Goal: Information Seeking & Learning: Learn about a topic

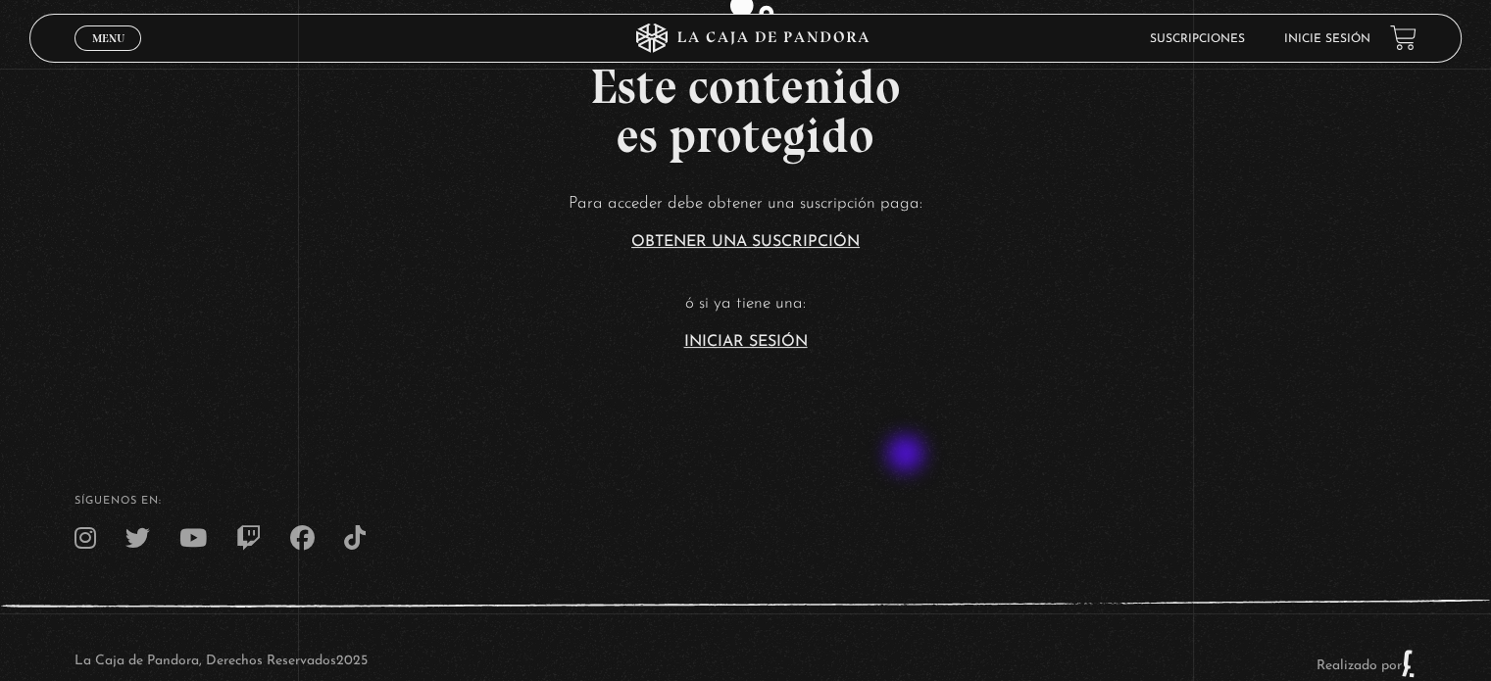
scroll to position [490, 0]
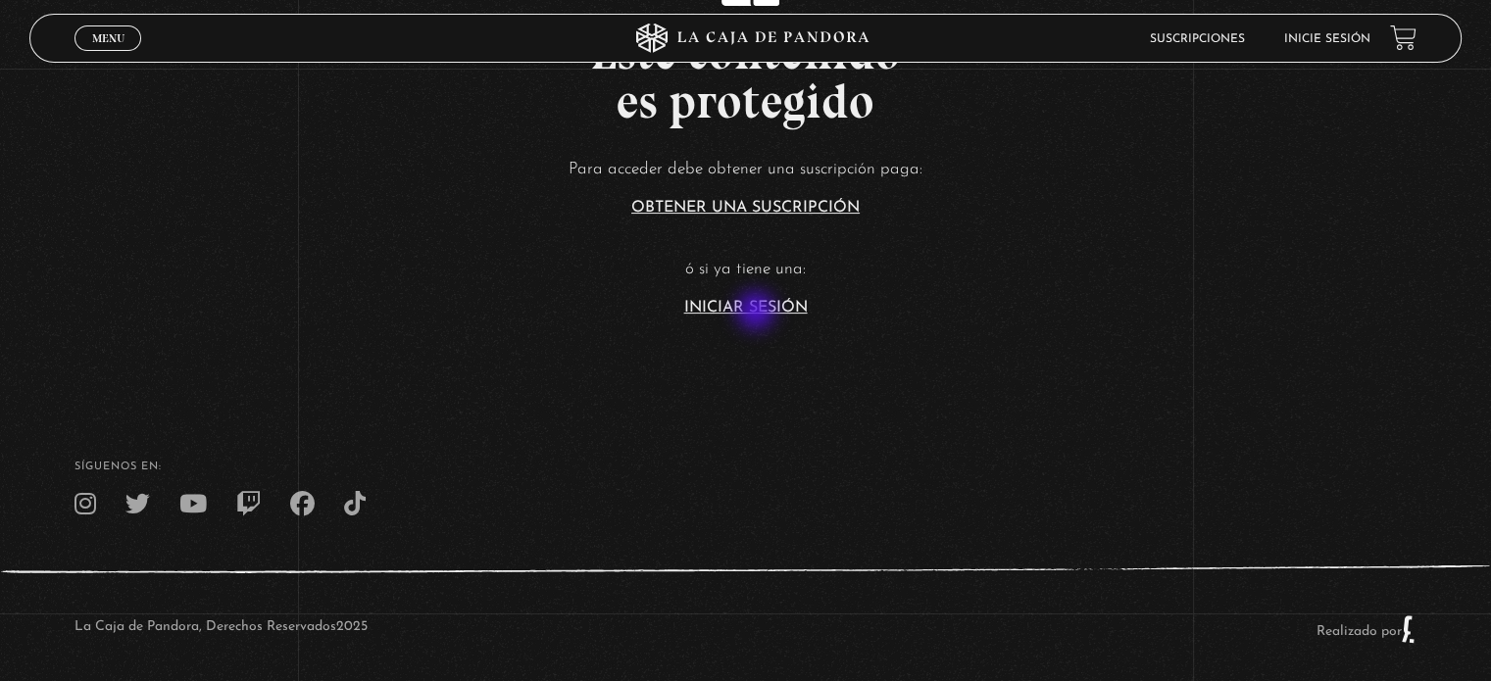
click at [757, 312] on link "Iniciar Sesión" at bounding box center [746, 308] width 124 height 16
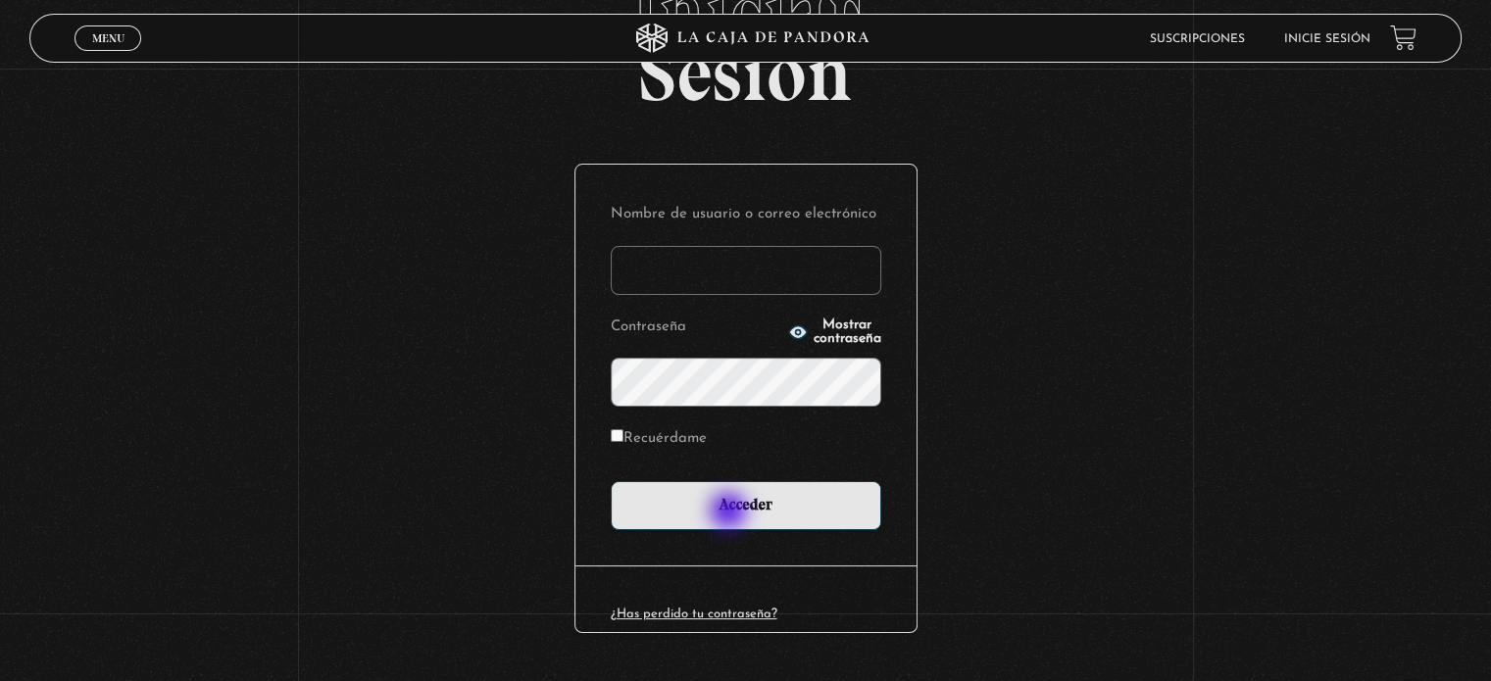
scroll to position [186, 0]
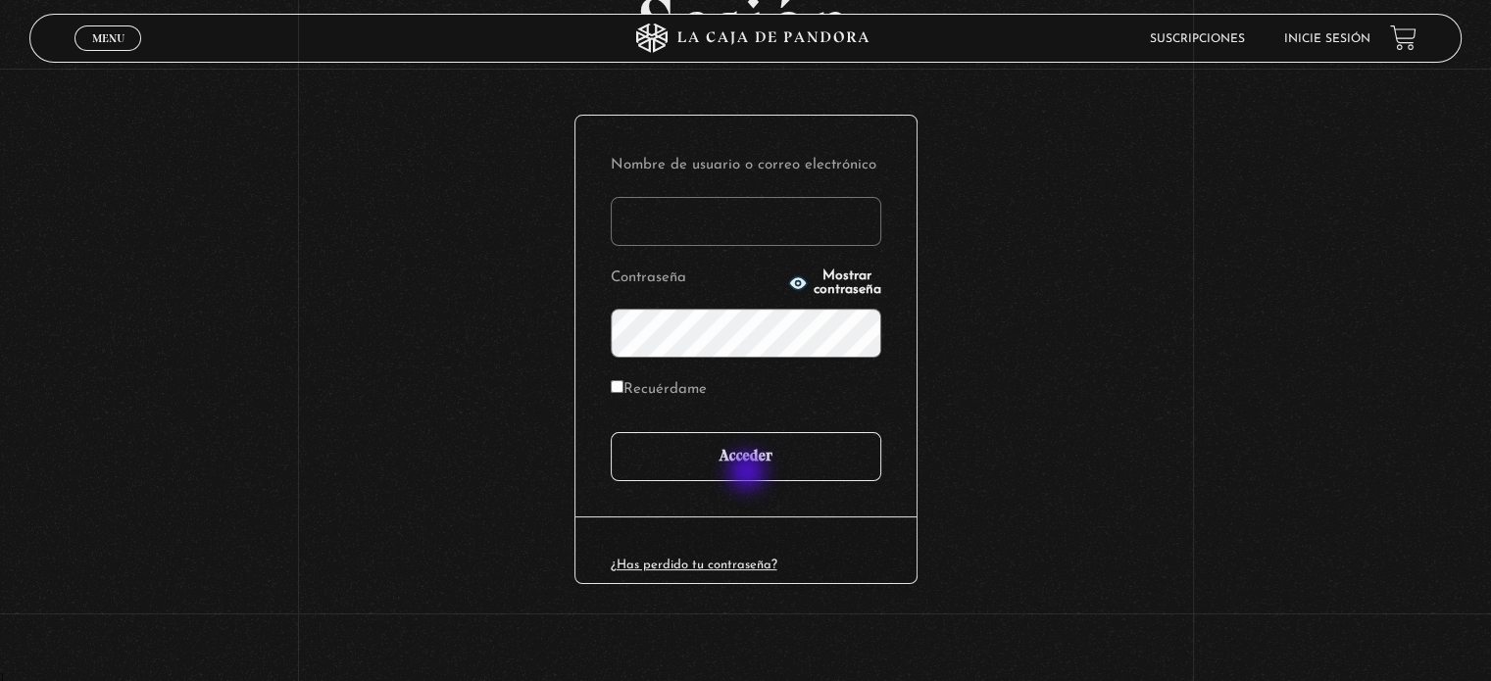
type input "juligonzalez26.10@gmail.com"
click at [749, 472] on input "Acceder" at bounding box center [746, 456] width 271 height 49
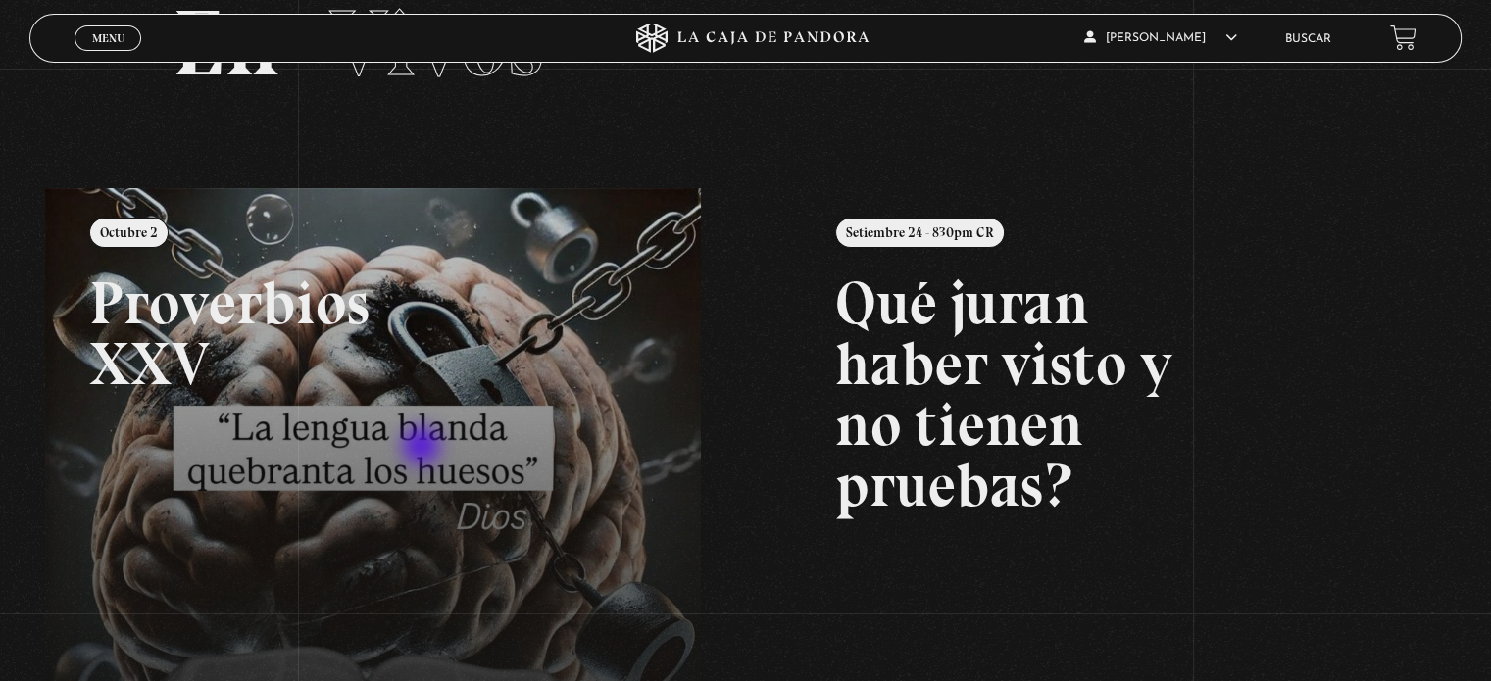
scroll to position [98, 0]
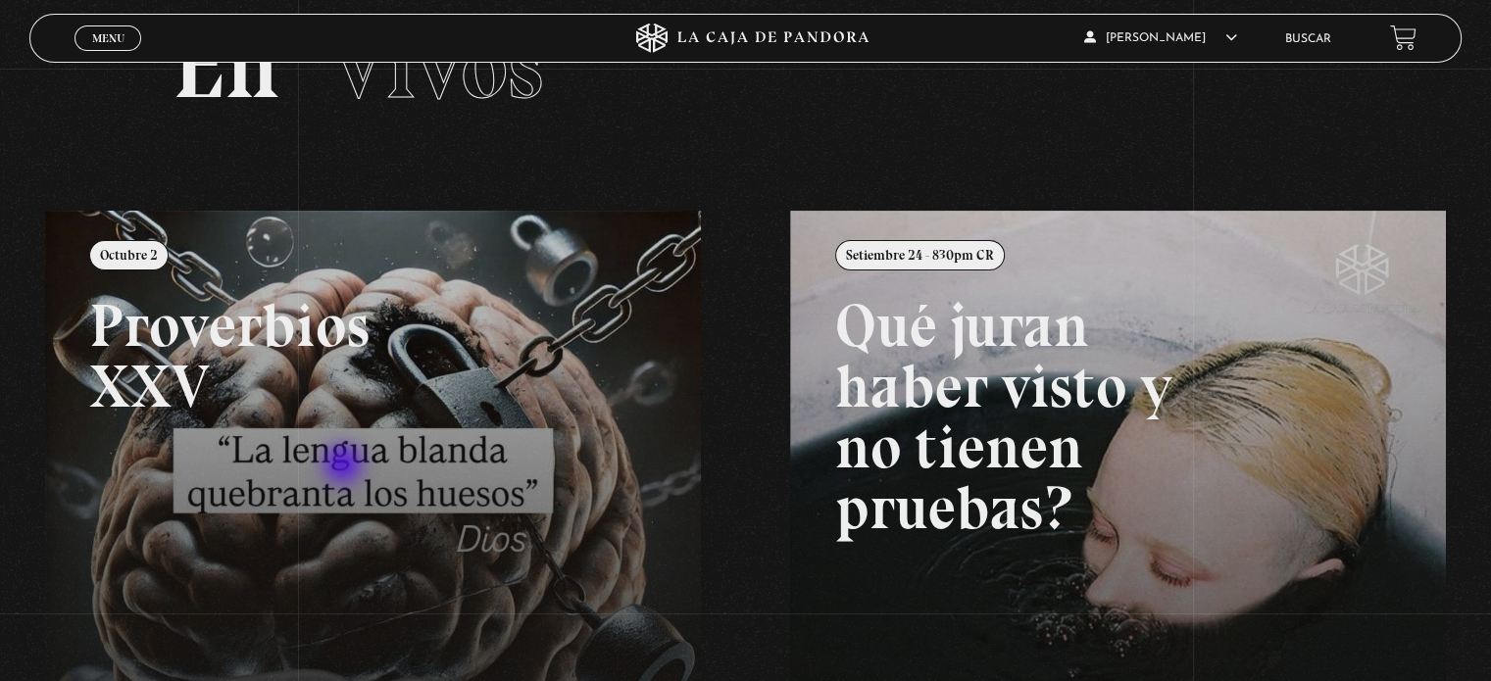
click at [341, 467] on link at bounding box center [790, 551] width 1491 height 681
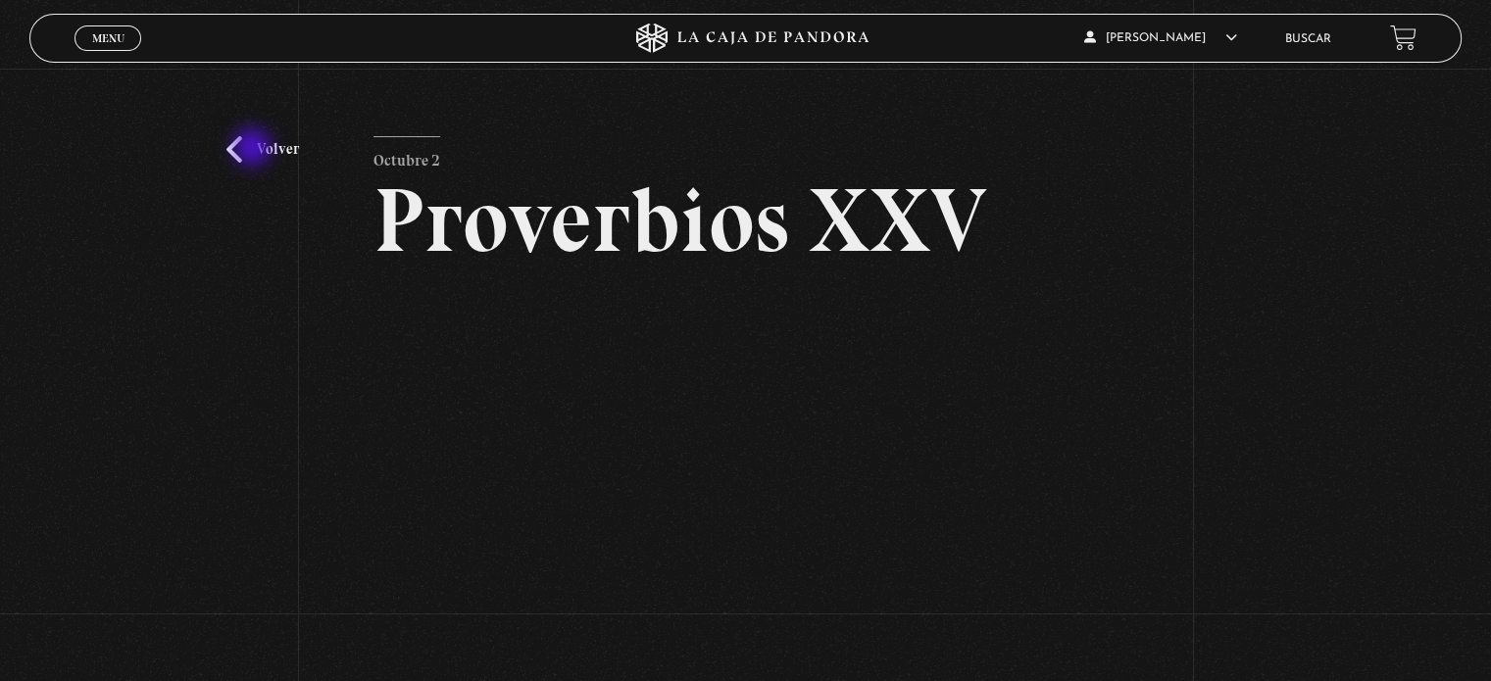
click at [271, 143] on link "Volver" at bounding box center [262, 149] width 73 height 26
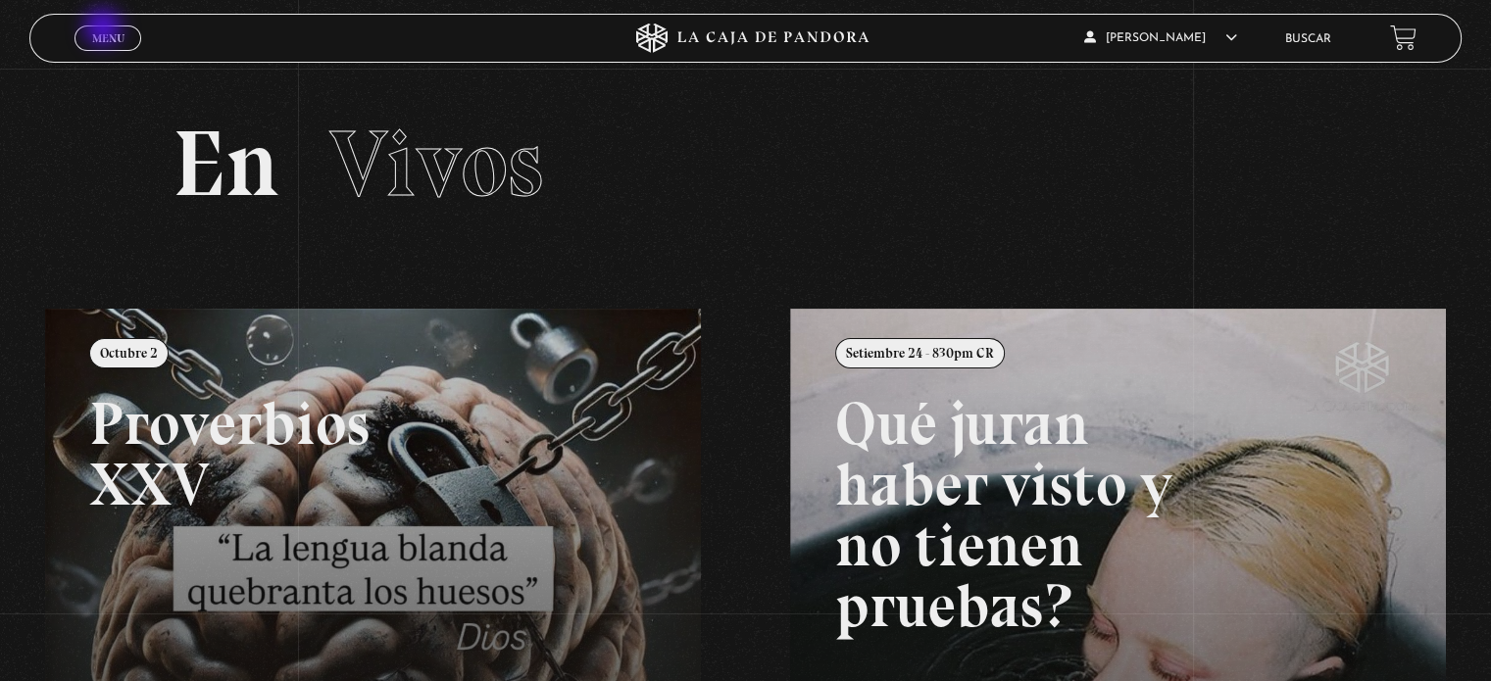
click at [105, 29] on link "Menu Cerrar" at bounding box center [108, 37] width 67 height 25
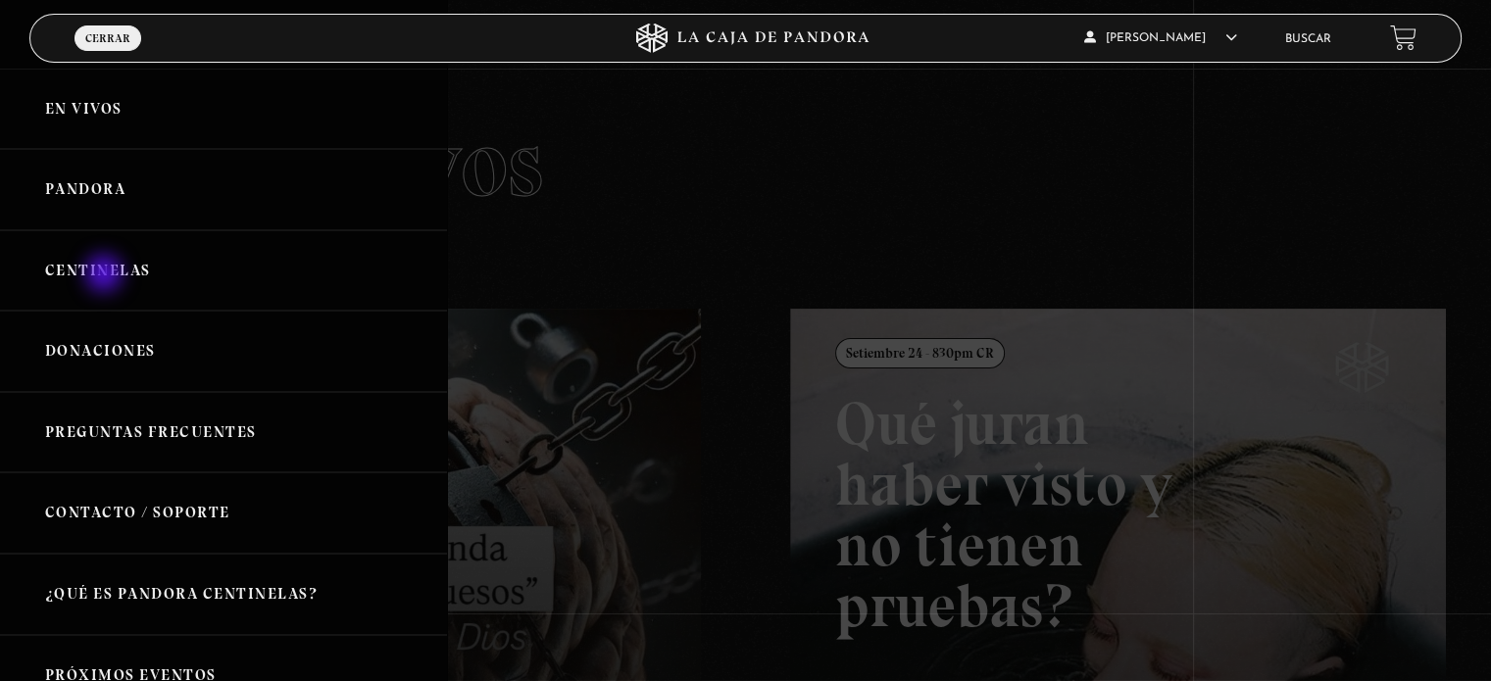
click at [106, 275] on link "Centinelas" at bounding box center [223, 270] width 447 height 81
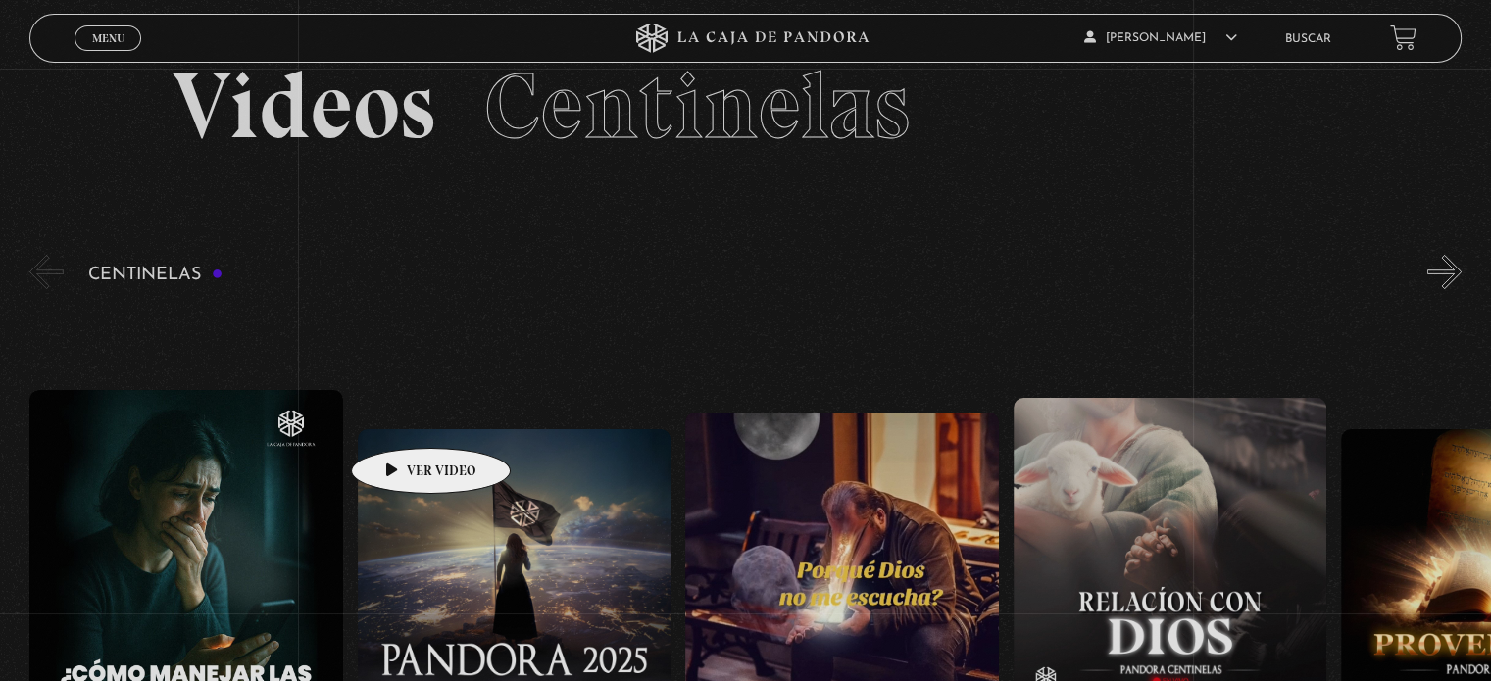
scroll to position [294, 0]
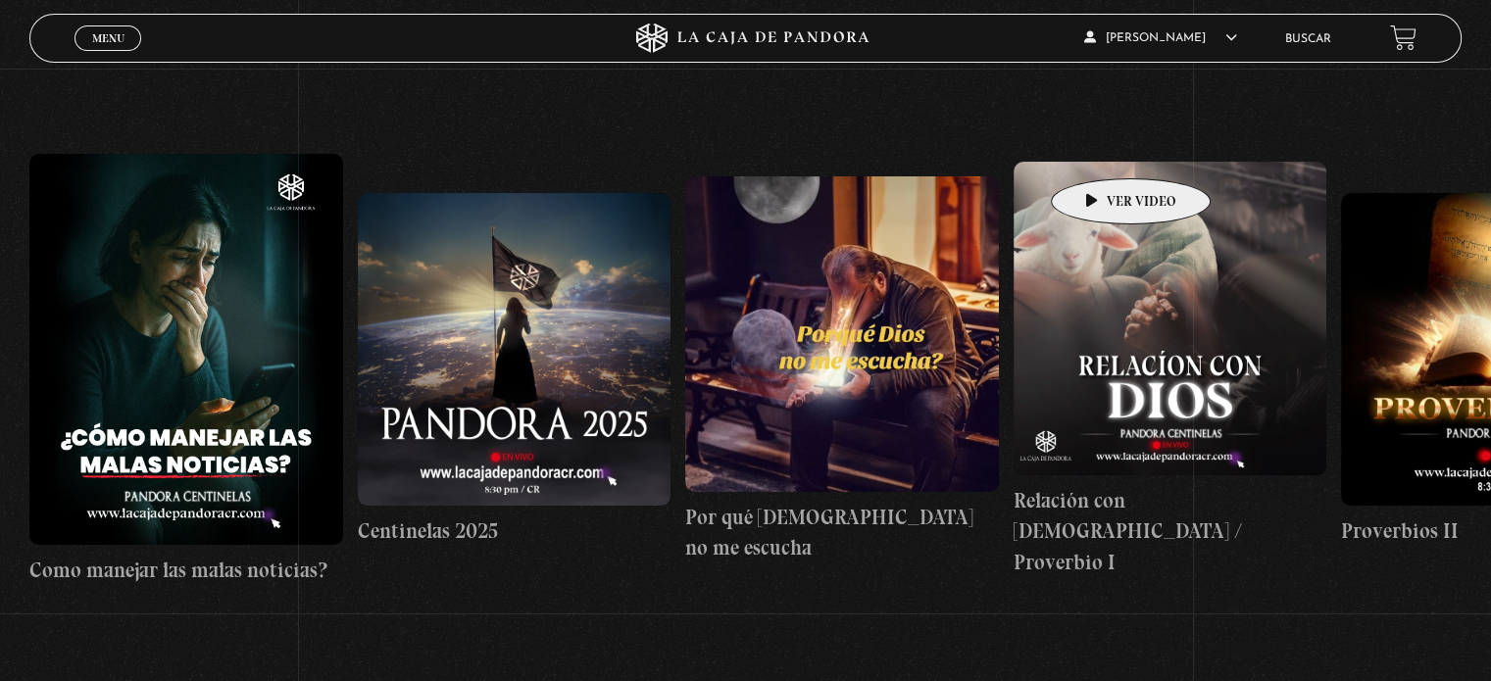
click at [1100, 149] on link "Relación con [DEMOGRAPHIC_DATA] / Proverbio I" at bounding box center [1170, 370] width 313 height 605
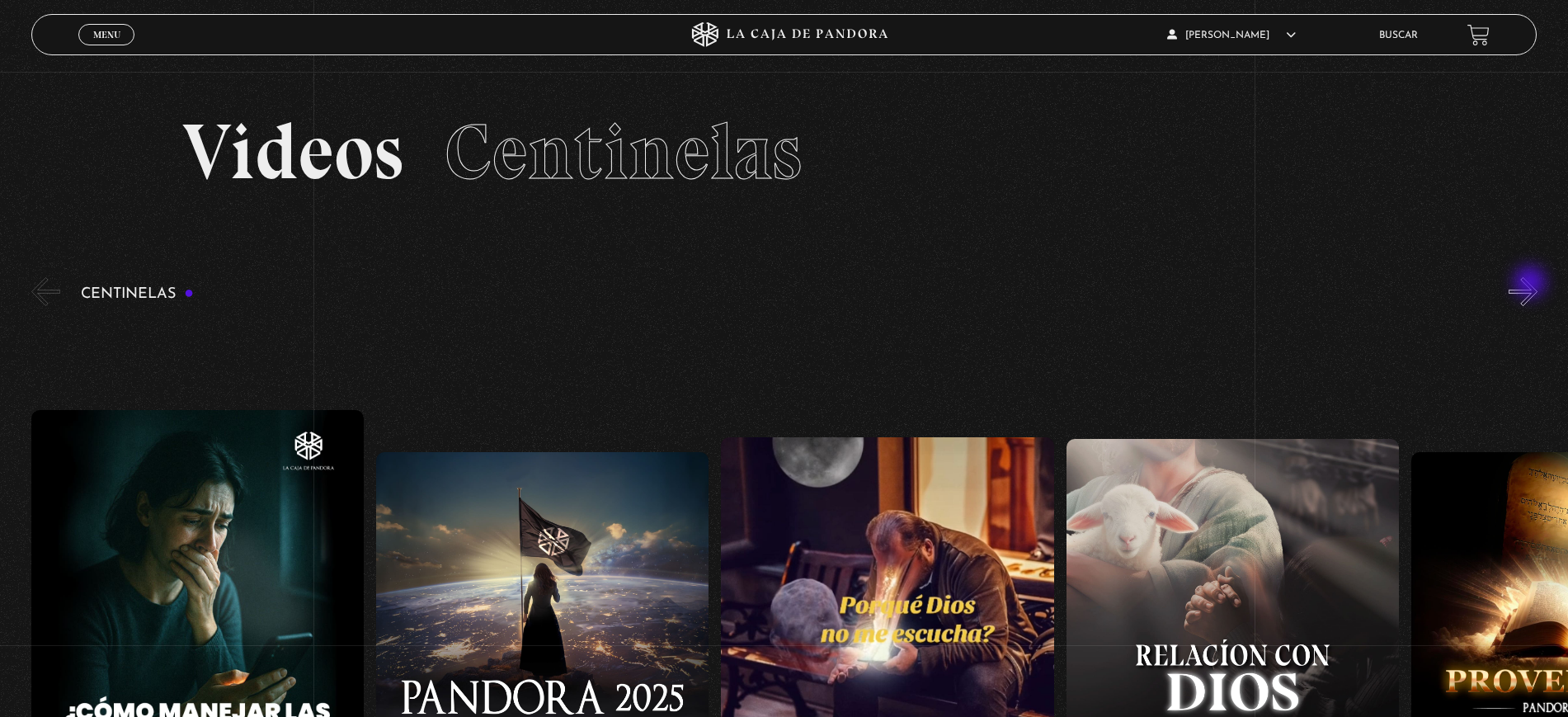
click at [1539, 271] on section "Videos Centinelas" at bounding box center [784, 173] width 1568 height 202
click at [1537, 289] on button "»" at bounding box center [1523, 291] width 29 height 29
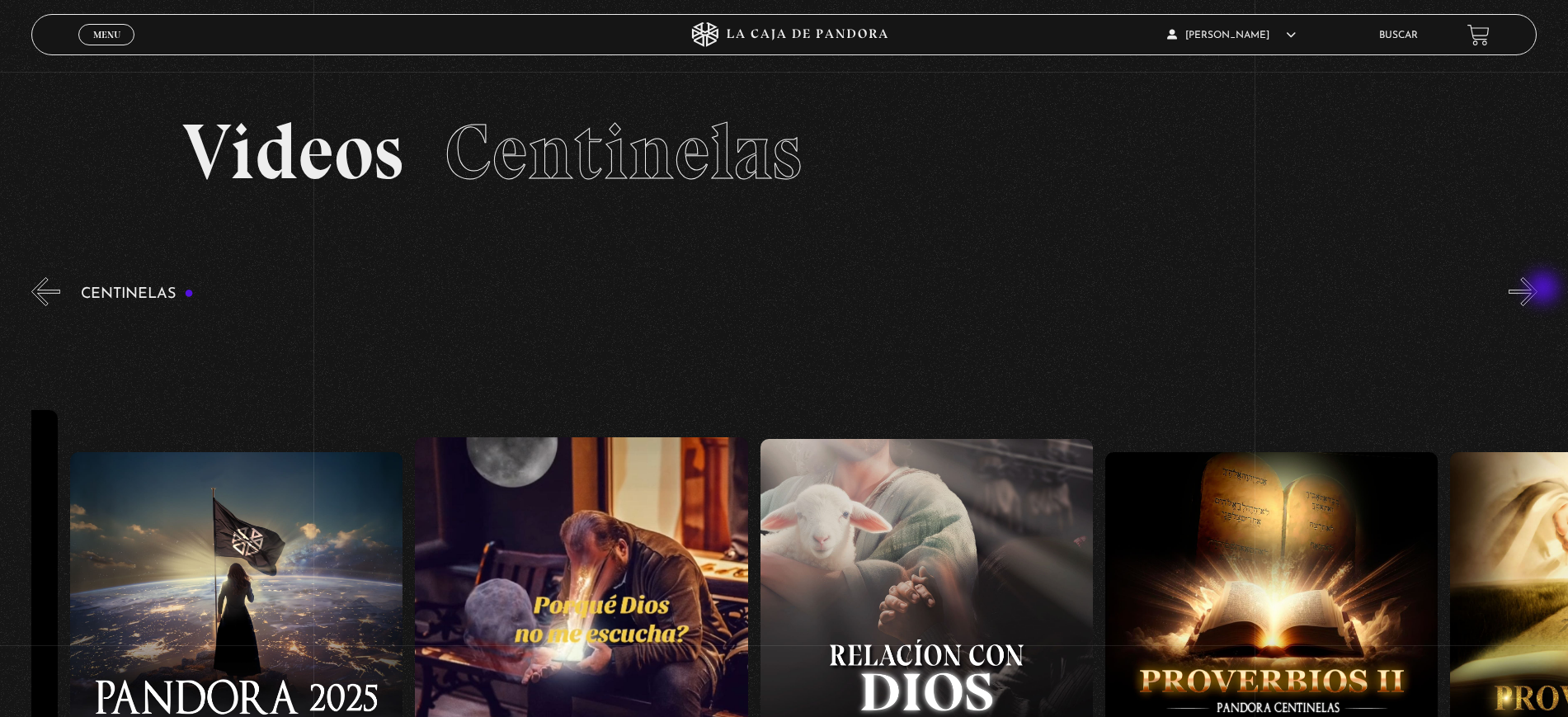
click at [1537, 289] on button "»" at bounding box center [1523, 291] width 29 height 29
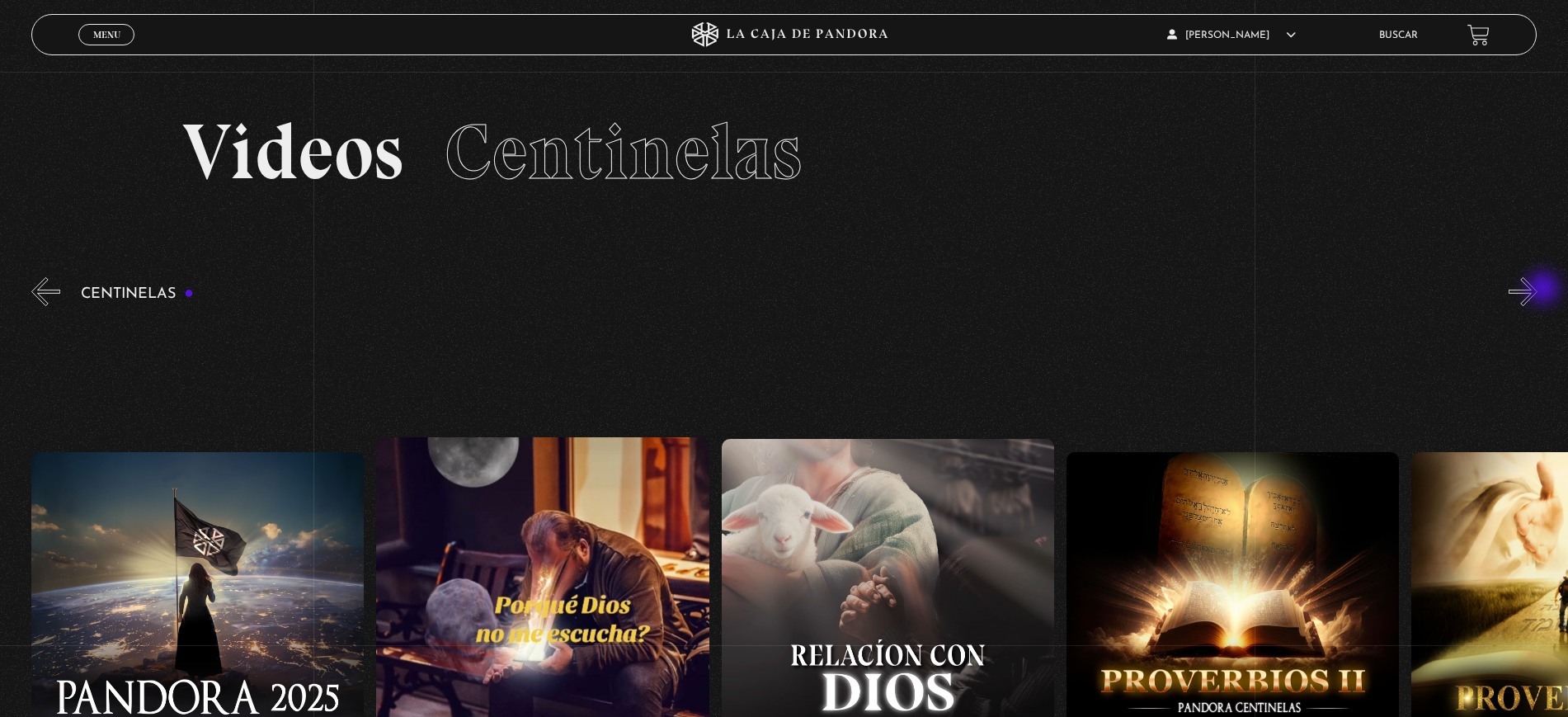
click at [1537, 289] on button "»" at bounding box center [1523, 291] width 29 height 29
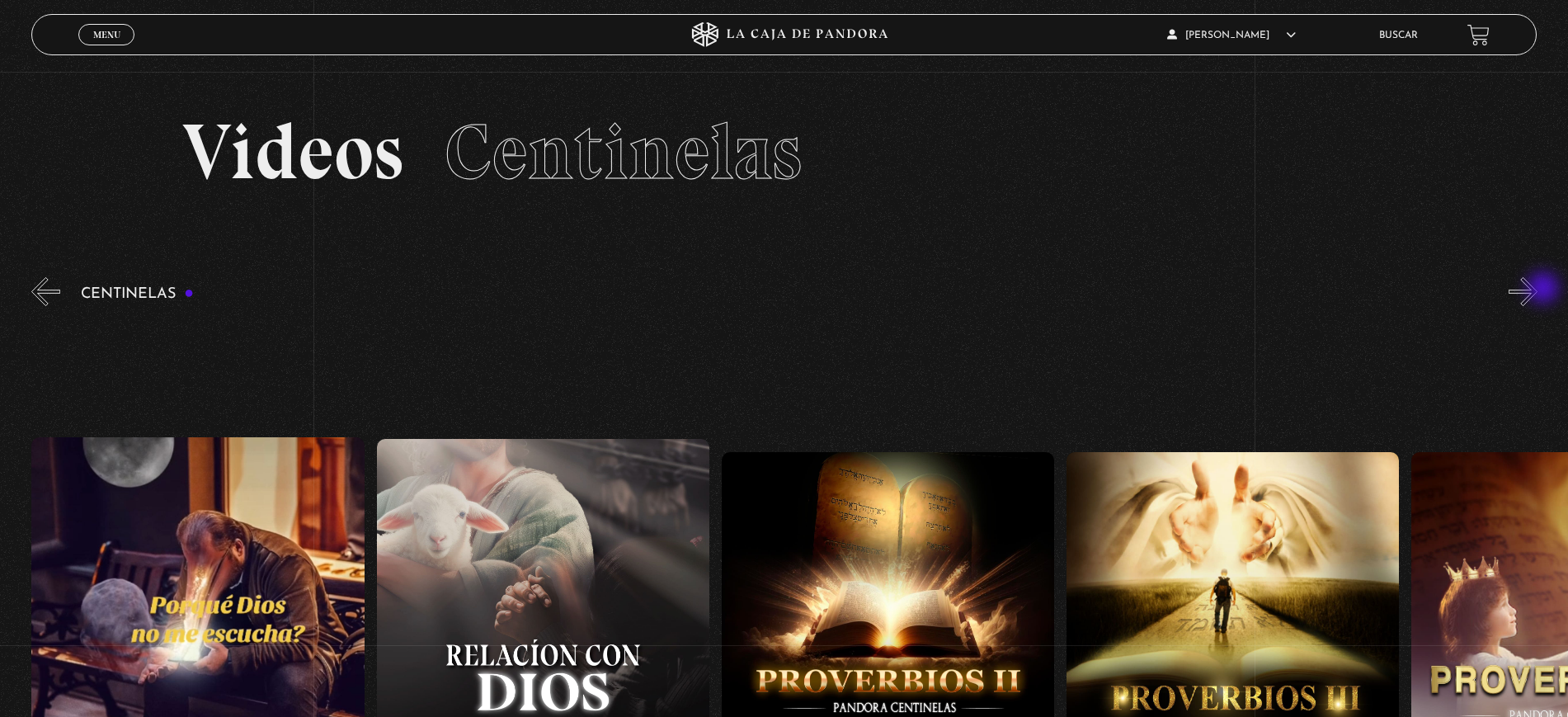
click at [1537, 289] on button "»" at bounding box center [1523, 291] width 29 height 29
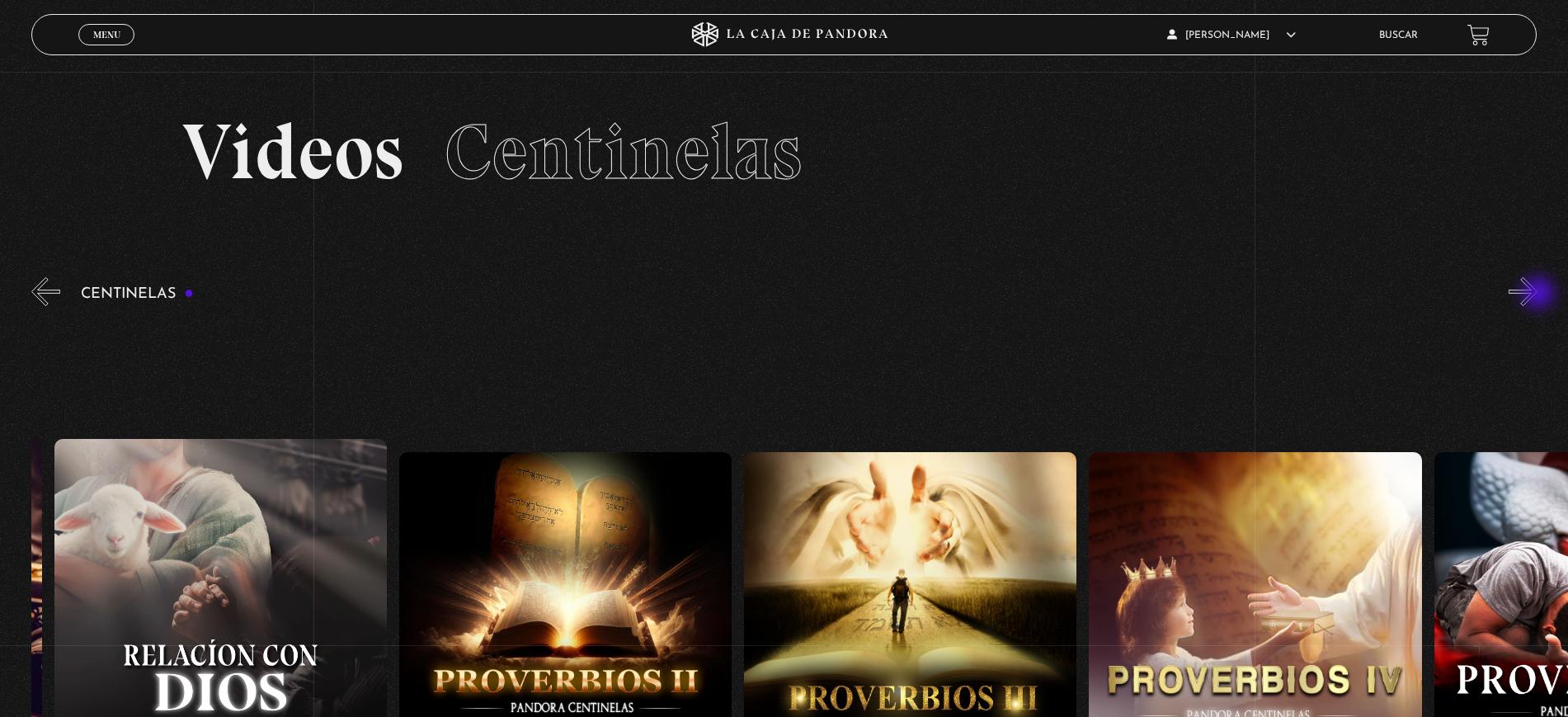
click at [1537, 295] on button "»" at bounding box center [1523, 291] width 29 height 29
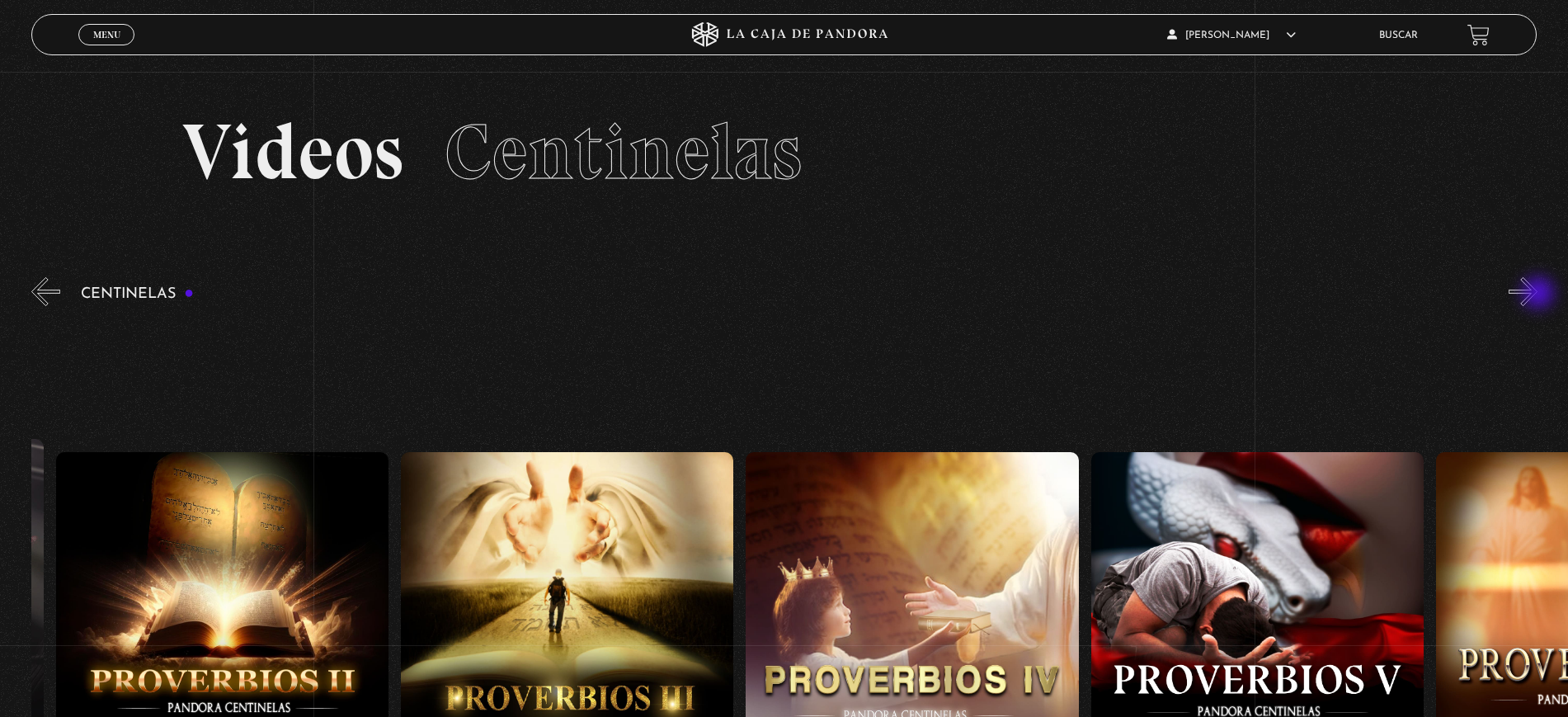
click at [1537, 295] on button "»" at bounding box center [1523, 291] width 29 height 29
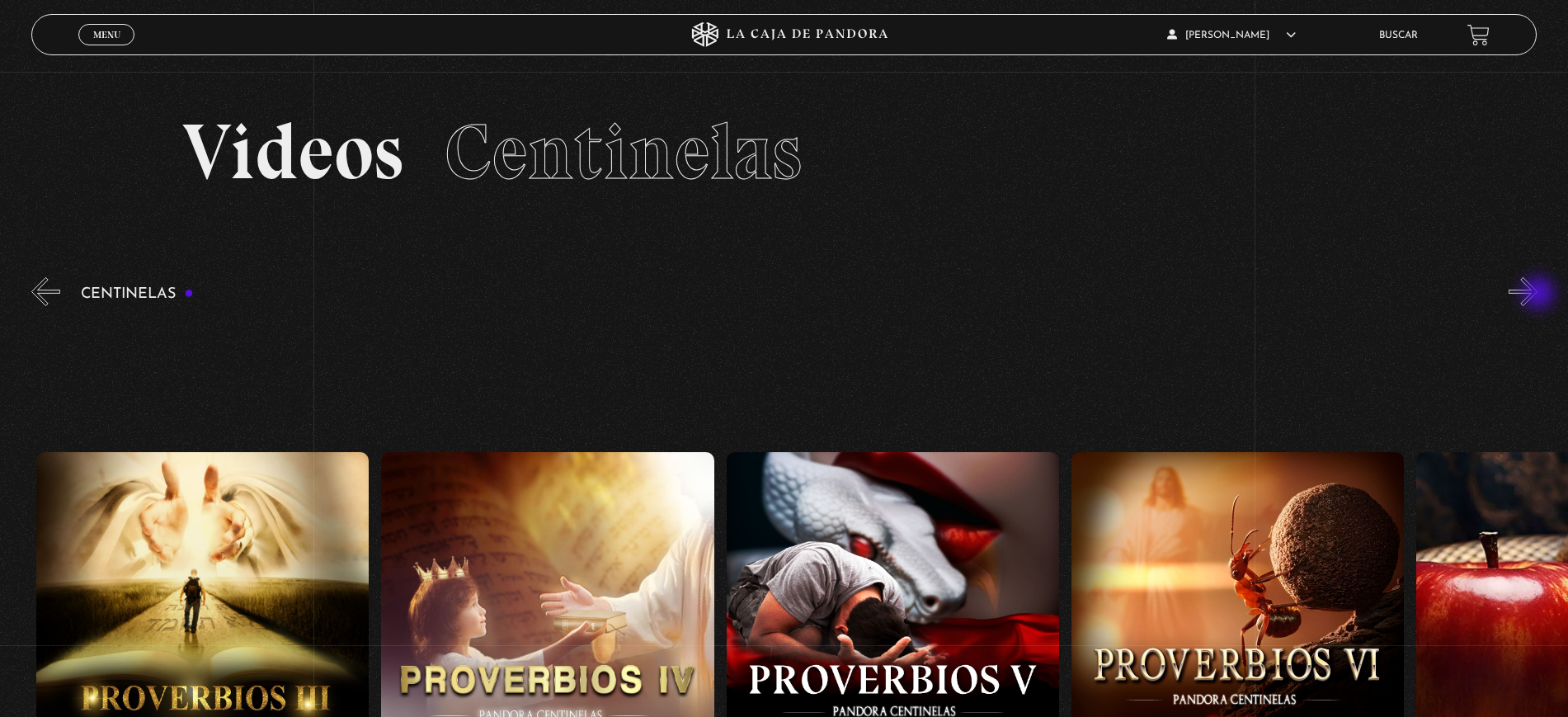
click at [1537, 295] on button "»" at bounding box center [1523, 291] width 29 height 29
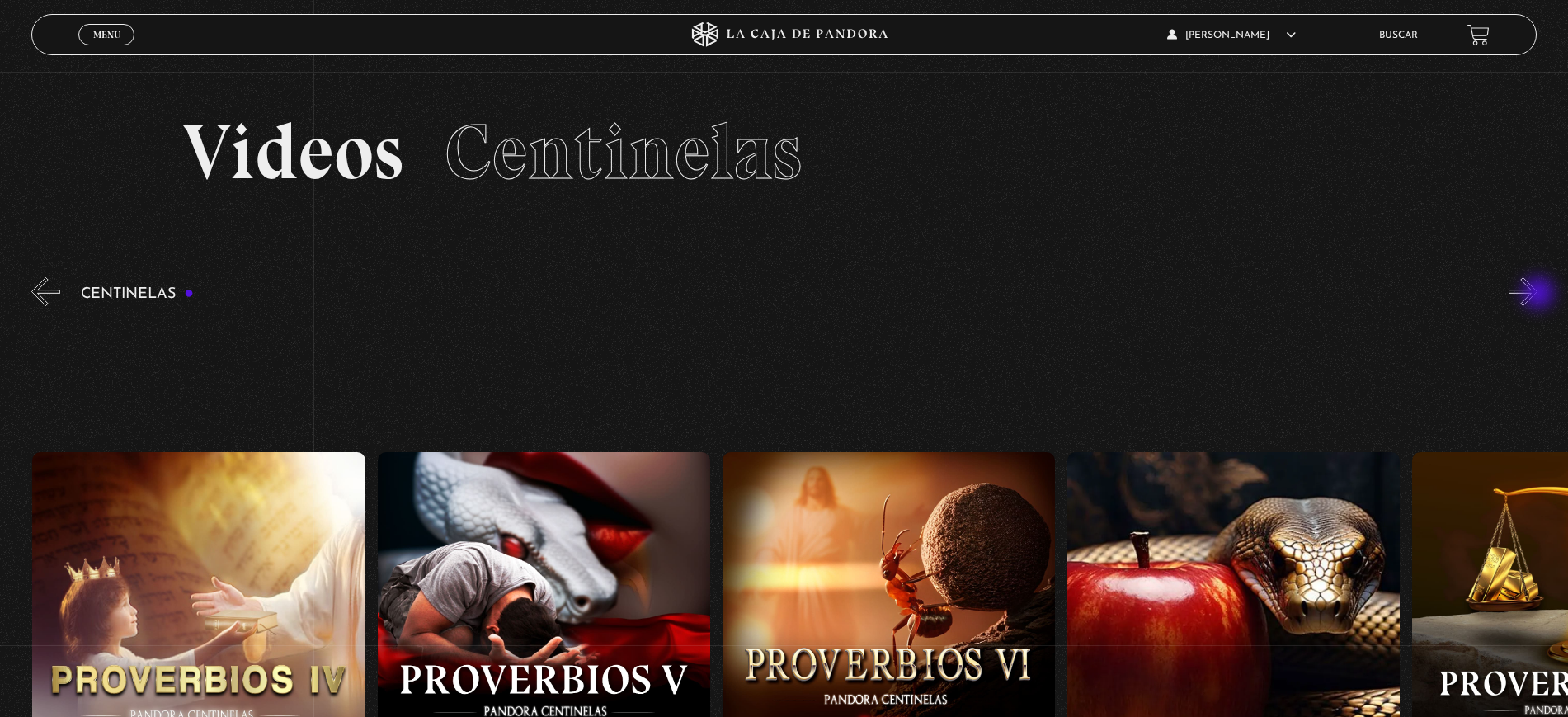
scroll to position [0, 2069]
click at [1537, 295] on button "»" at bounding box center [1523, 291] width 29 height 29
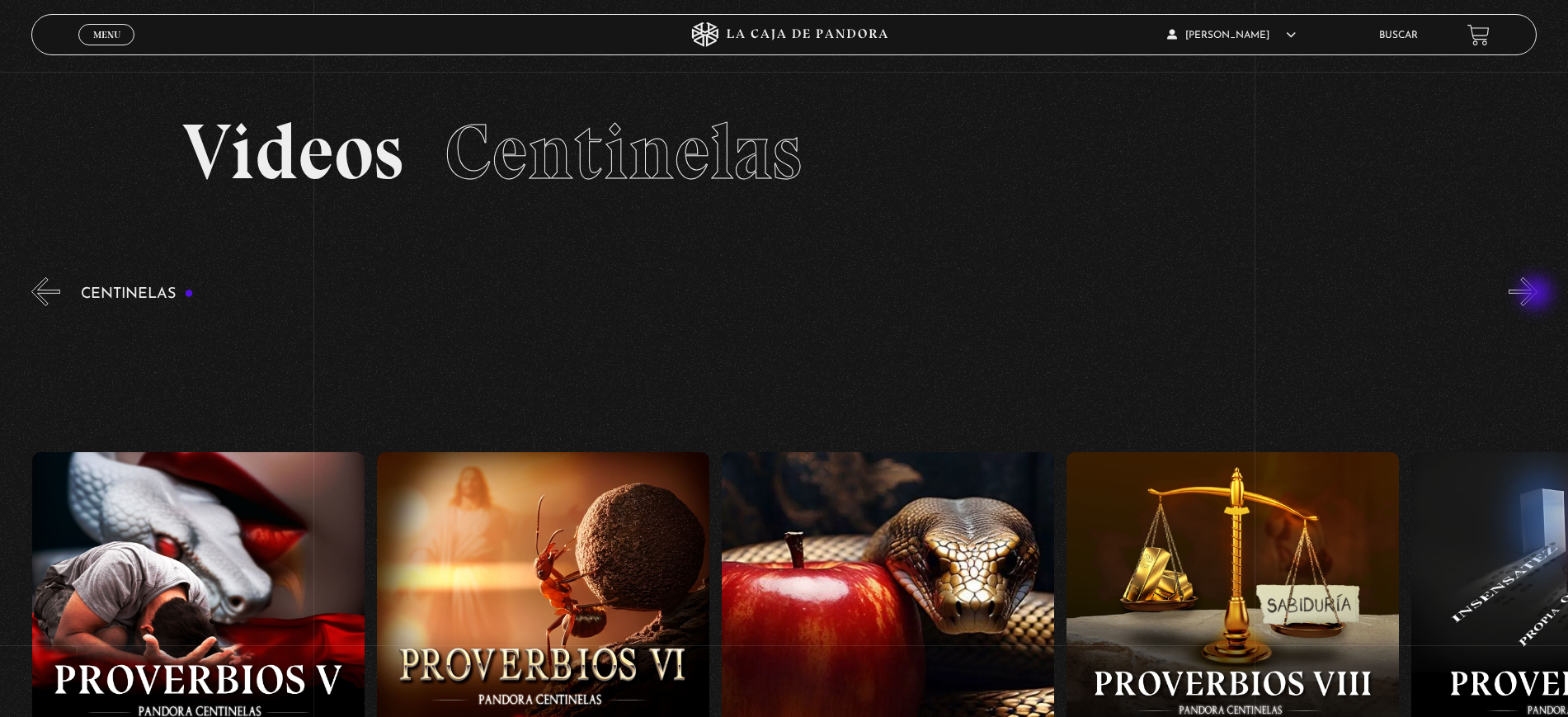
click at [1537, 295] on button "»" at bounding box center [1523, 291] width 29 height 29
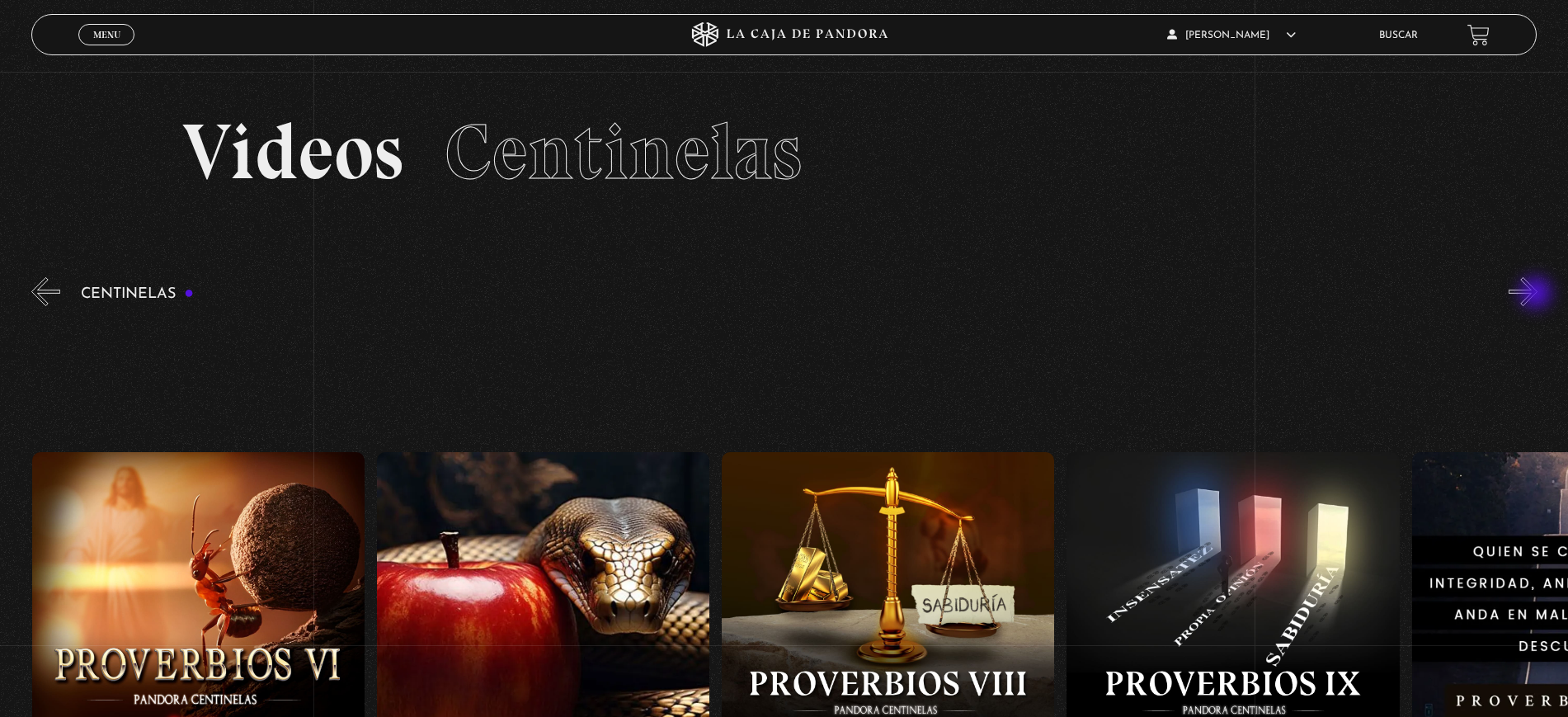
click at [1537, 295] on button "»" at bounding box center [1523, 291] width 29 height 29
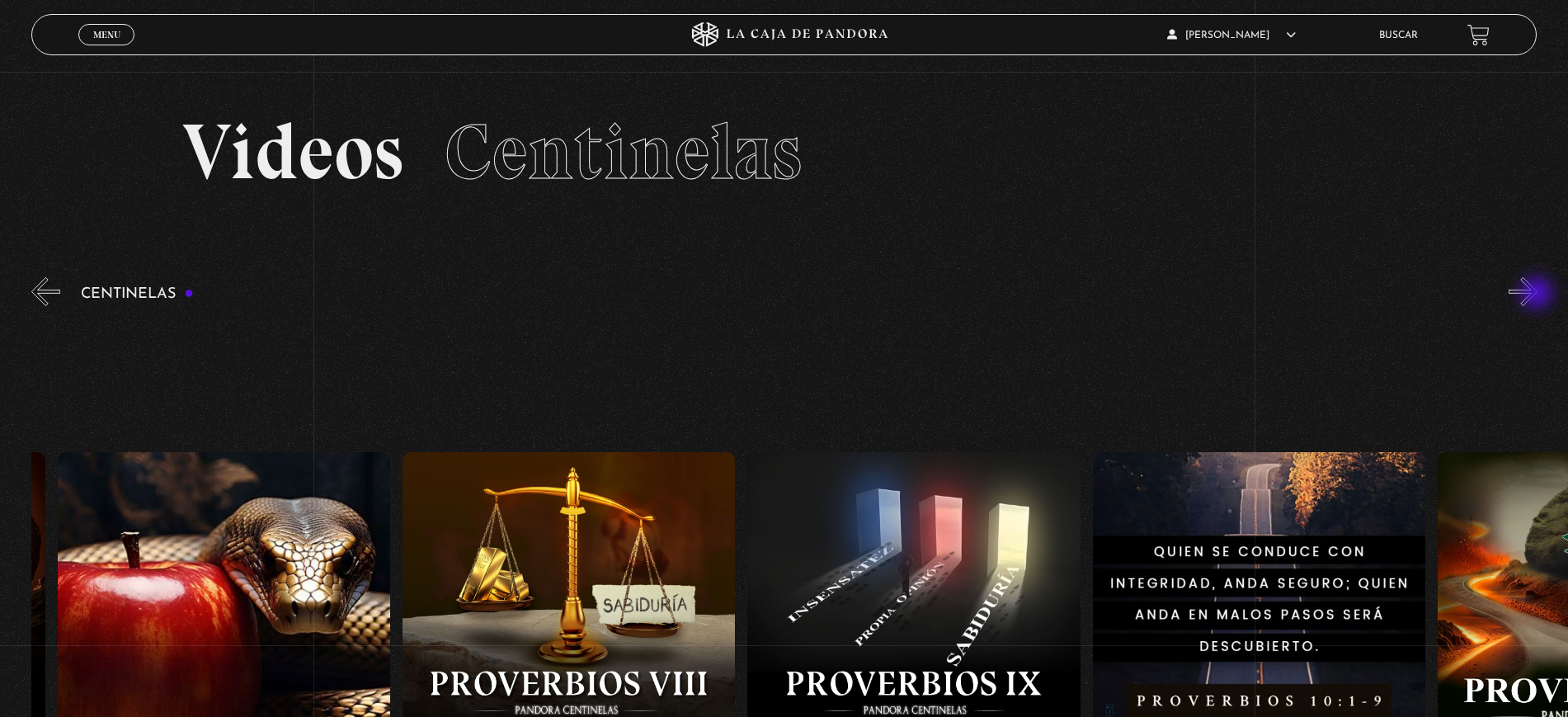
click at [1537, 295] on button "»" at bounding box center [1523, 291] width 29 height 29
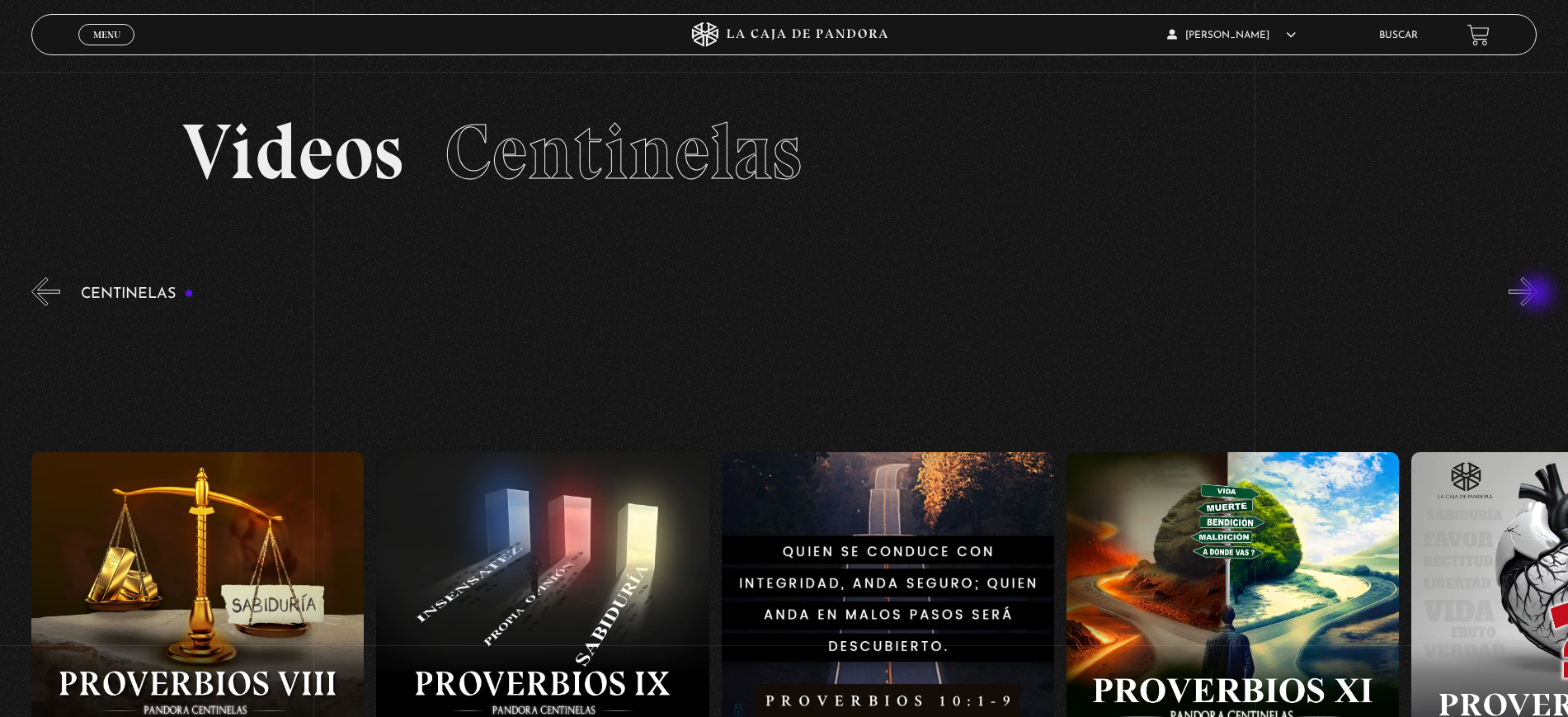
click at [1537, 295] on button "»" at bounding box center [1523, 291] width 29 height 29
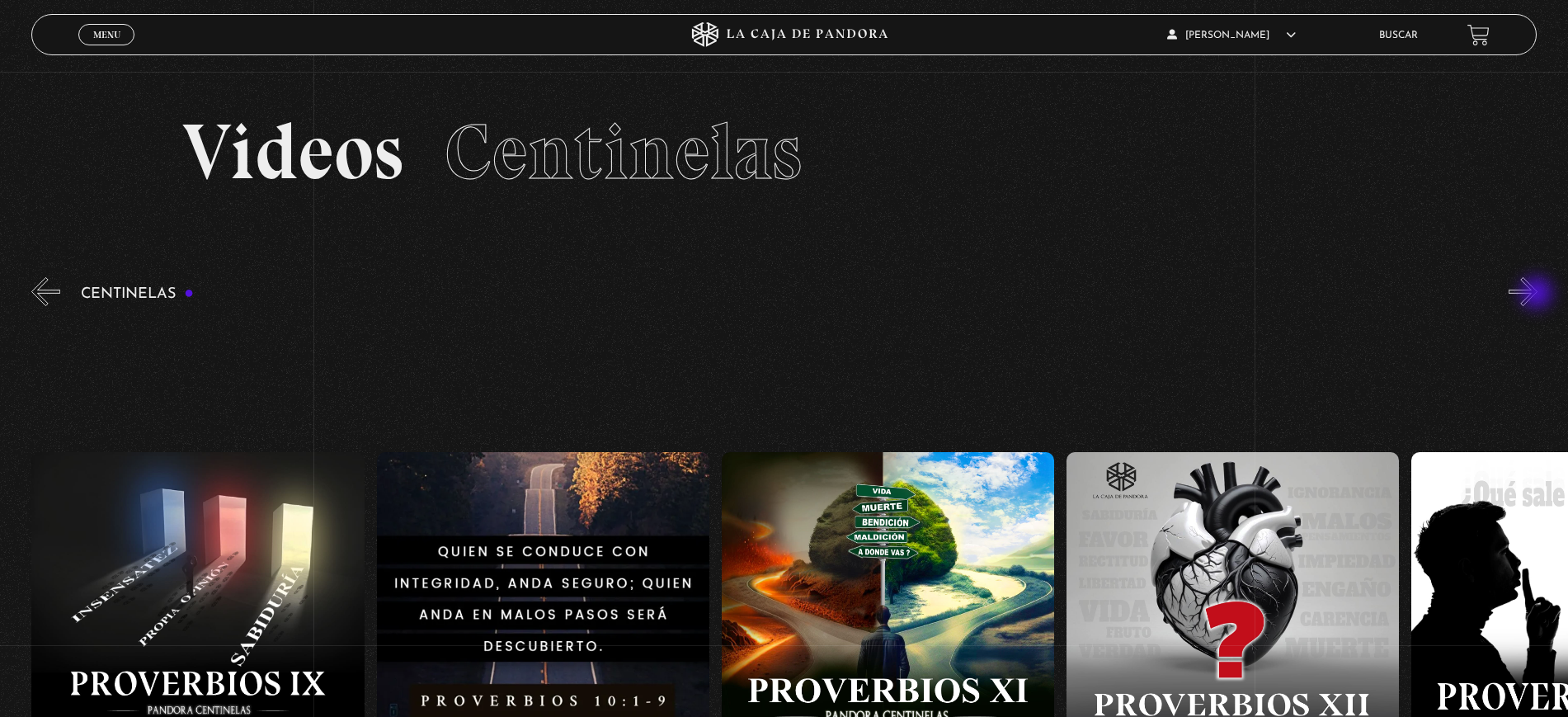
click at [1537, 295] on button "»" at bounding box center [1523, 291] width 29 height 29
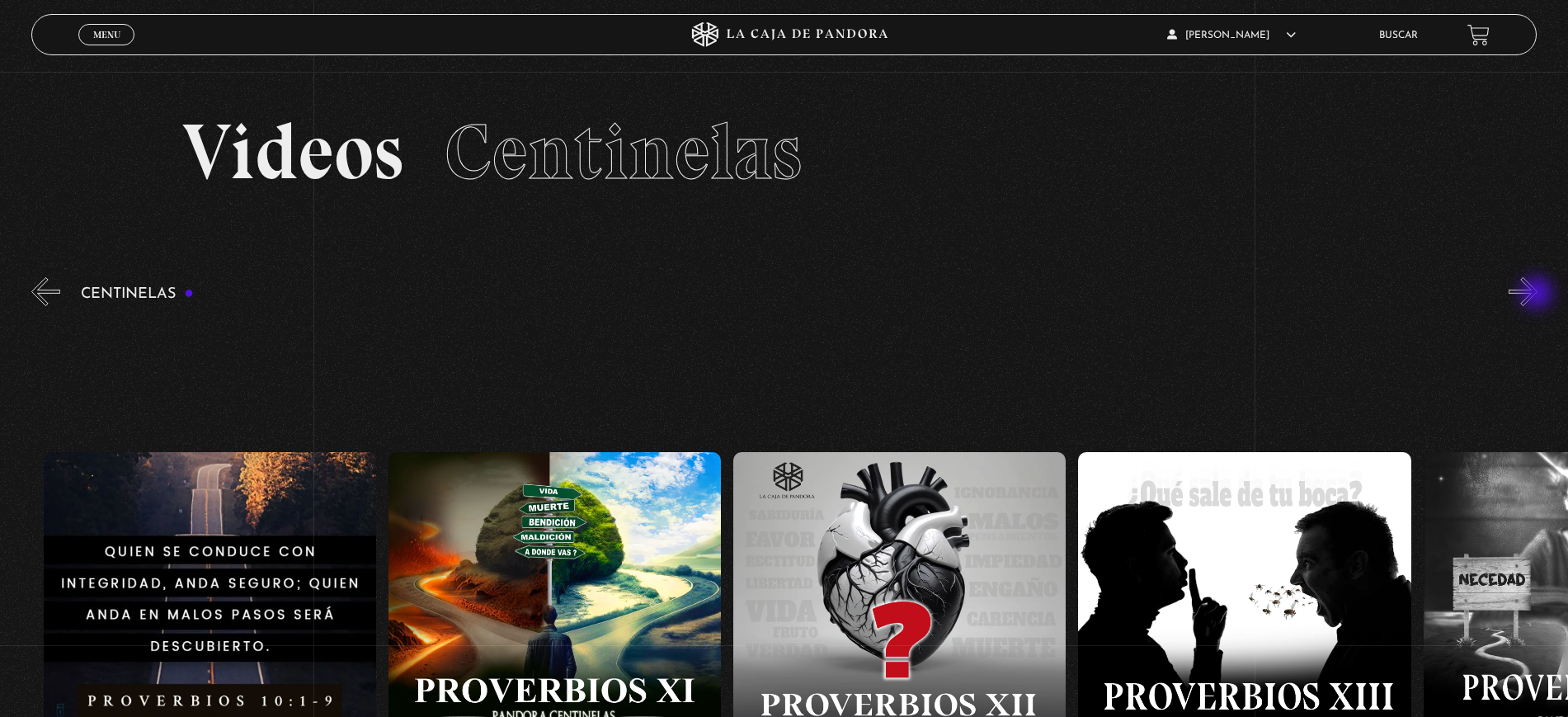
click at [1537, 295] on button "»" at bounding box center [1523, 291] width 29 height 29
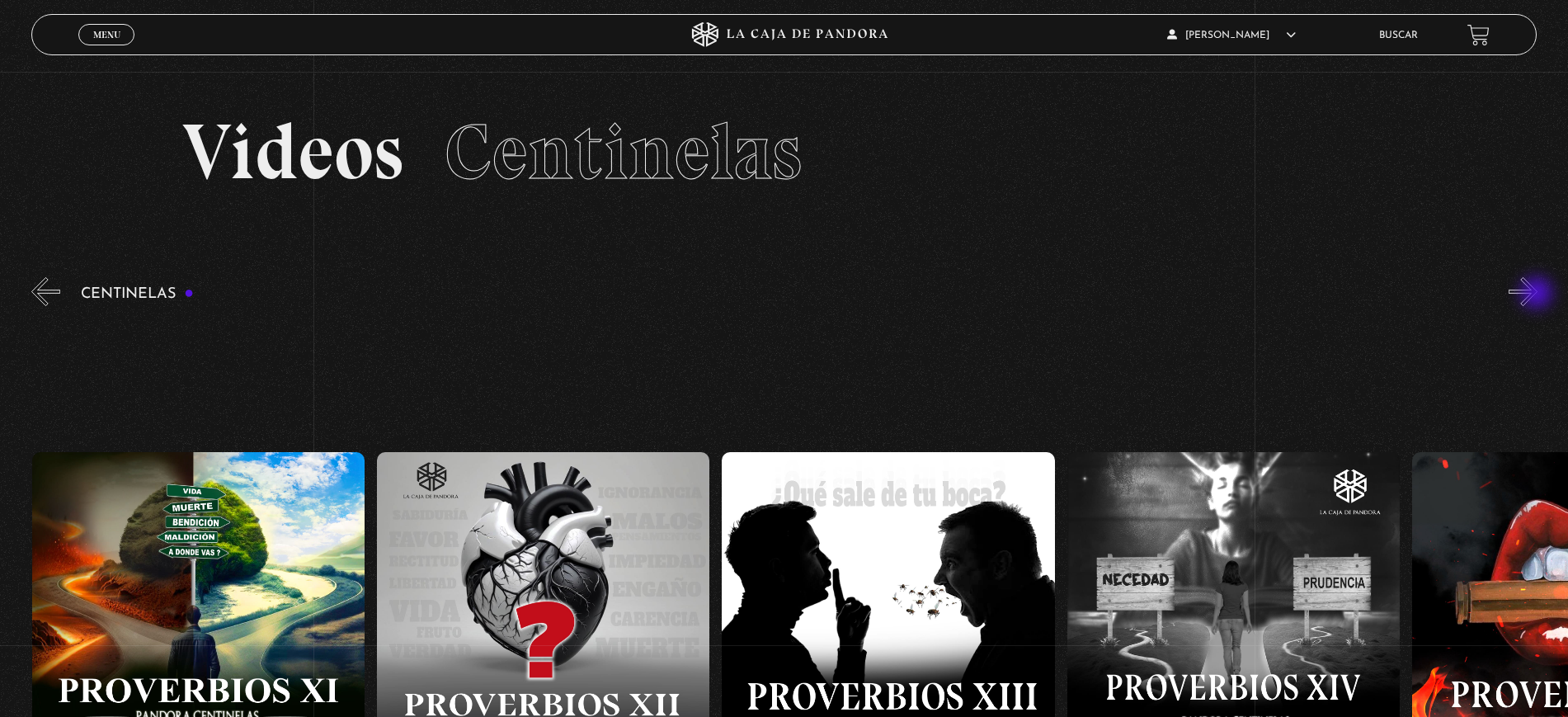
click at [1537, 295] on button "»" at bounding box center [1523, 291] width 29 height 29
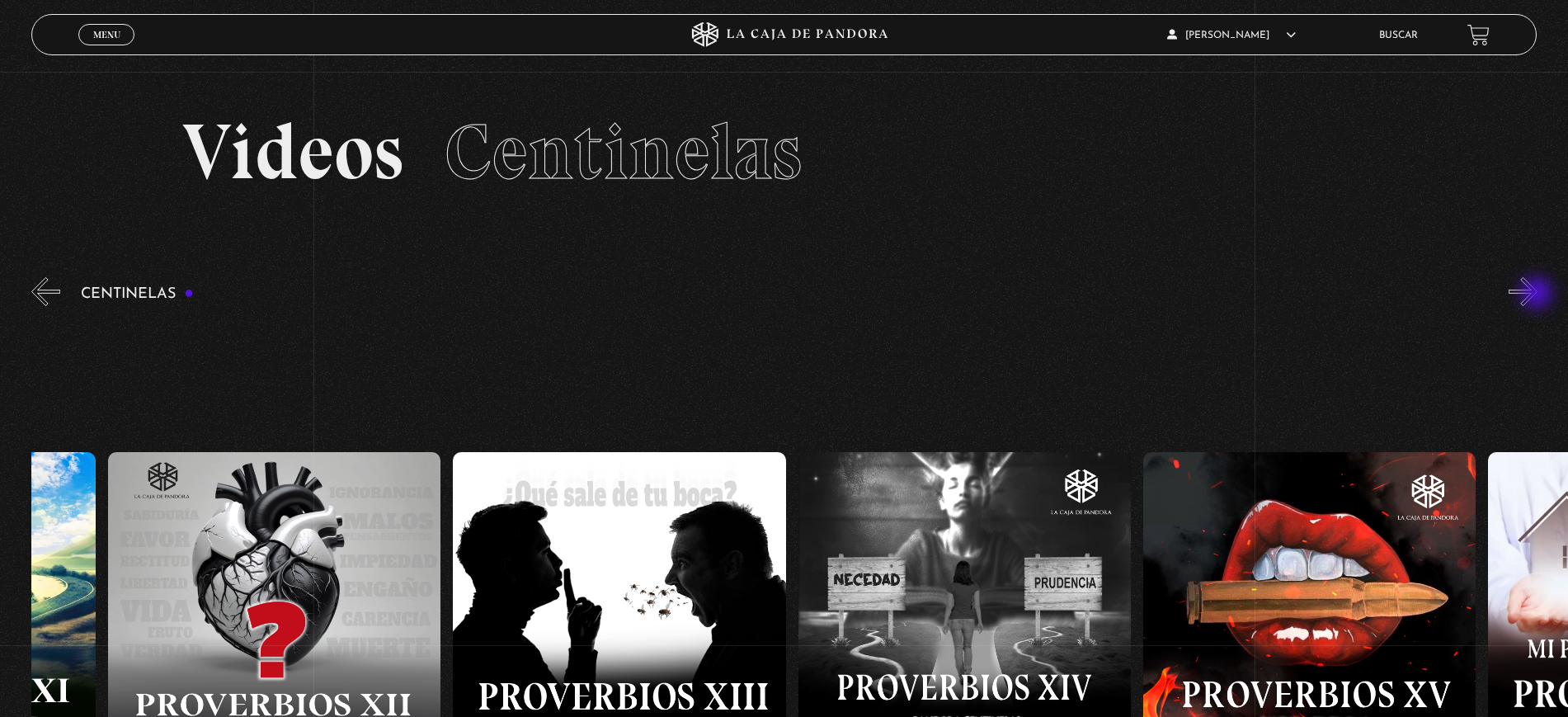
click at [1537, 295] on button "»" at bounding box center [1523, 291] width 29 height 29
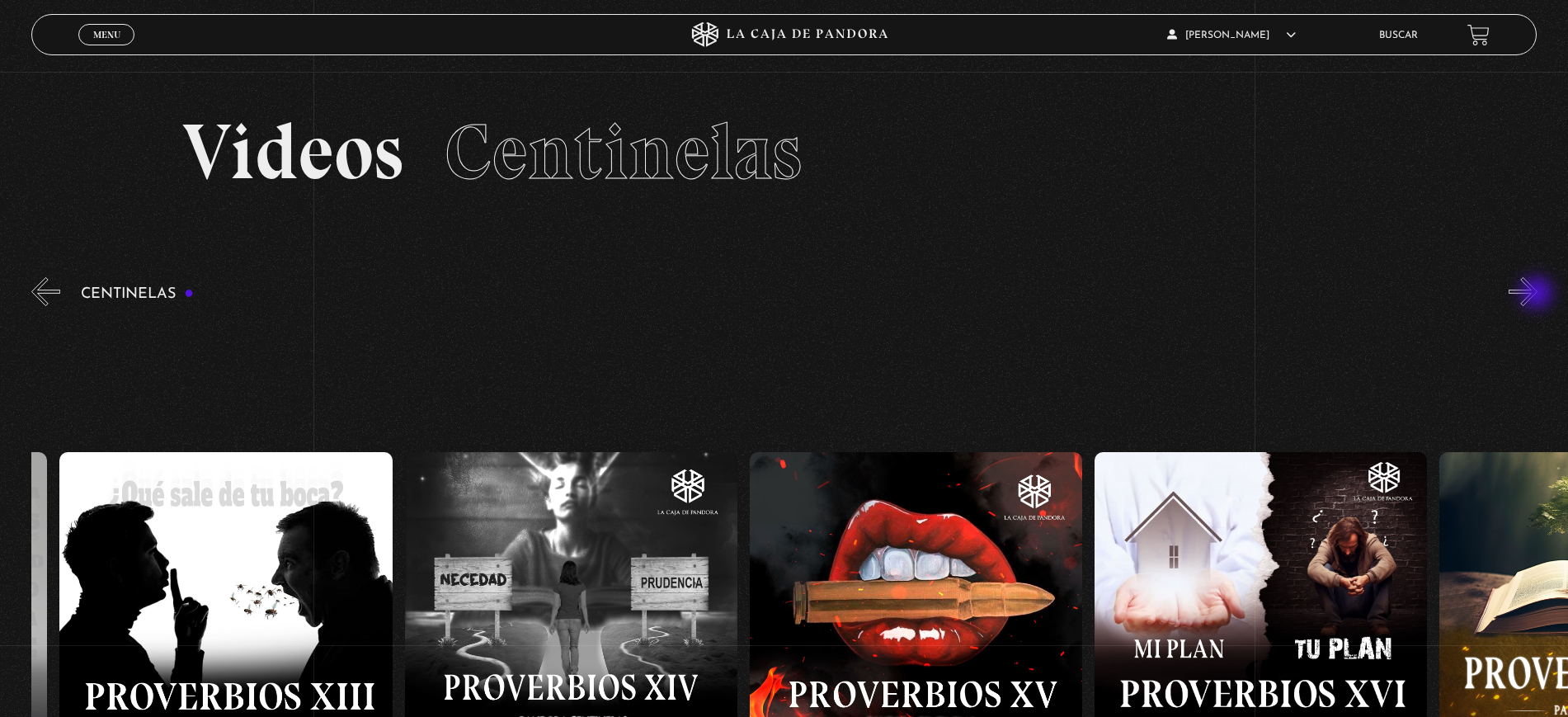
click at [1537, 295] on button "»" at bounding box center [1523, 291] width 29 height 29
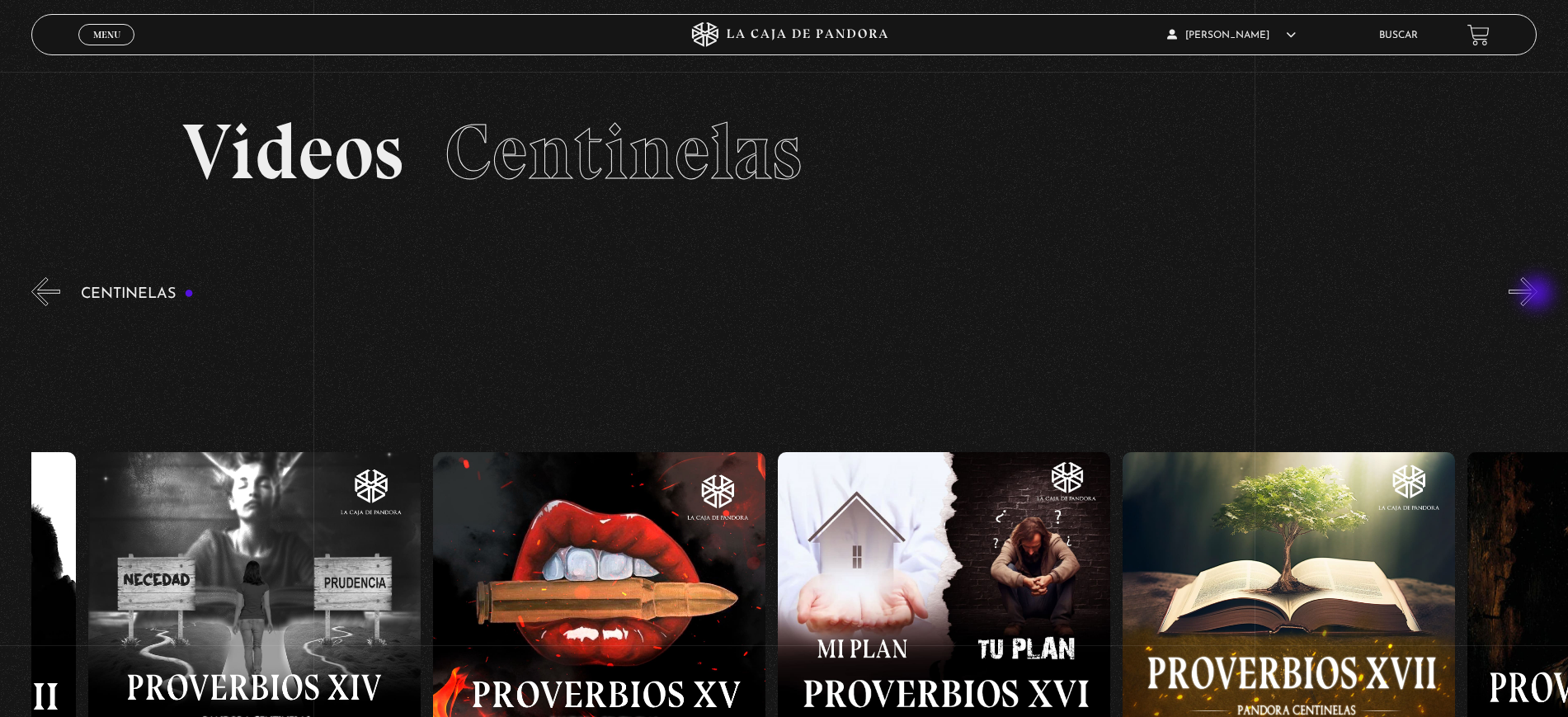
click at [1537, 295] on button "»" at bounding box center [1523, 291] width 29 height 29
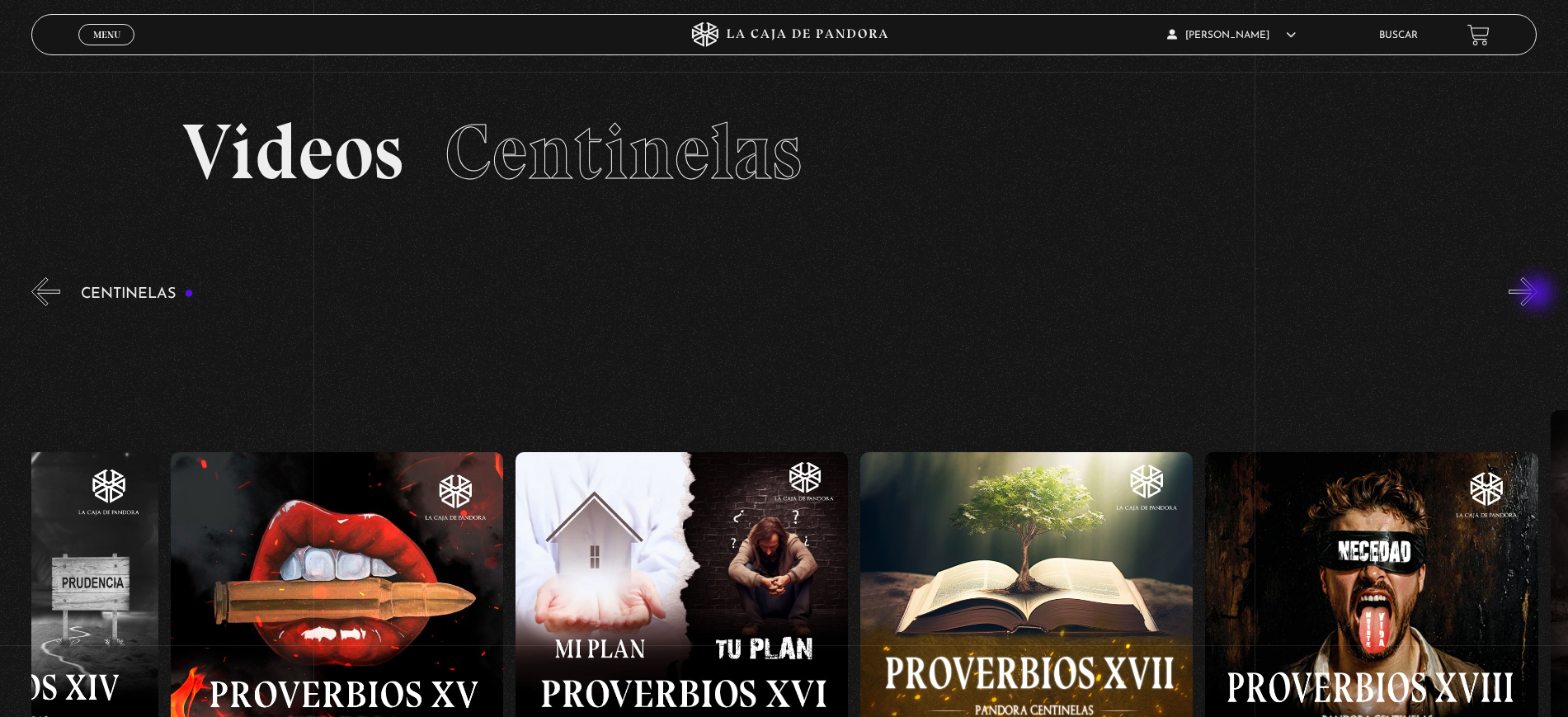
click at [1537, 295] on button "»" at bounding box center [1523, 291] width 29 height 29
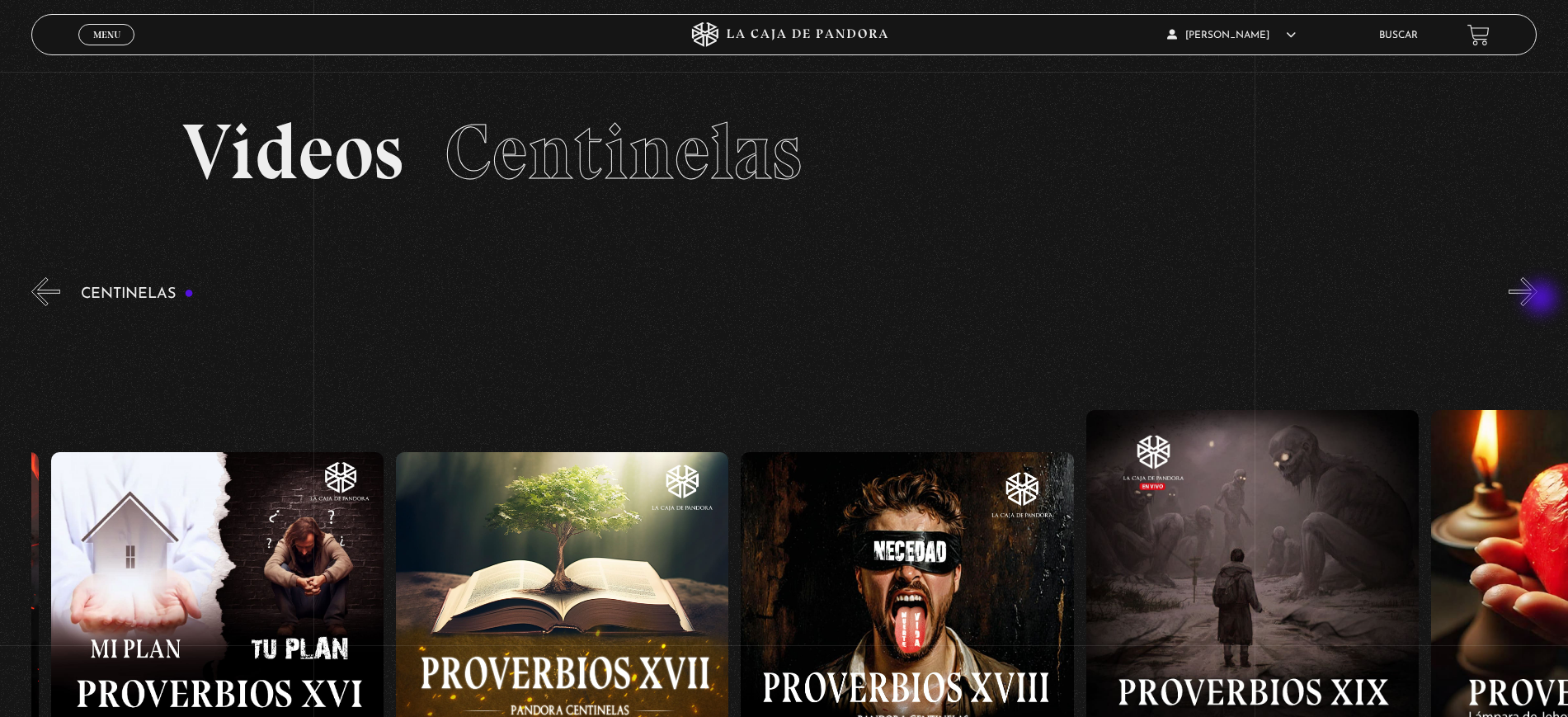
click at [1537, 300] on button "»" at bounding box center [1523, 291] width 29 height 29
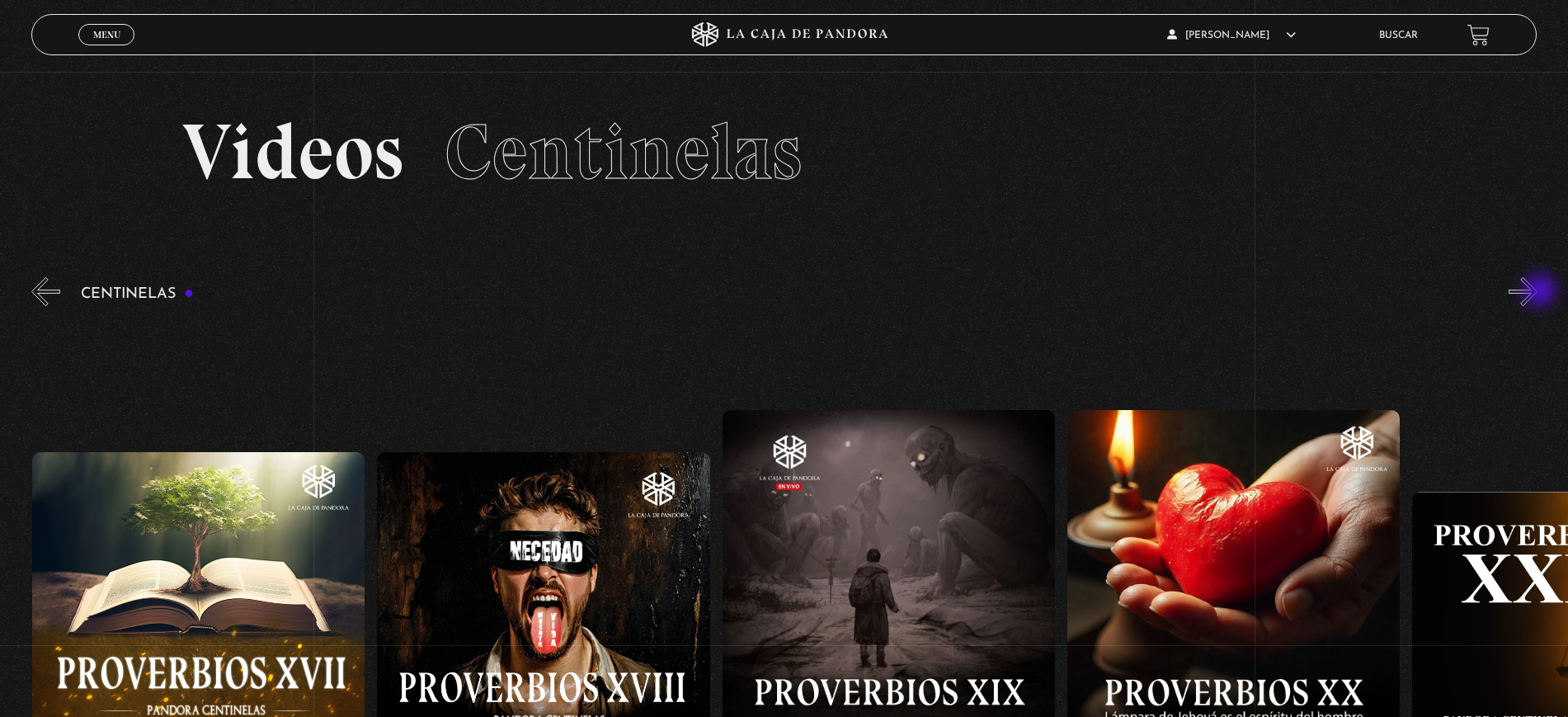
click at [1537, 291] on button "»" at bounding box center [1523, 291] width 29 height 29
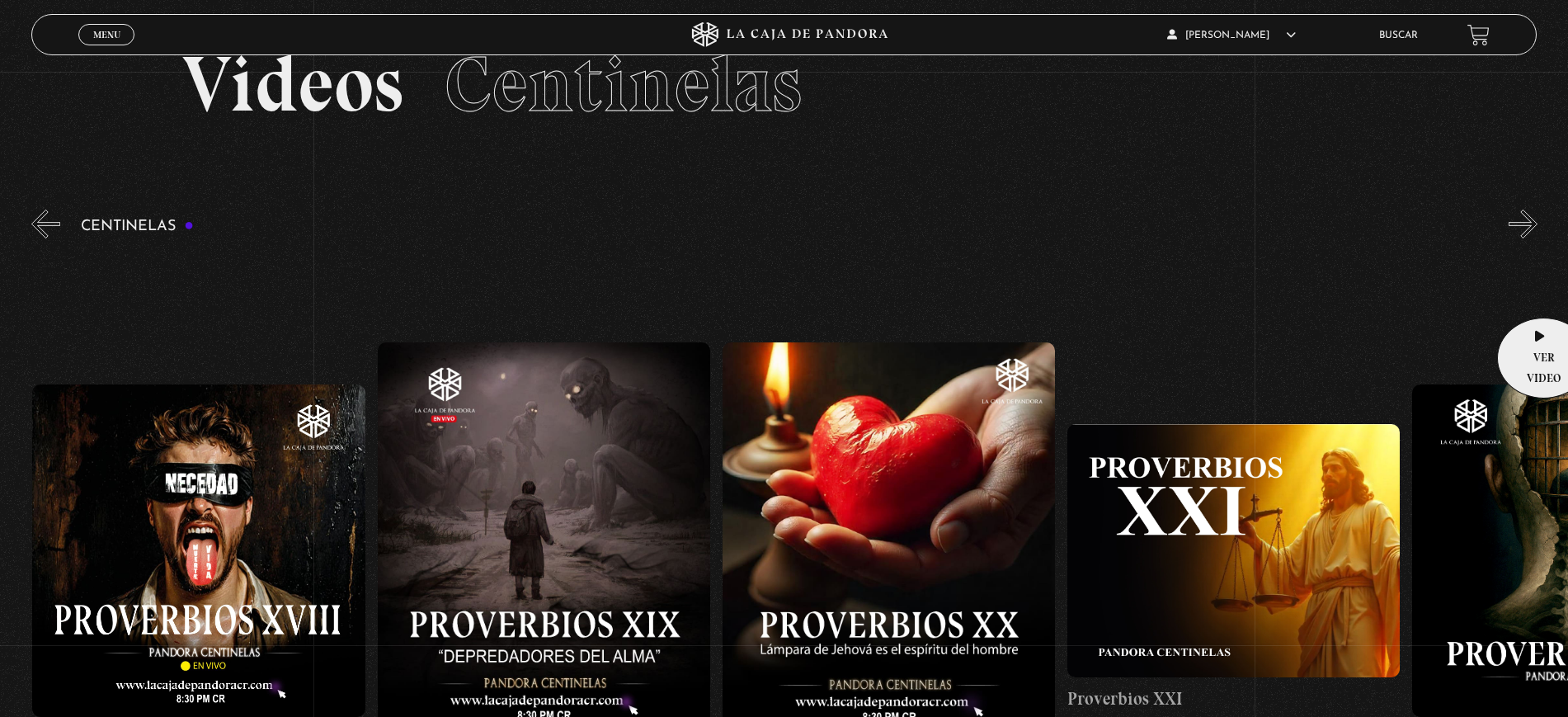
scroll to position [0, 6898]
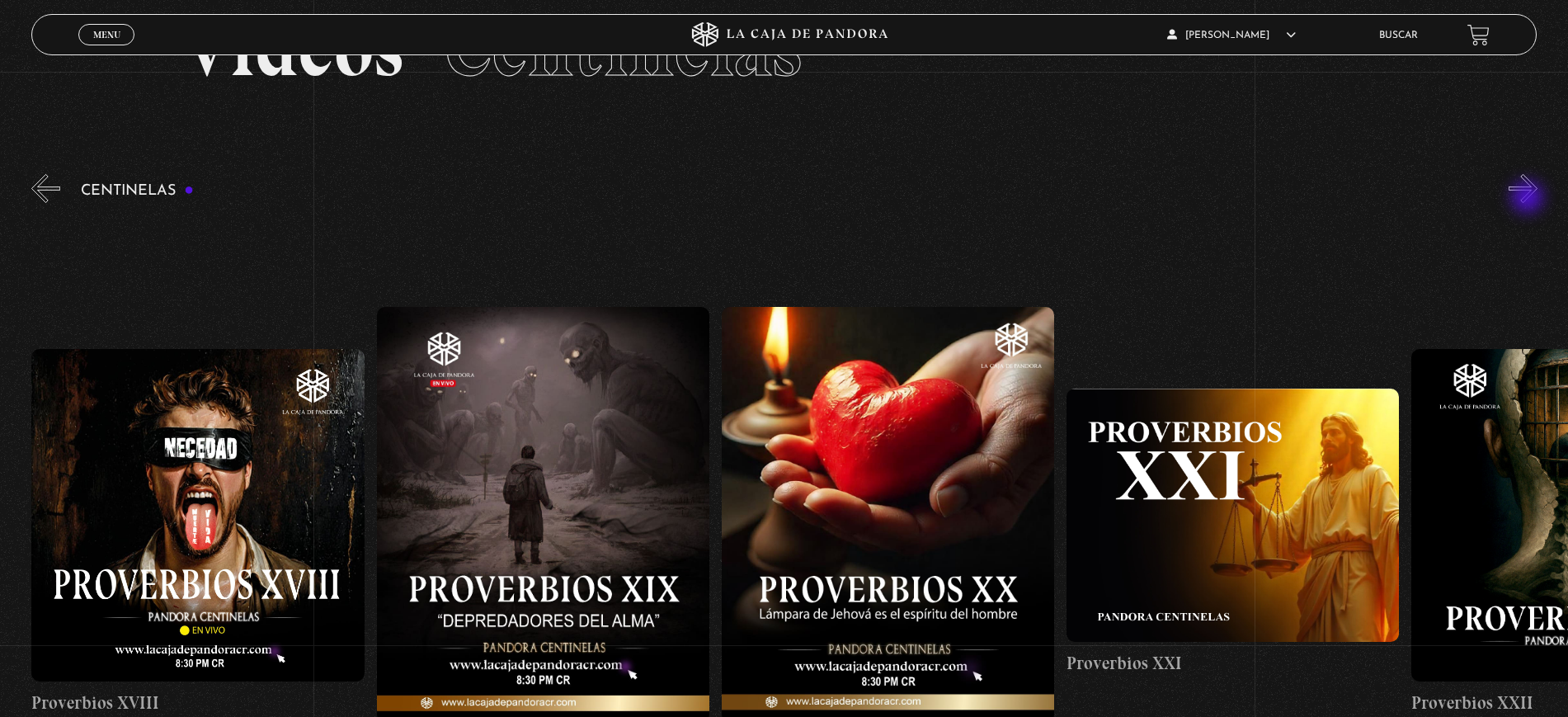
click at [1534, 198] on button "»" at bounding box center [1523, 189] width 29 height 29
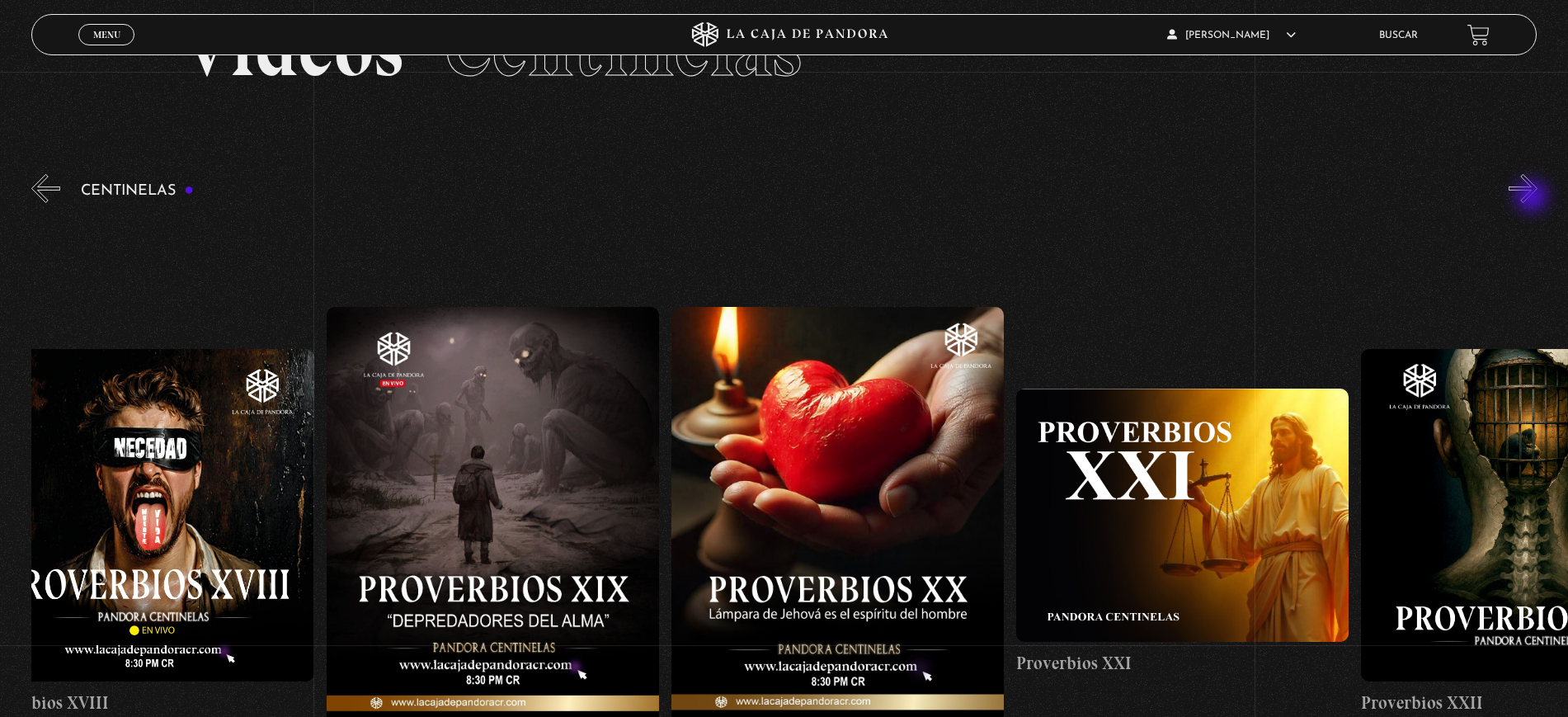
click at [1531, 198] on button "»" at bounding box center [1523, 189] width 29 height 29
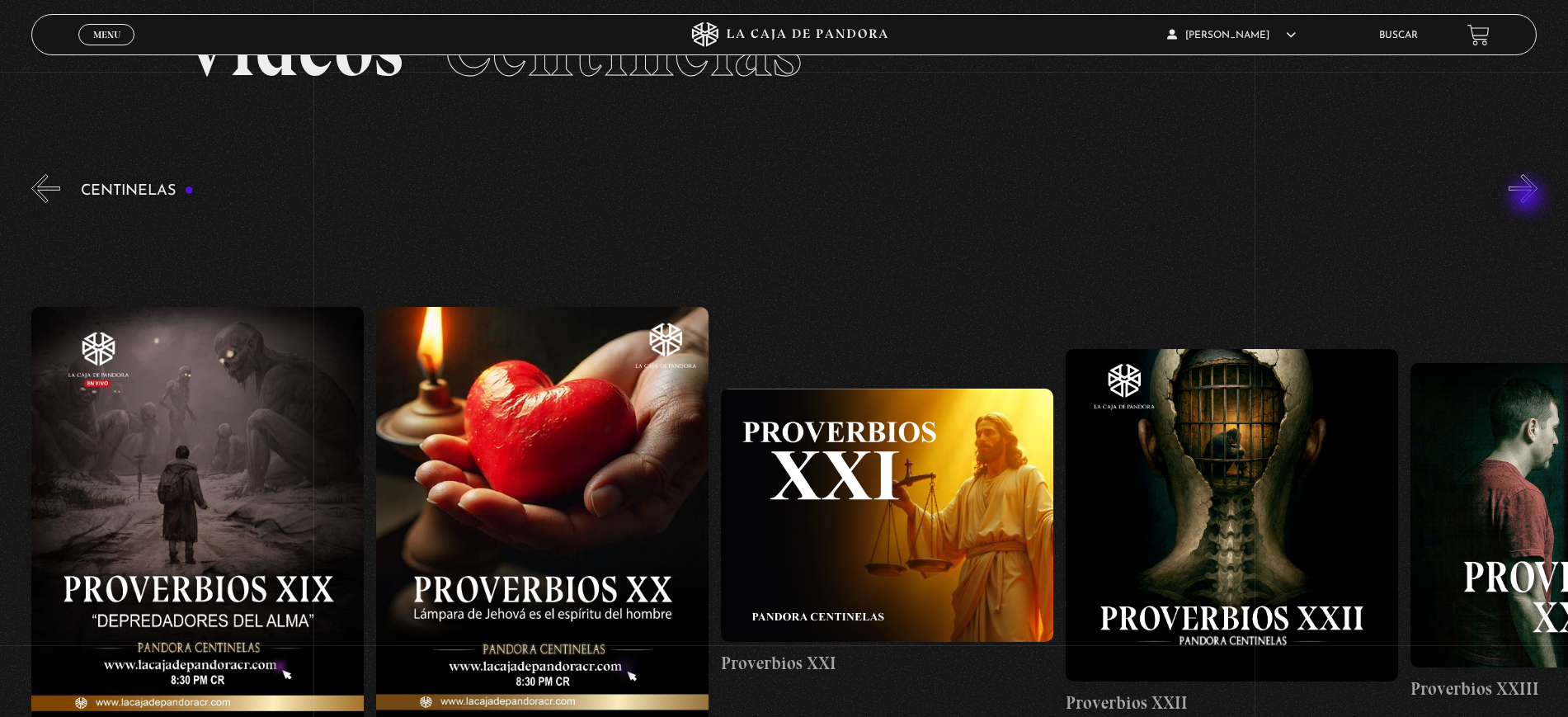
click at [1528, 198] on button "»" at bounding box center [1523, 189] width 29 height 29
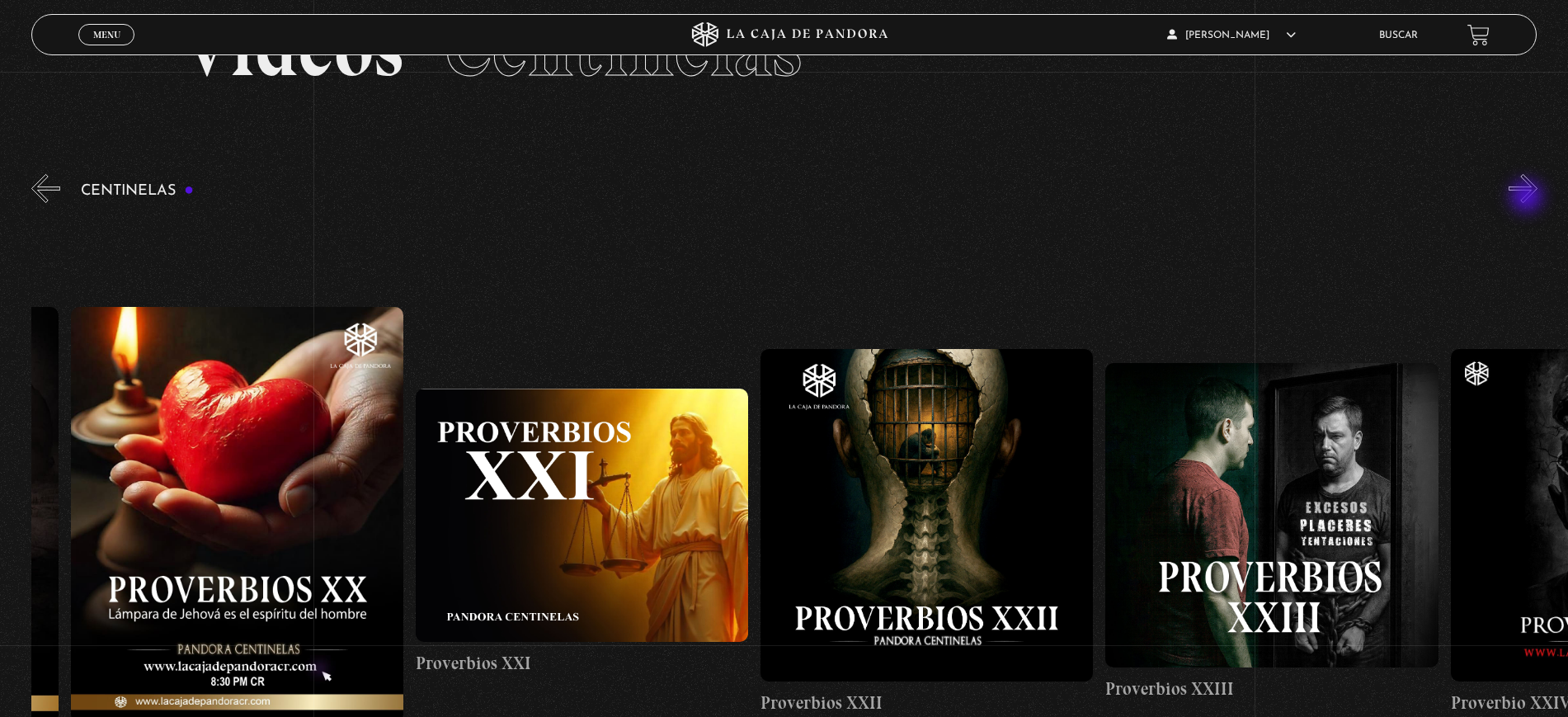
click at [1528, 198] on button "»" at bounding box center [1523, 189] width 29 height 29
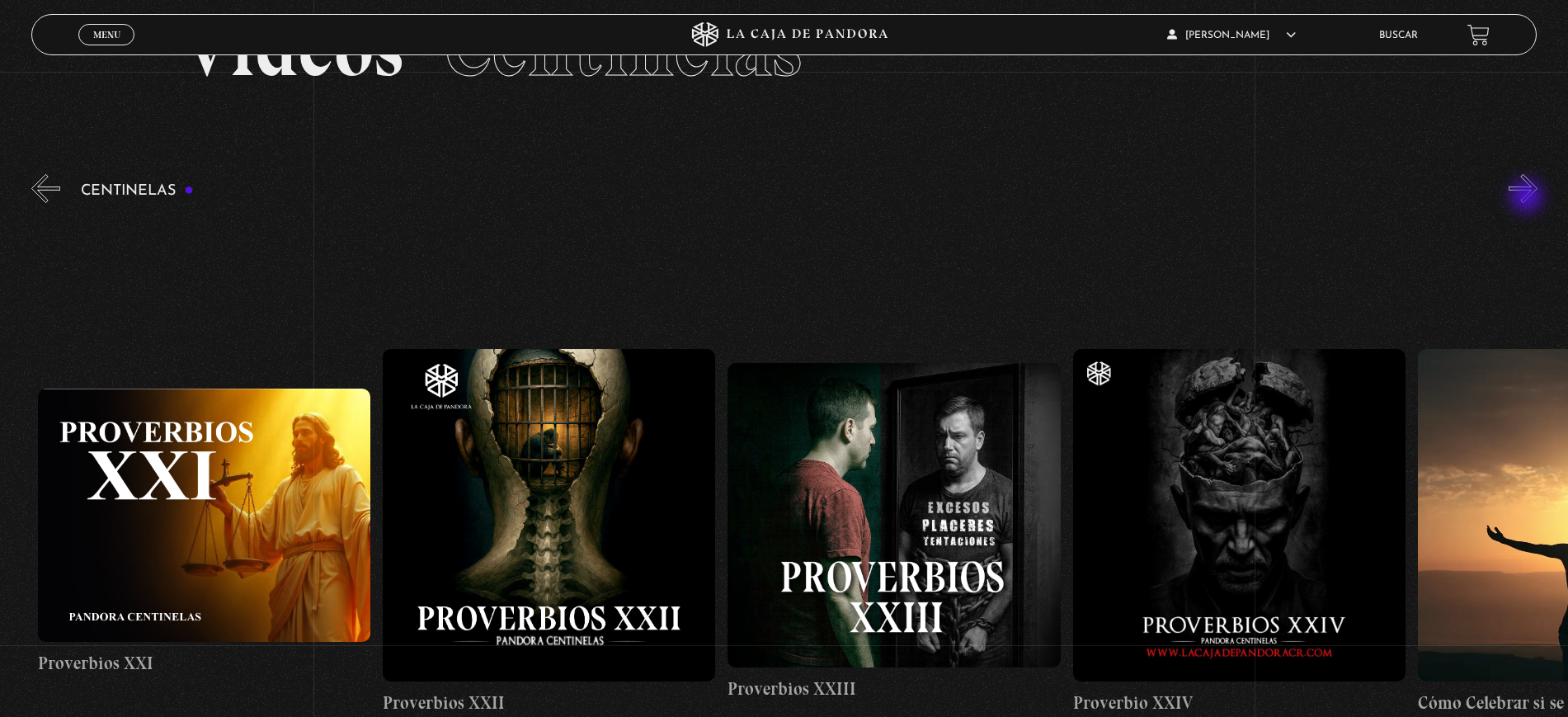
click at [1528, 198] on button "»" at bounding box center [1523, 189] width 29 height 29
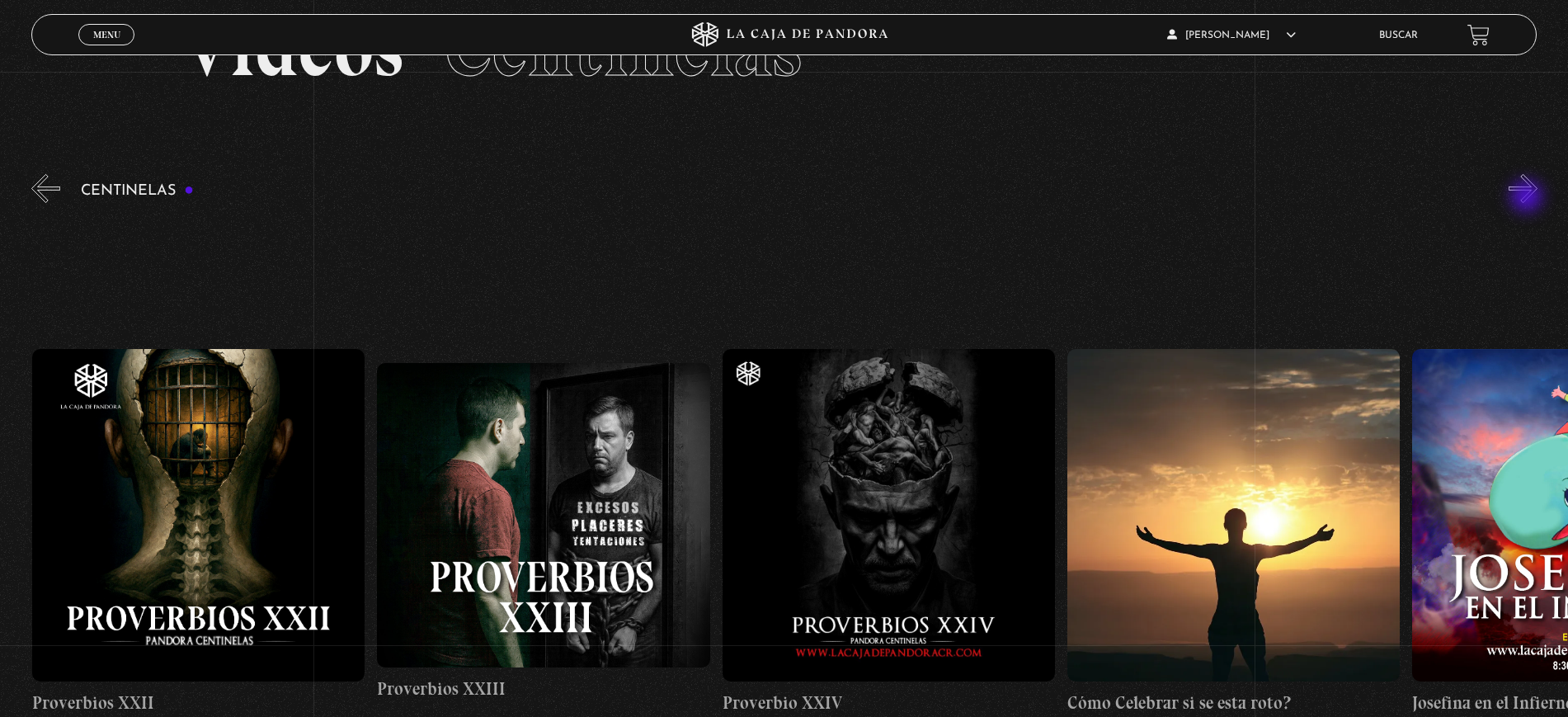
click at [1530, 199] on button "»" at bounding box center [1523, 189] width 29 height 29
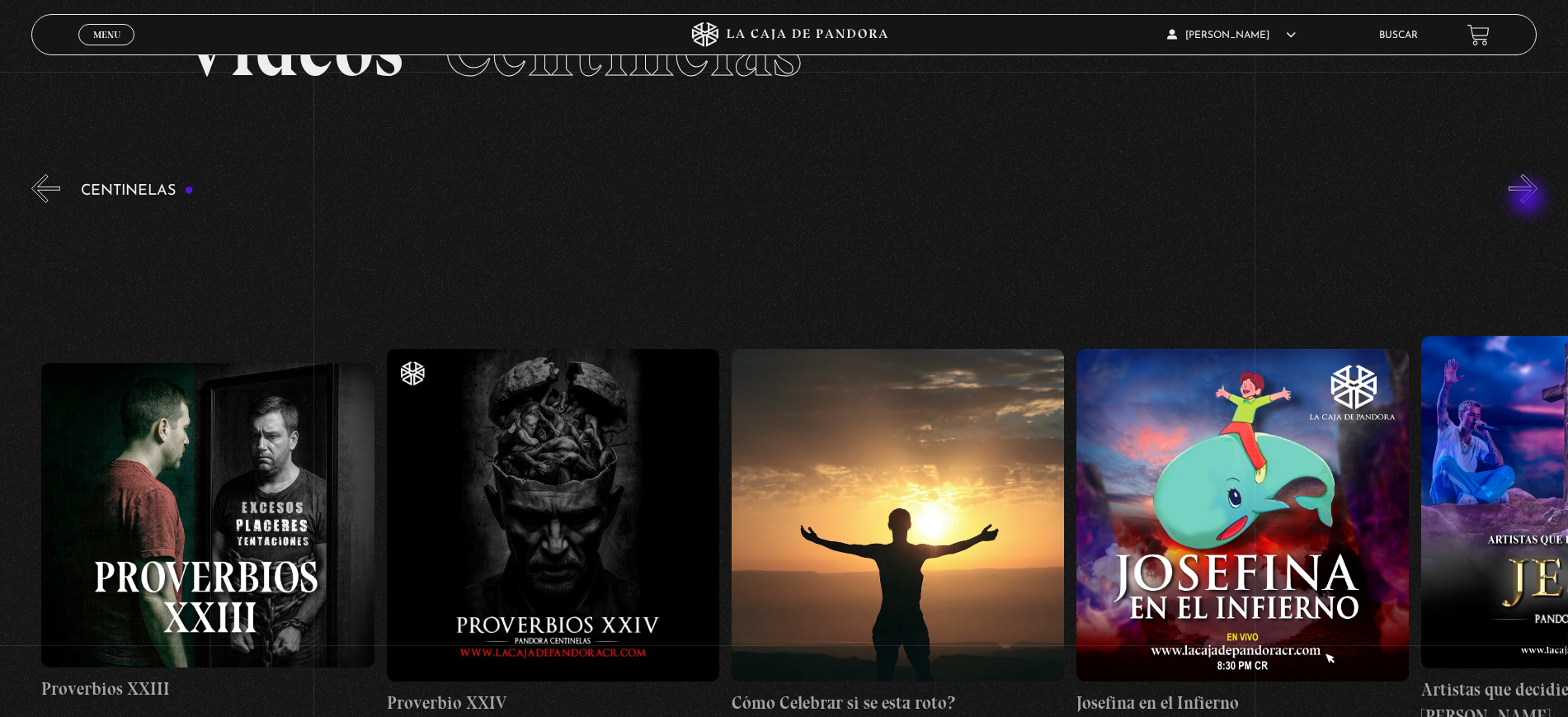
click at [1529, 199] on button "»" at bounding box center [1523, 189] width 29 height 29
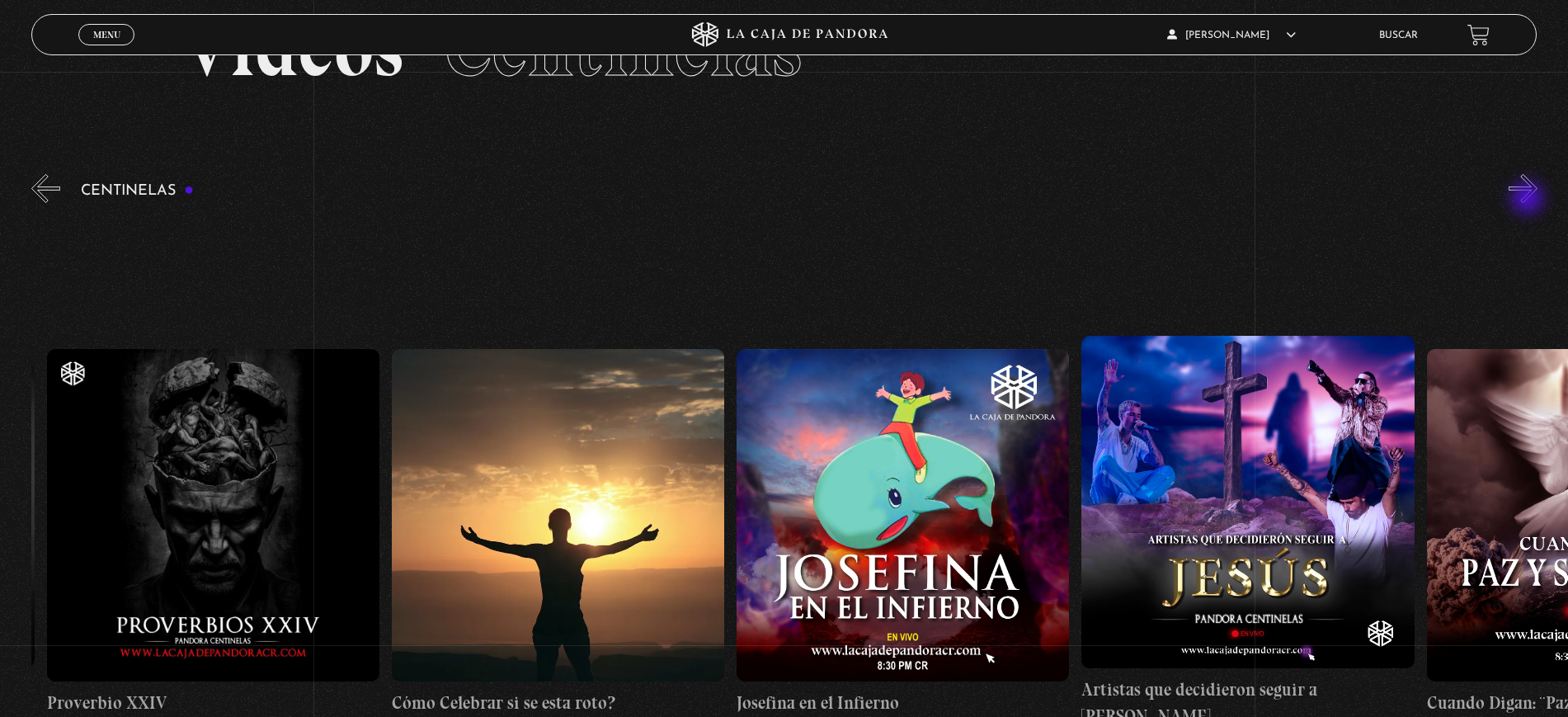
click at [1529, 199] on button "»" at bounding box center [1523, 189] width 29 height 29
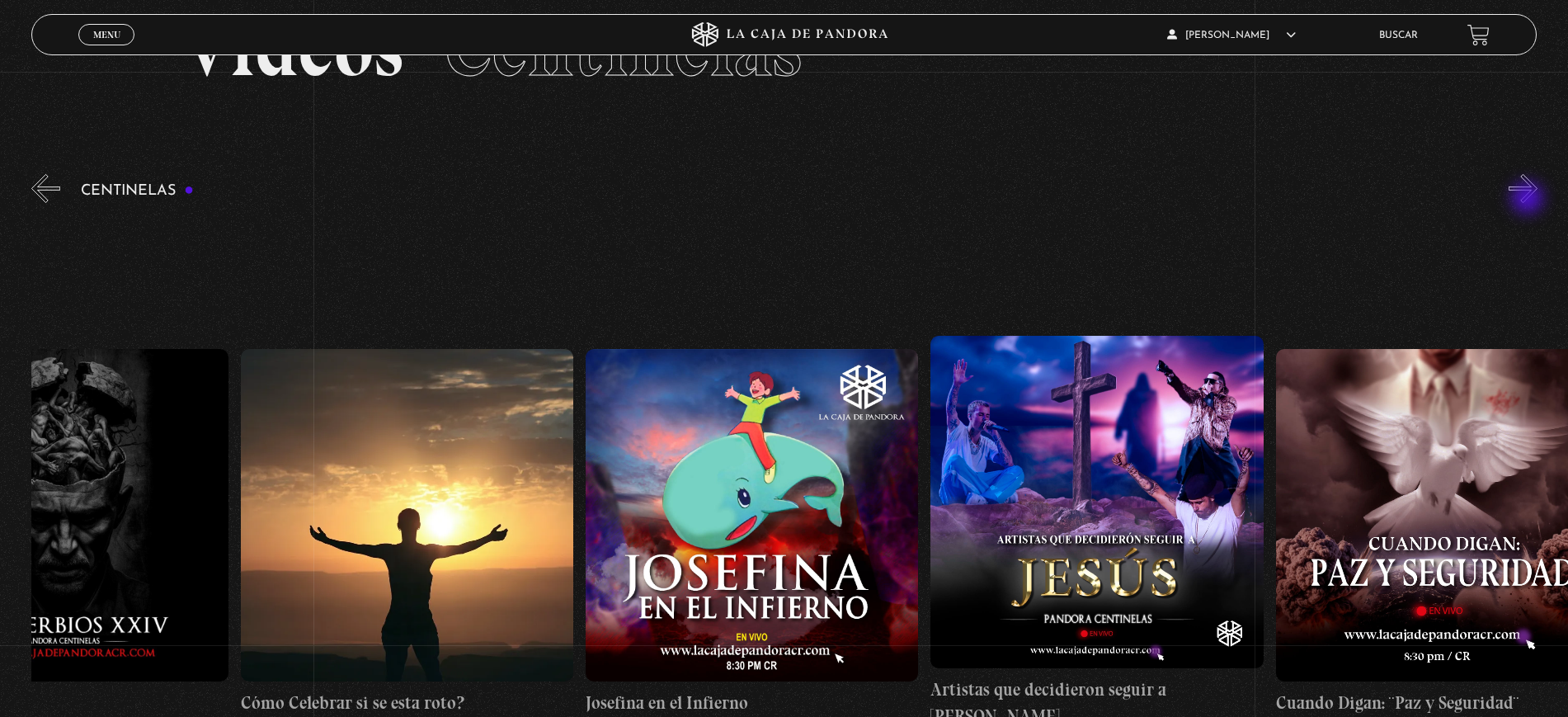
click at [1529, 199] on button "»" at bounding box center [1523, 189] width 29 height 29
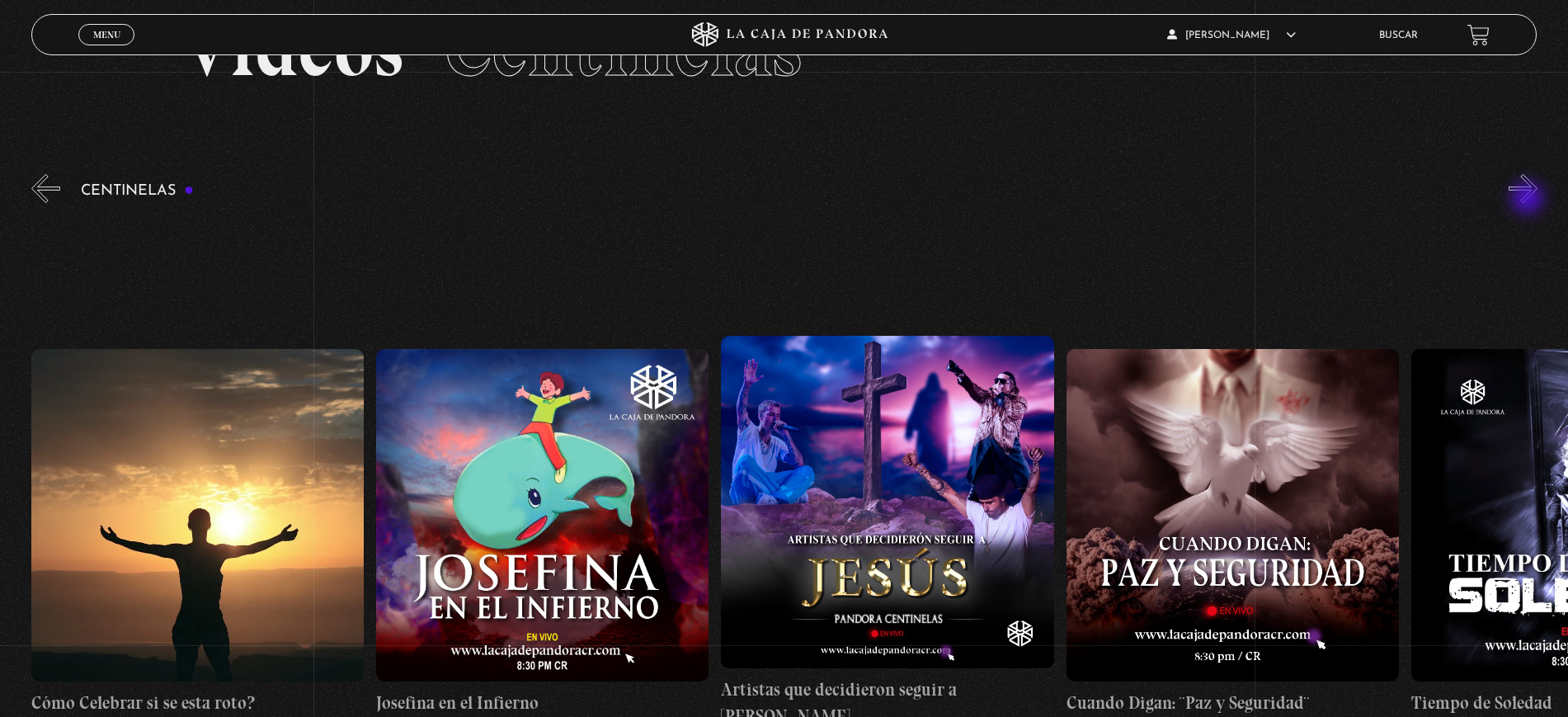
click at [1529, 199] on button "»" at bounding box center [1523, 189] width 29 height 29
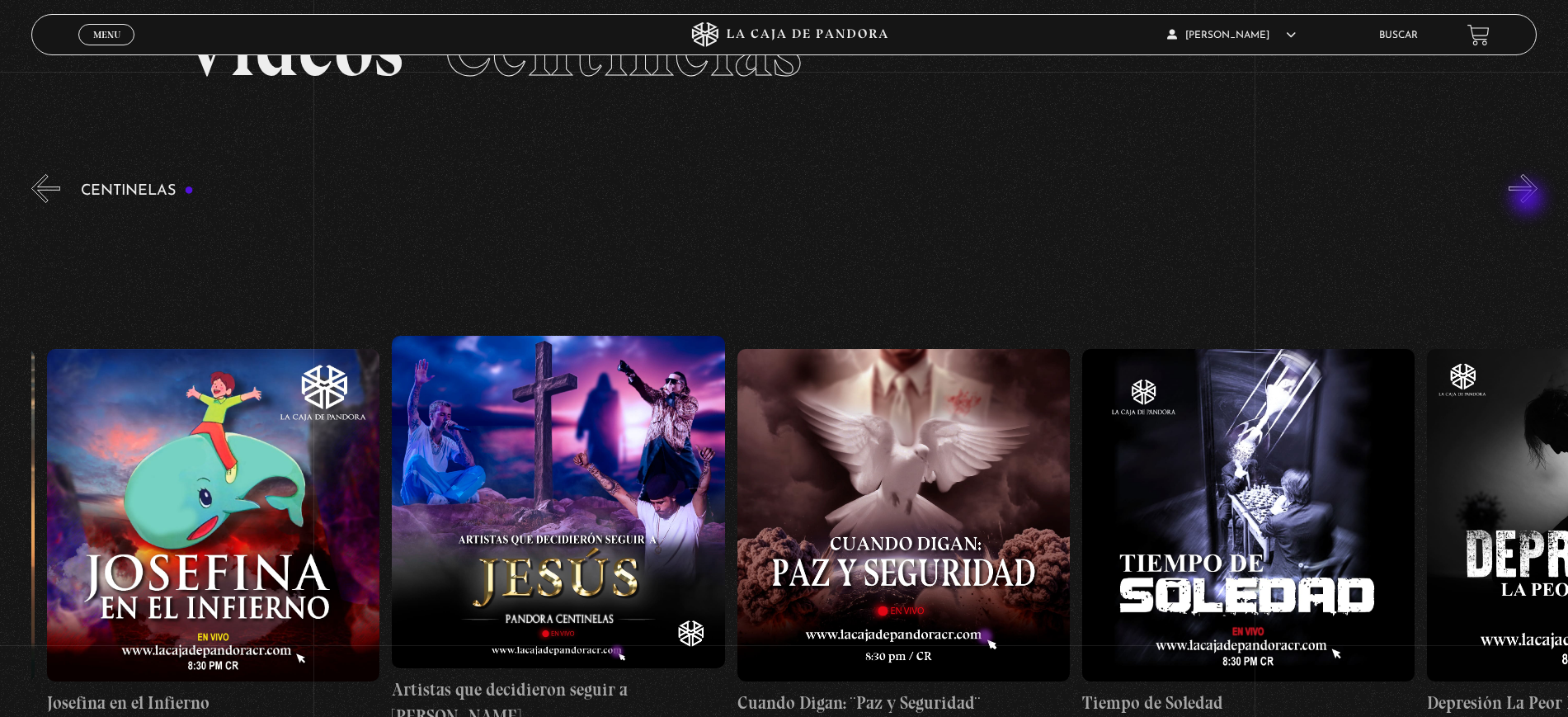
click at [1529, 199] on button "»" at bounding box center [1523, 189] width 29 height 29
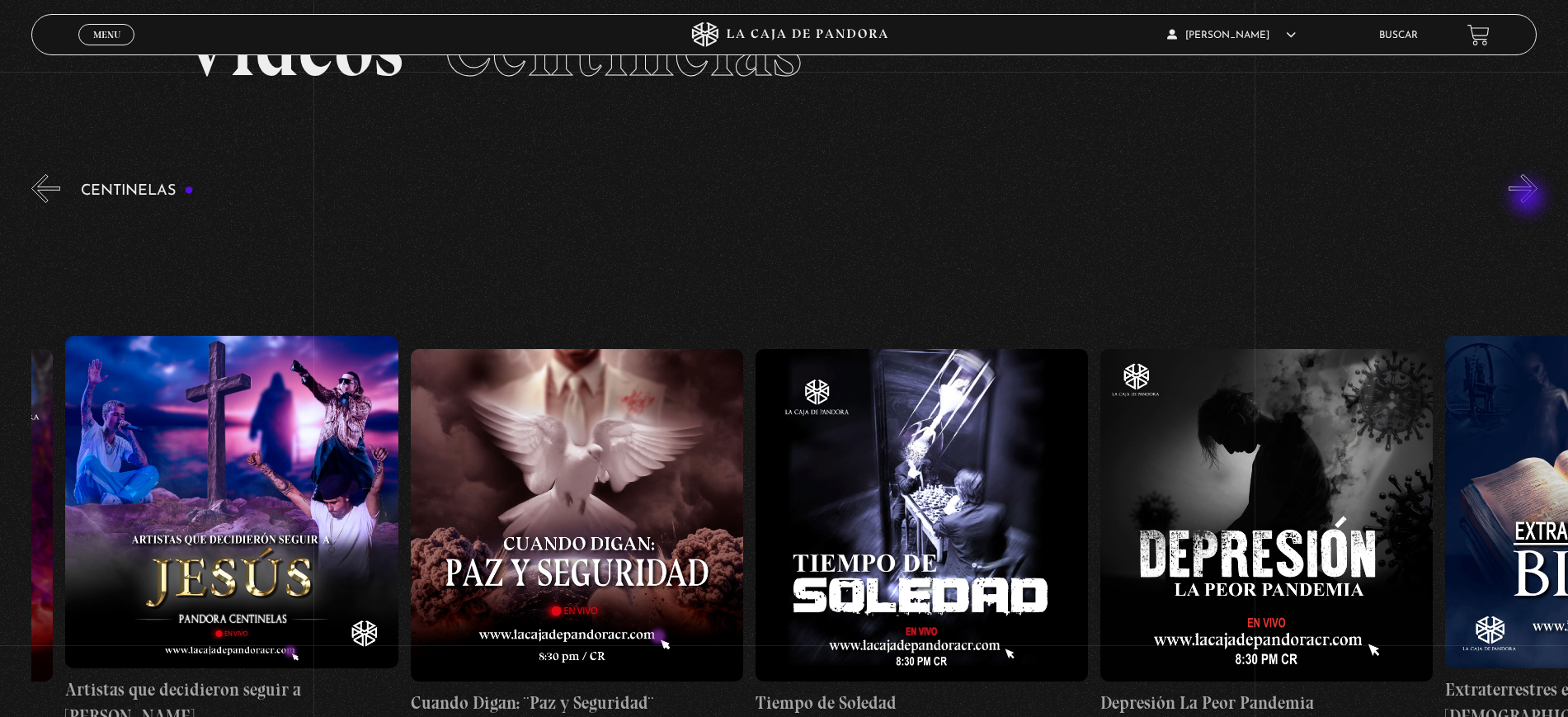
click at [1531, 193] on button "»" at bounding box center [1523, 189] width 29 height 29
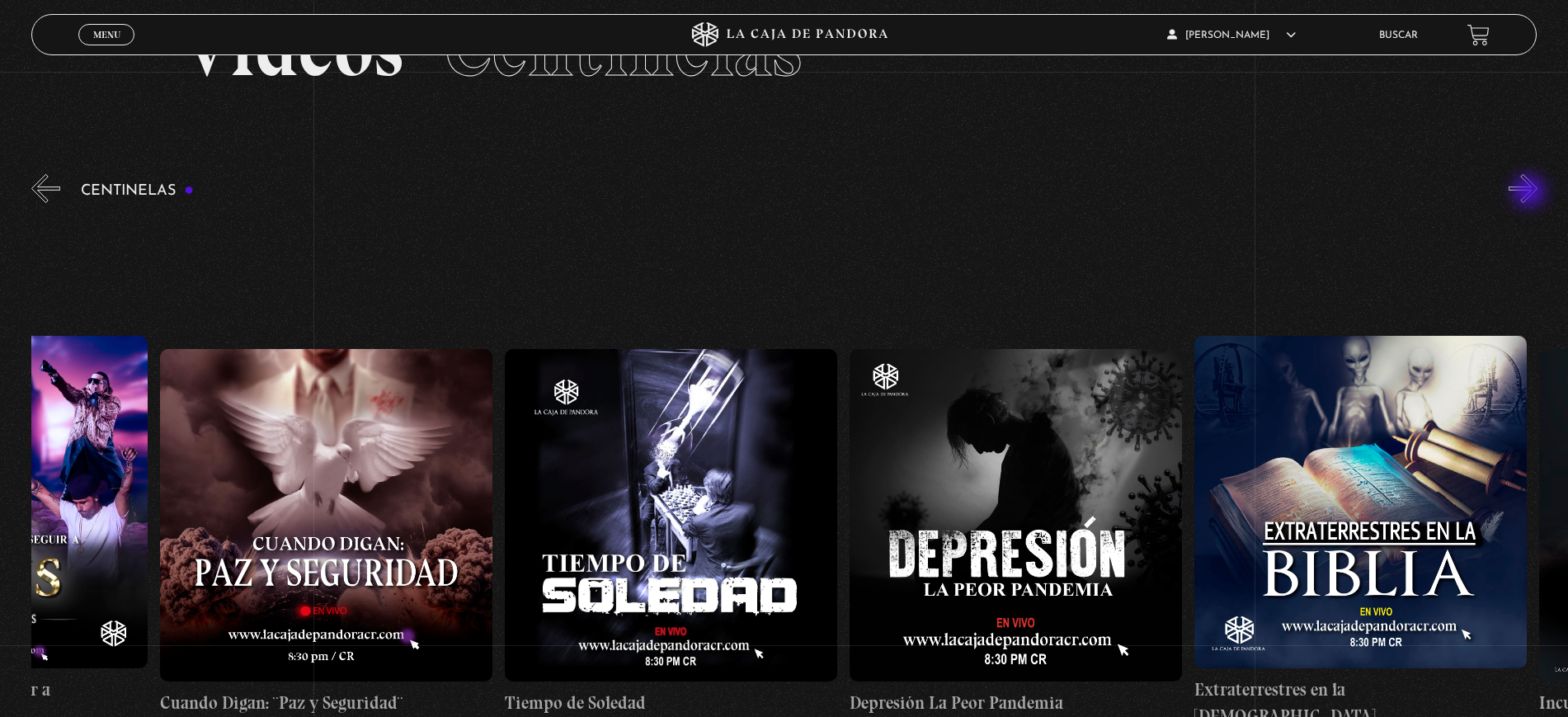
click at [1531, 193] on button "»" at bounding box center [1523, 189] width 29 height 29
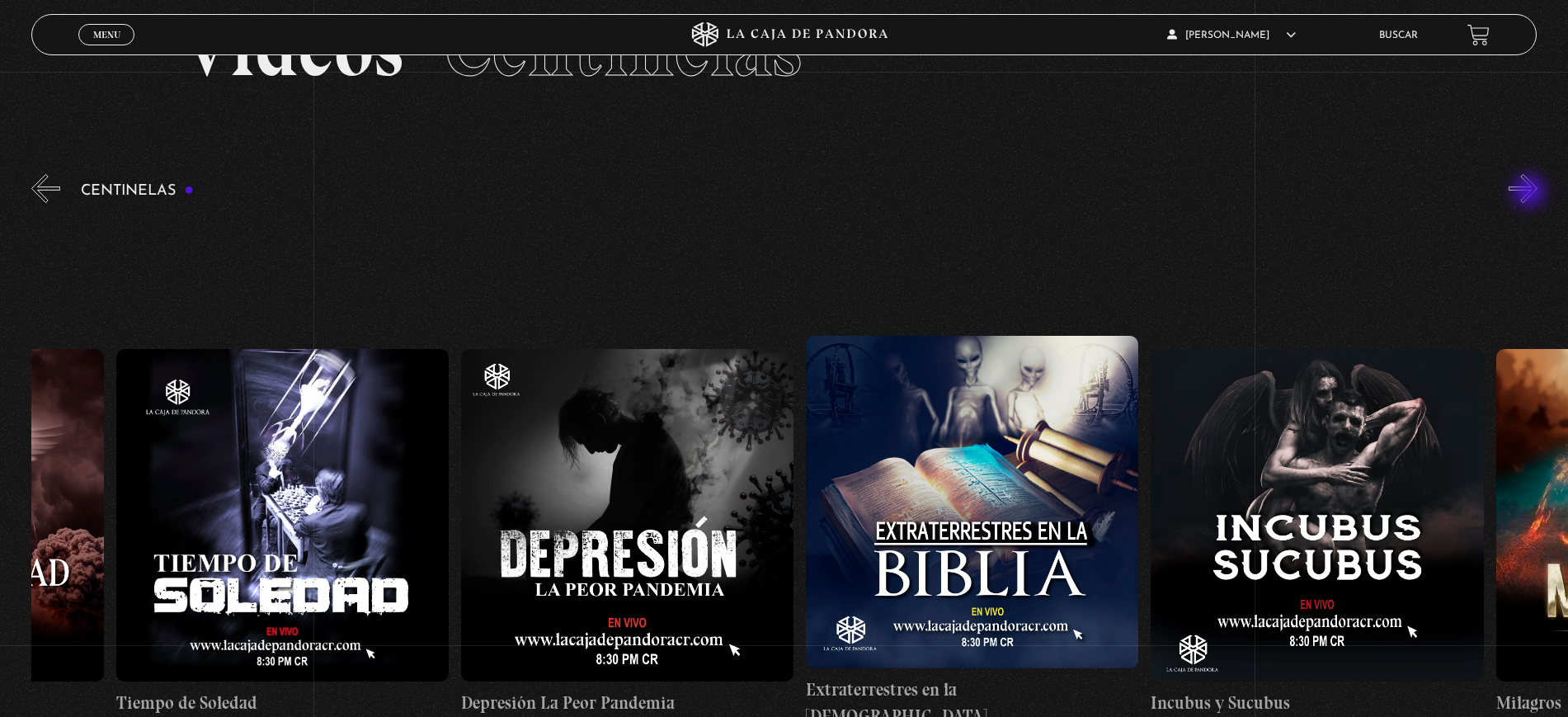
click at [1531, 193] on button "»" at bounding box center [1523, 189] width 29 height 29
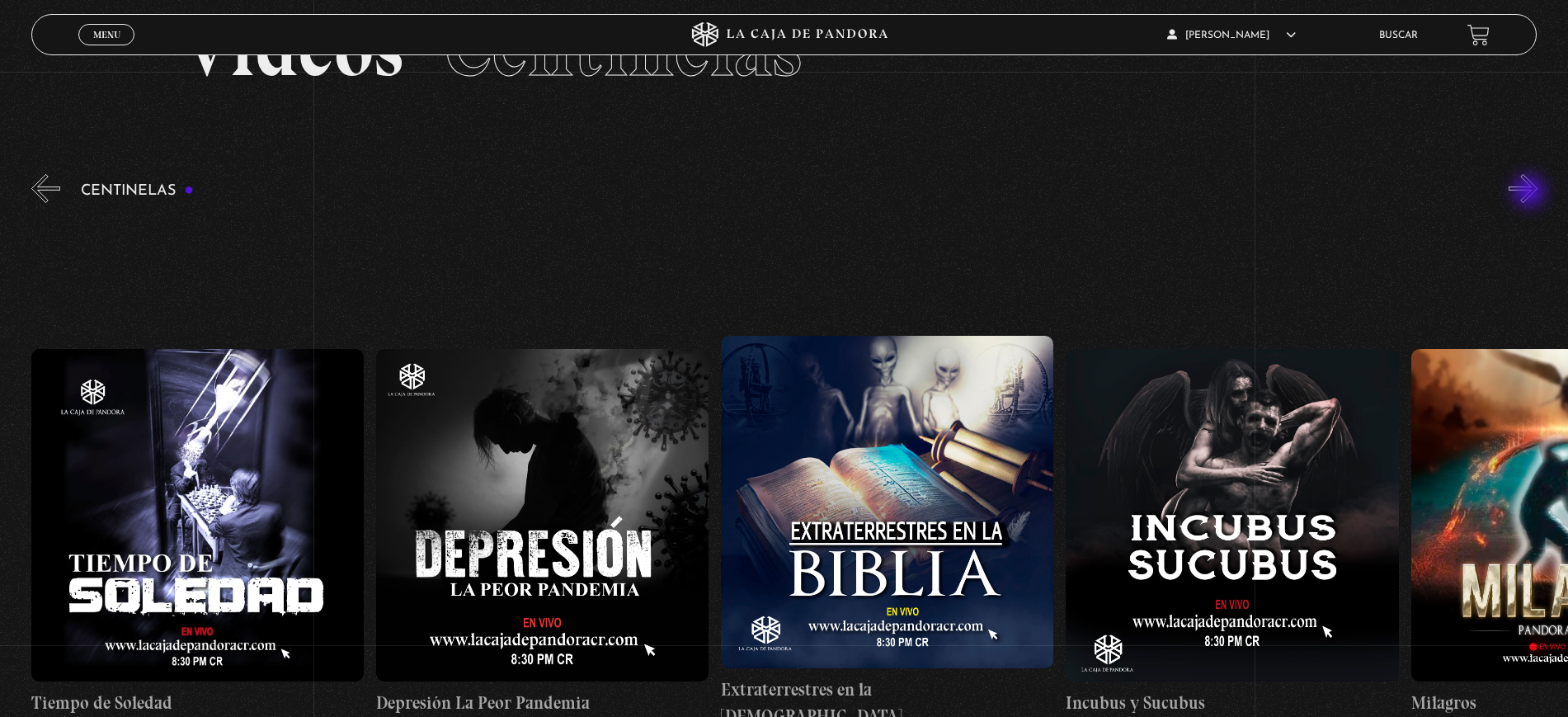
click at [1531, 193] on button "»" at bounding box center [1523, 189] width 29 height 29
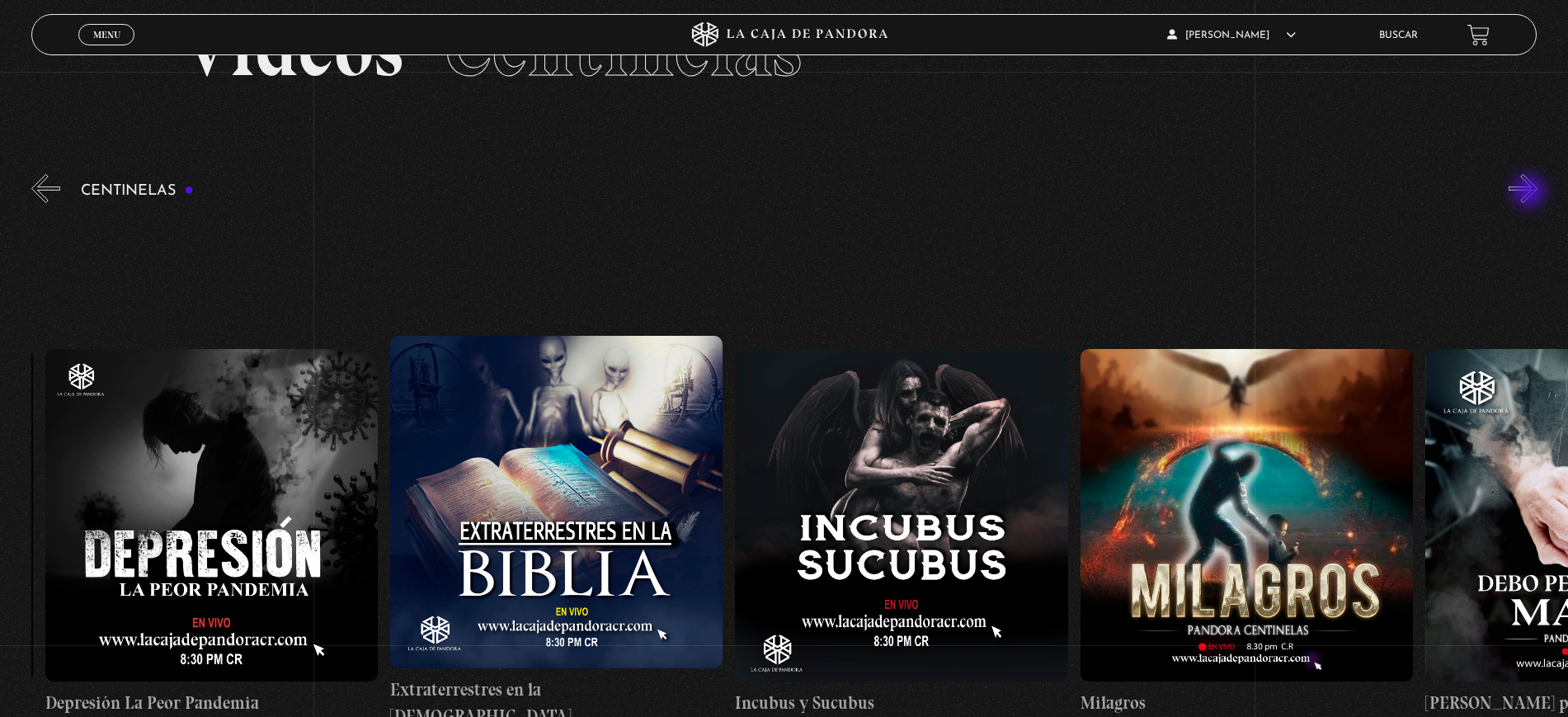
click at [1531, 193] on button "»" at bounding box center [1523, 189] width 29 height 29
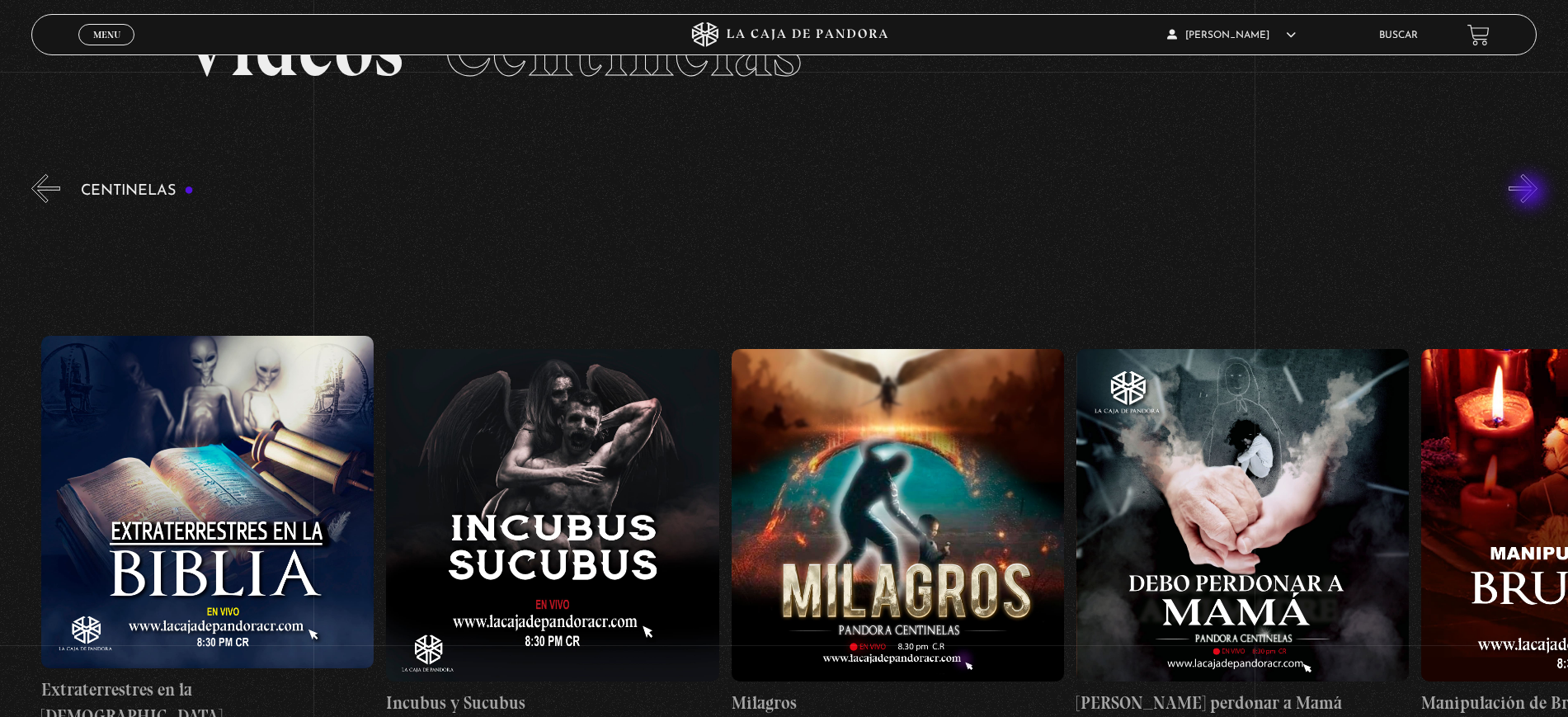
click at [1531, 193] on button "»" at bounding box center [1523, 189] width 29 height 29
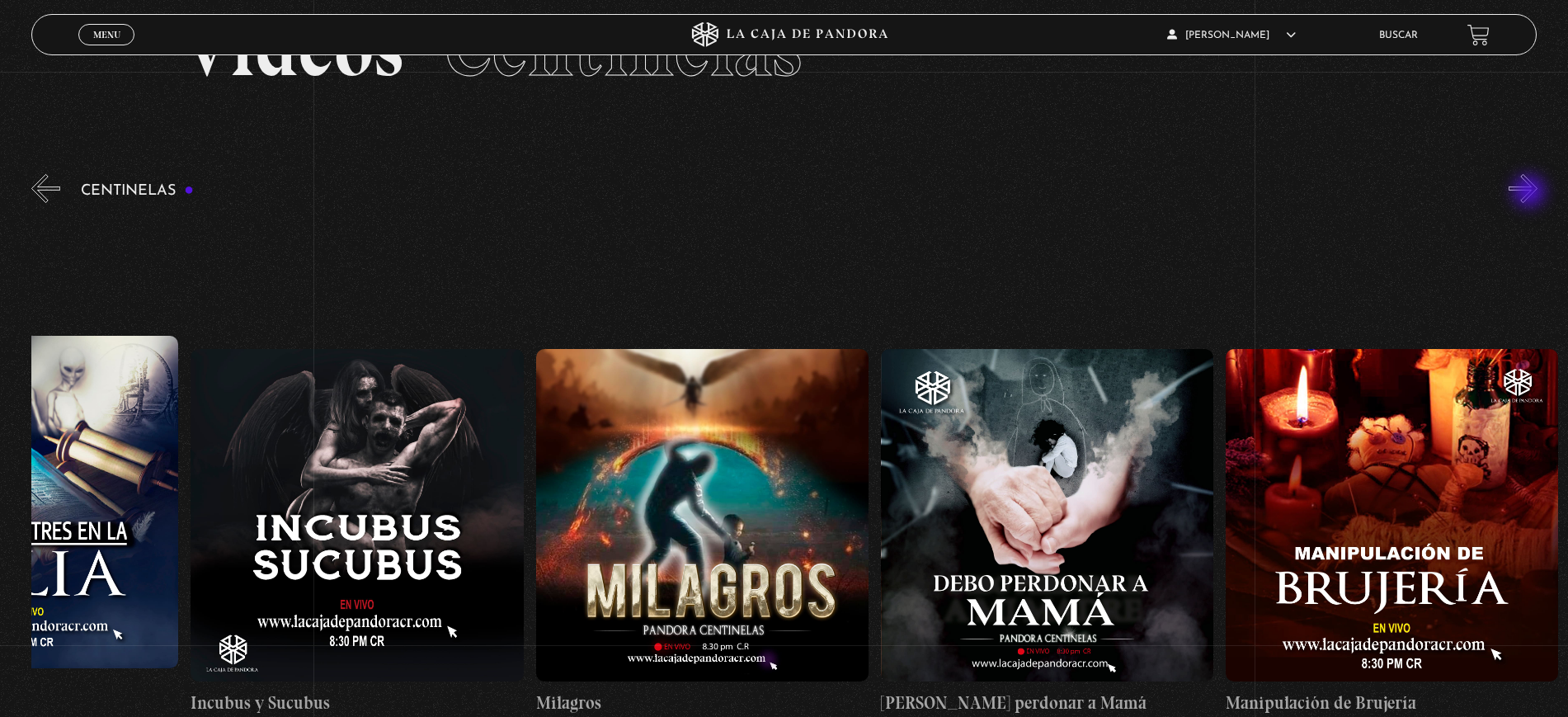
click at [1531, 193] on button "»" at bounding box center [1523, 189] width 29 height 29
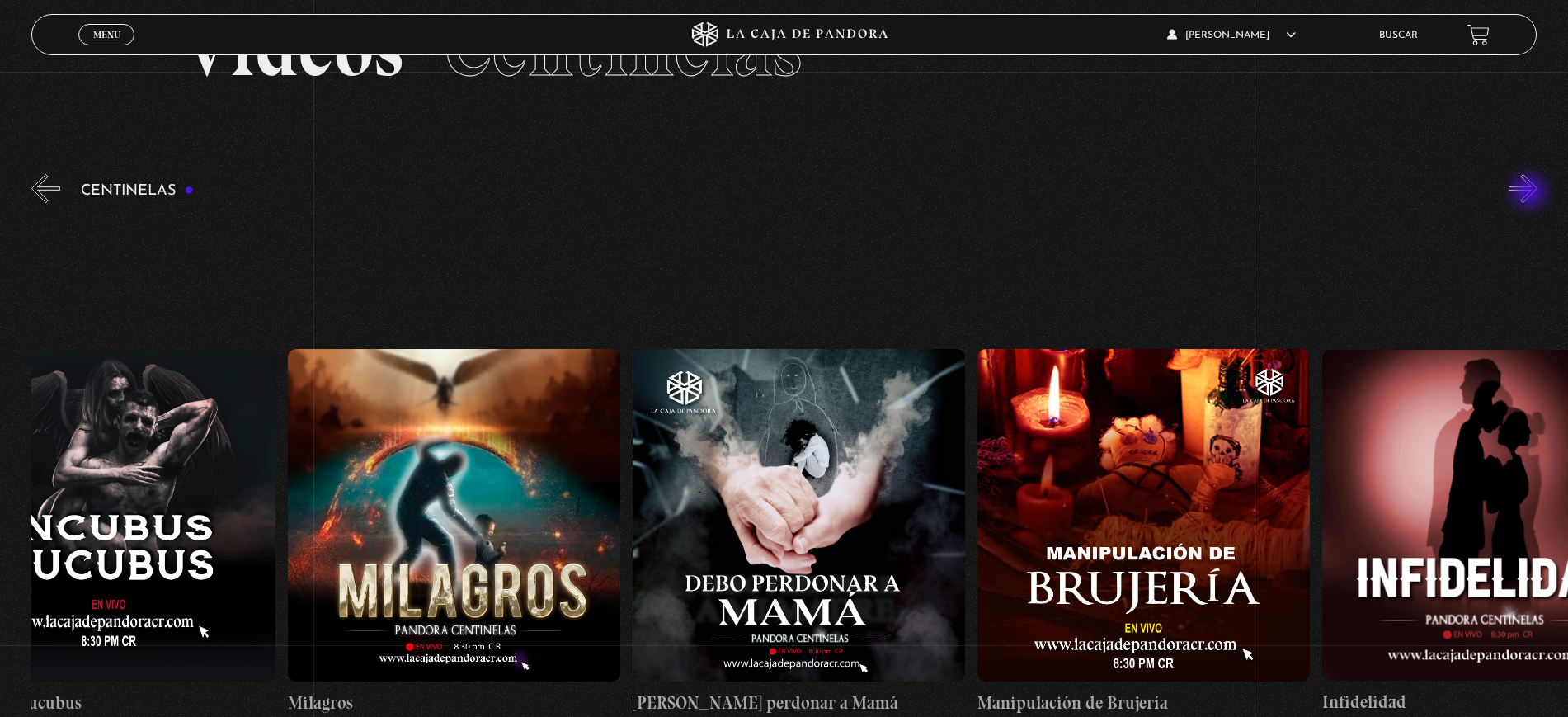
click at [1531, 193] on button "»" at bounding box center [1523, 189] width 29 height 29
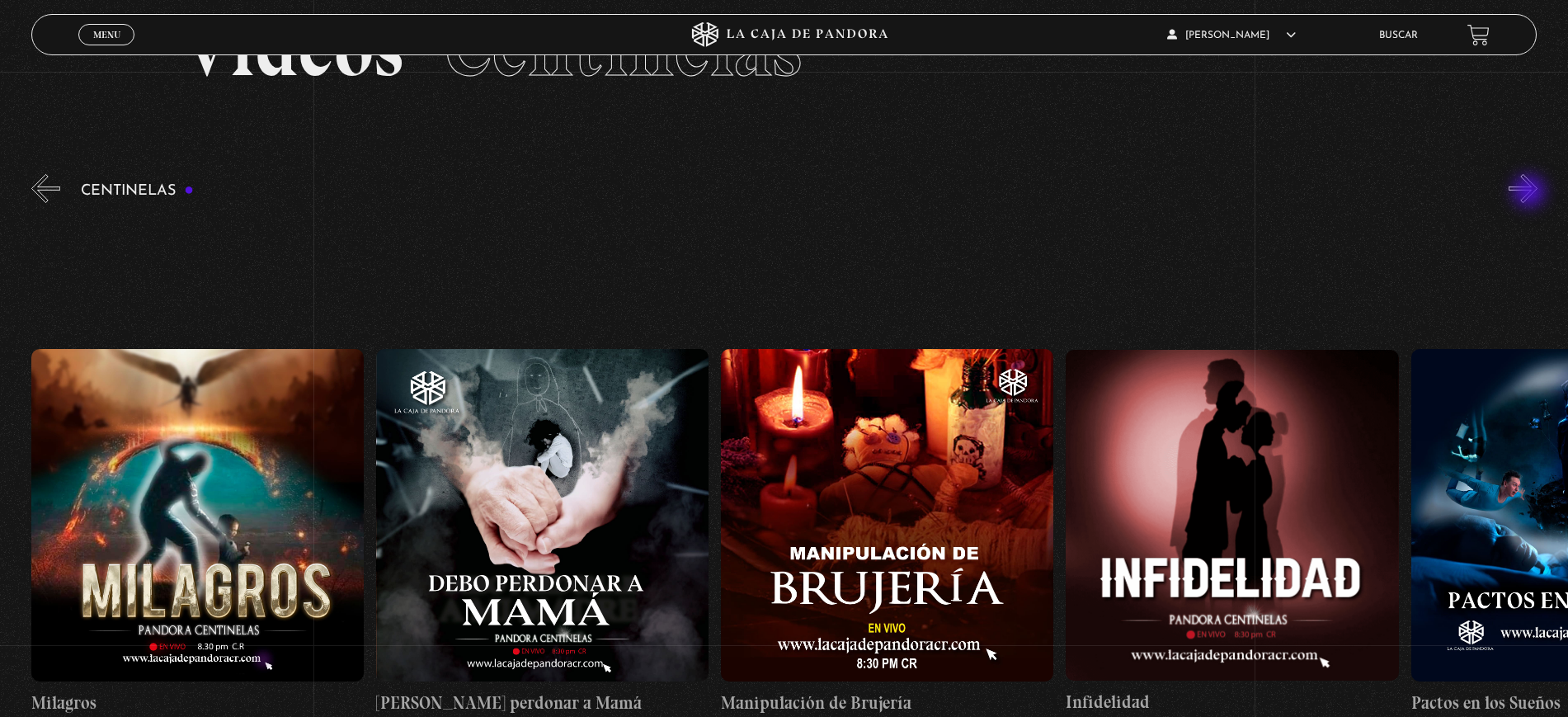
scroll to position [0, 12072]
click at [47, 193] on button "«" at bounding box center [45, 189] width 29 height 29
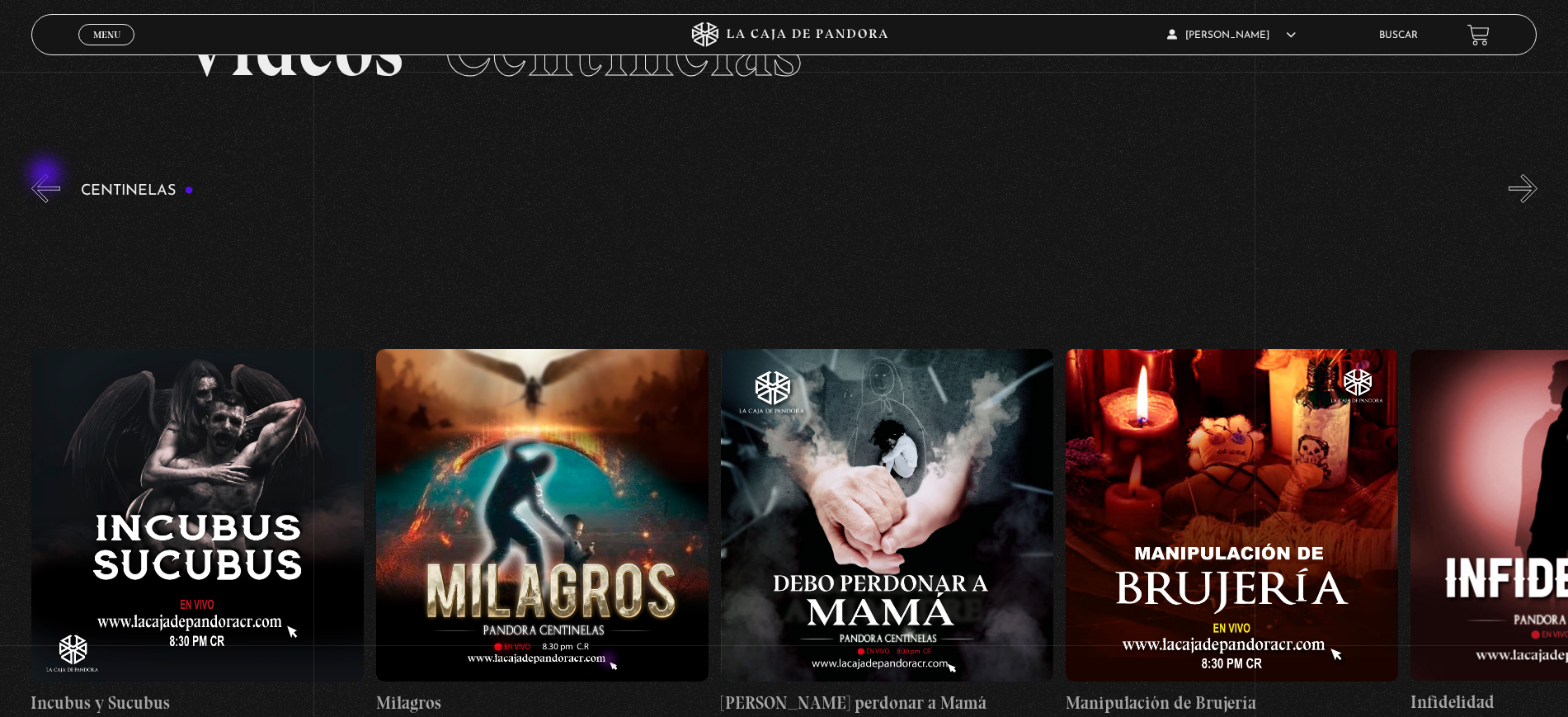
click at [47, 176] on button "«" at bounding box center [45, 189] width 29 height 29
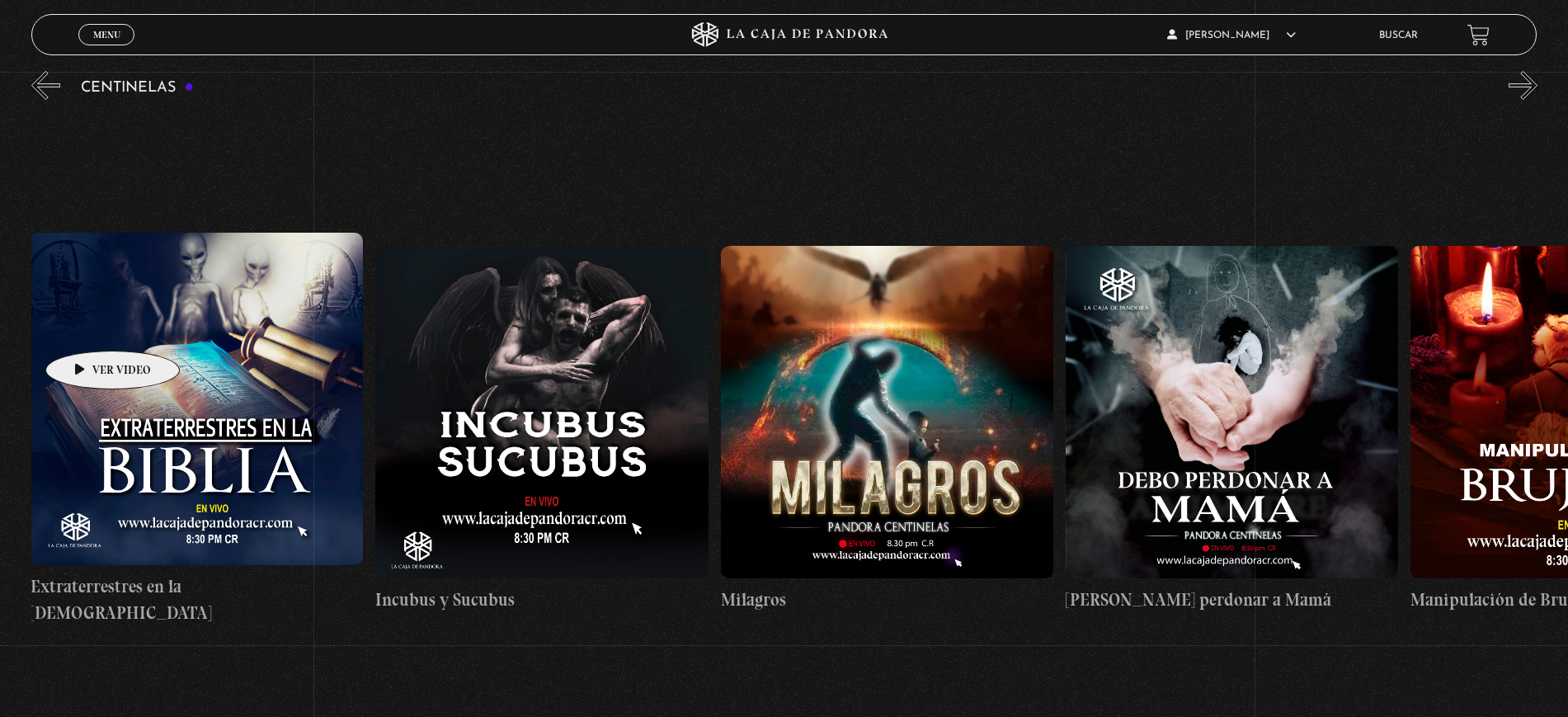
scroll to position [0, 11382]
click at [37, 85] on button "«" at bounding box center [45, 85] width 29 height 29
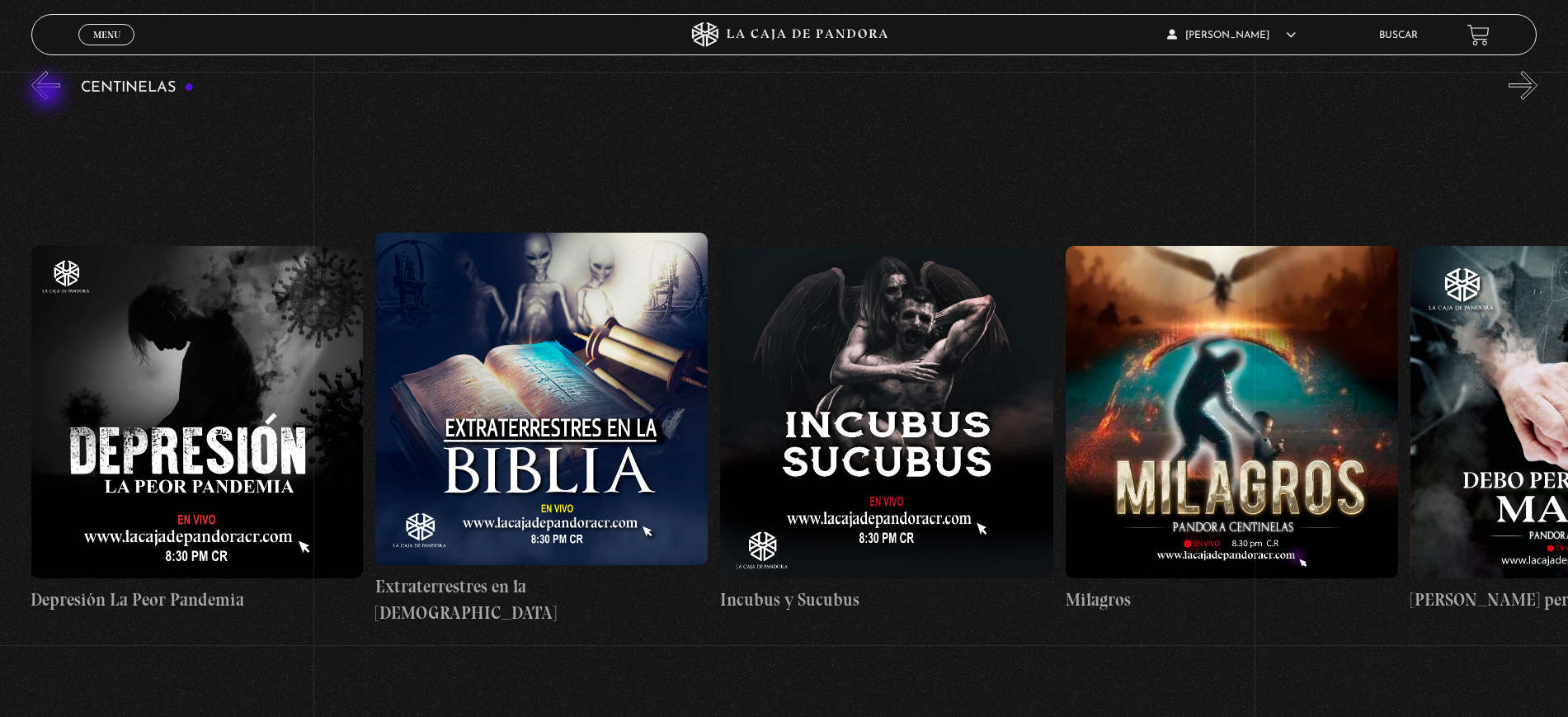
click at [49, 94] on button "«" at bounding box center [45, 85] width 29 height 29
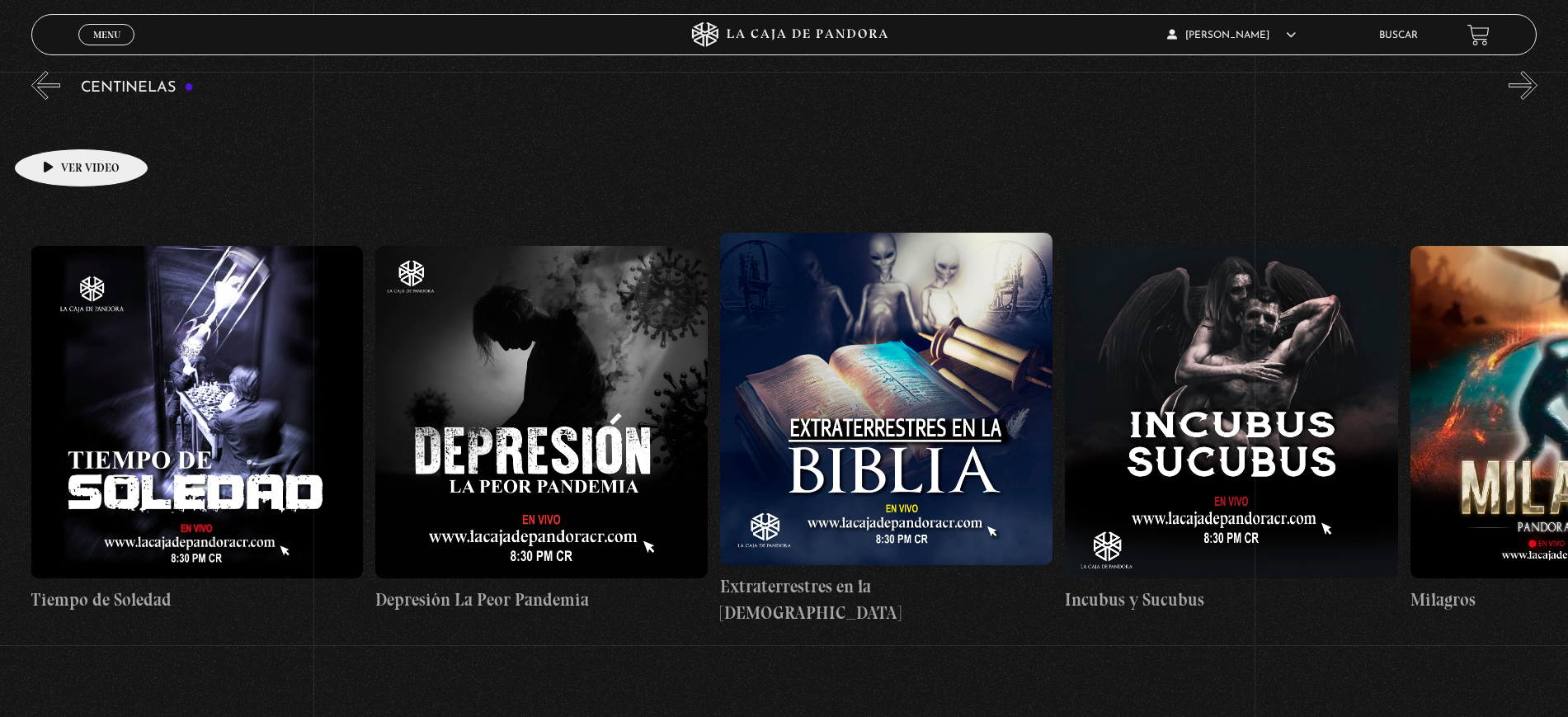
scroll to position [0, 10693]
click at [45, 109] on div "Centinelas" at bounding box center [799, 406] width 1536 height 678
click at [40, 100] on button "«" at bounding box center [45, 85] width 29 height 29
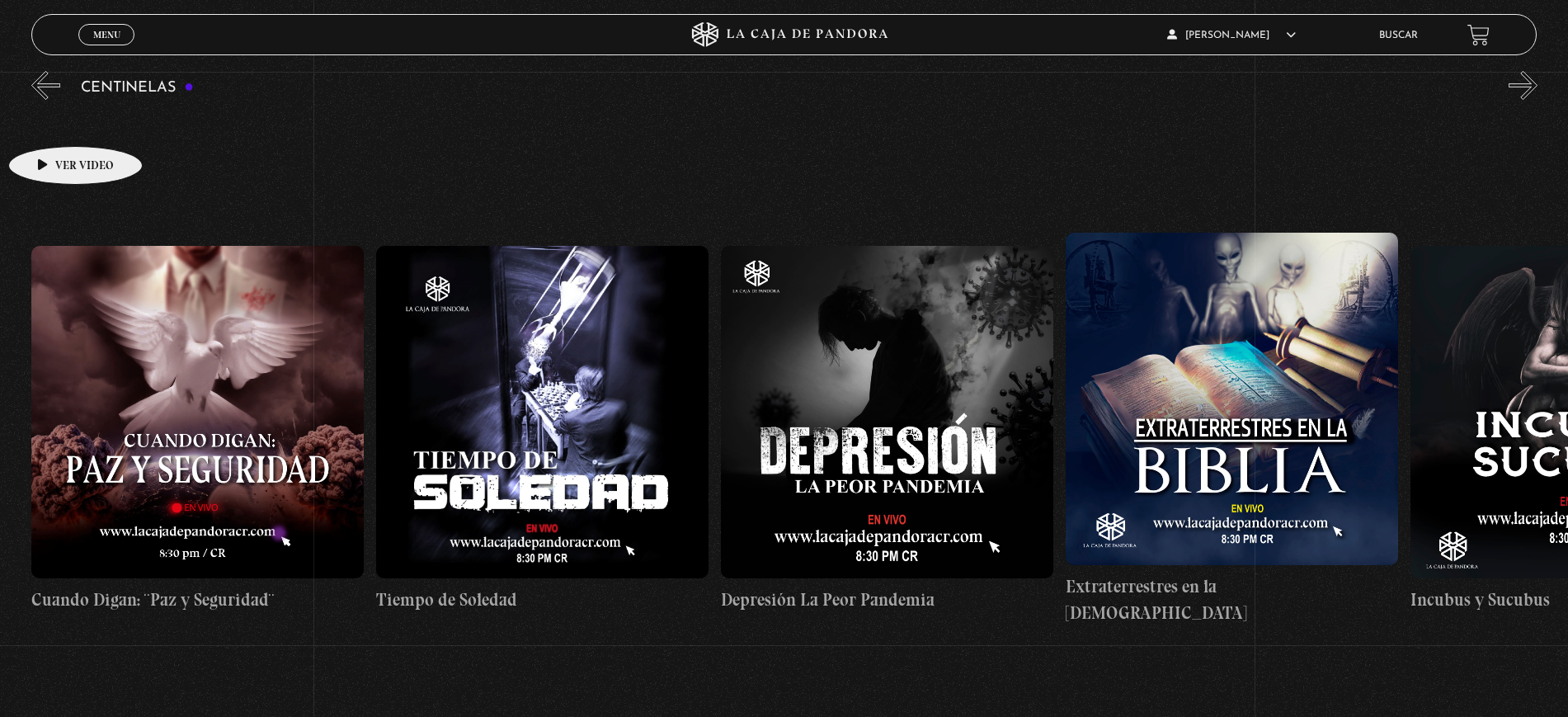
click at [50, 121] on link "Cuando Digan: ¨Paz y Seguridad¨" at bounding box center [197, 428] width 332 height 634
click at [42, 100] on button "«" at bounding box center [45, 85] width 29 height 29
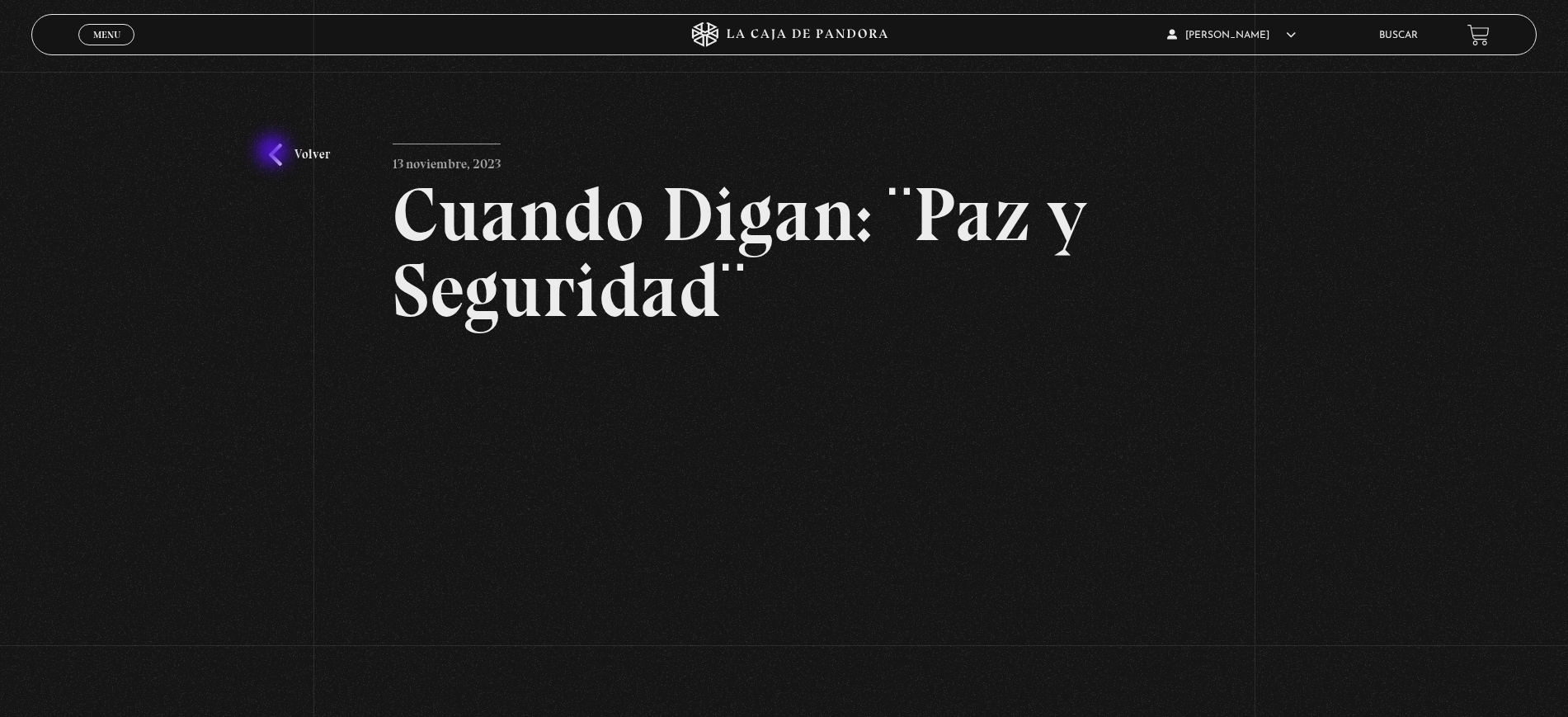
click at [274, 152] on link "Volver" at bounding box center [299, 155] width 61 height 22
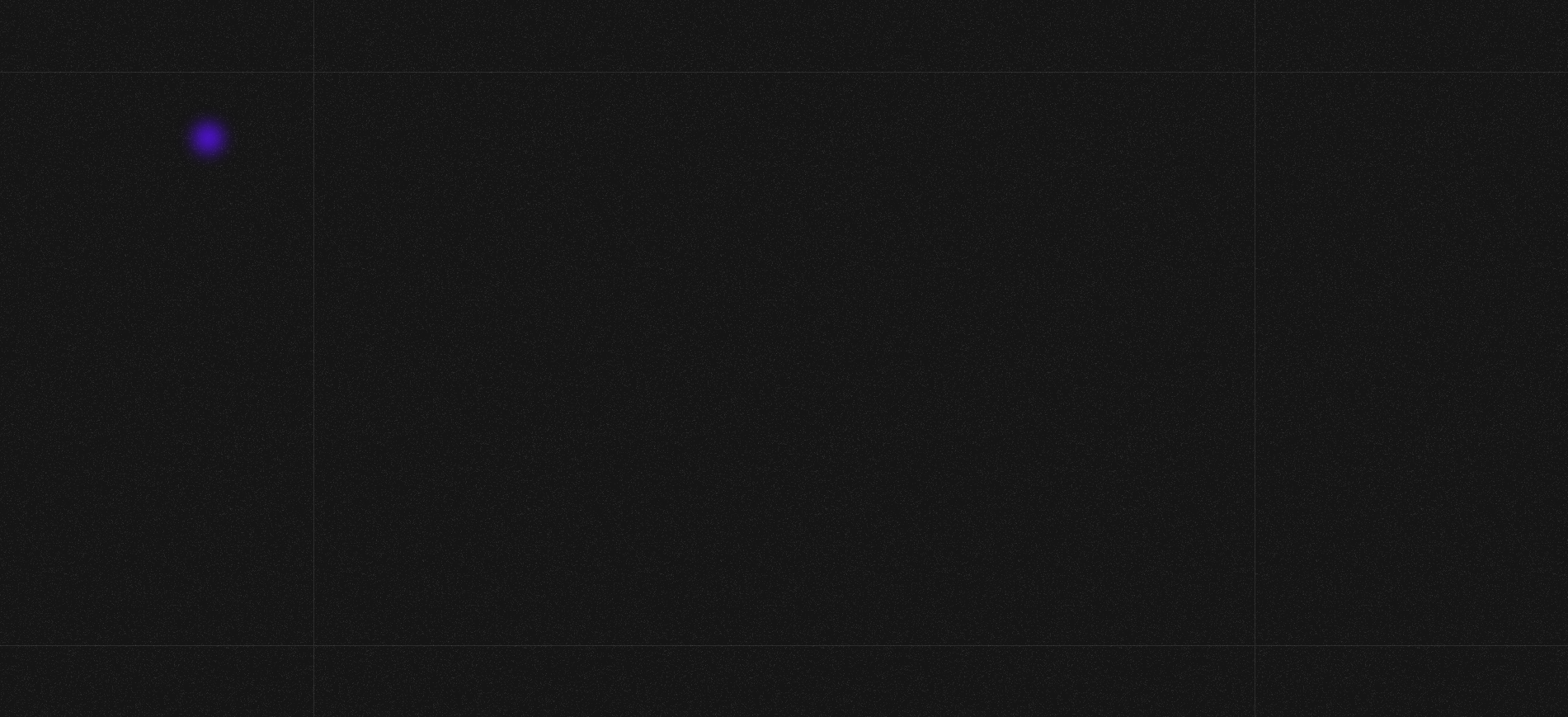
scroll to position [206, 0]
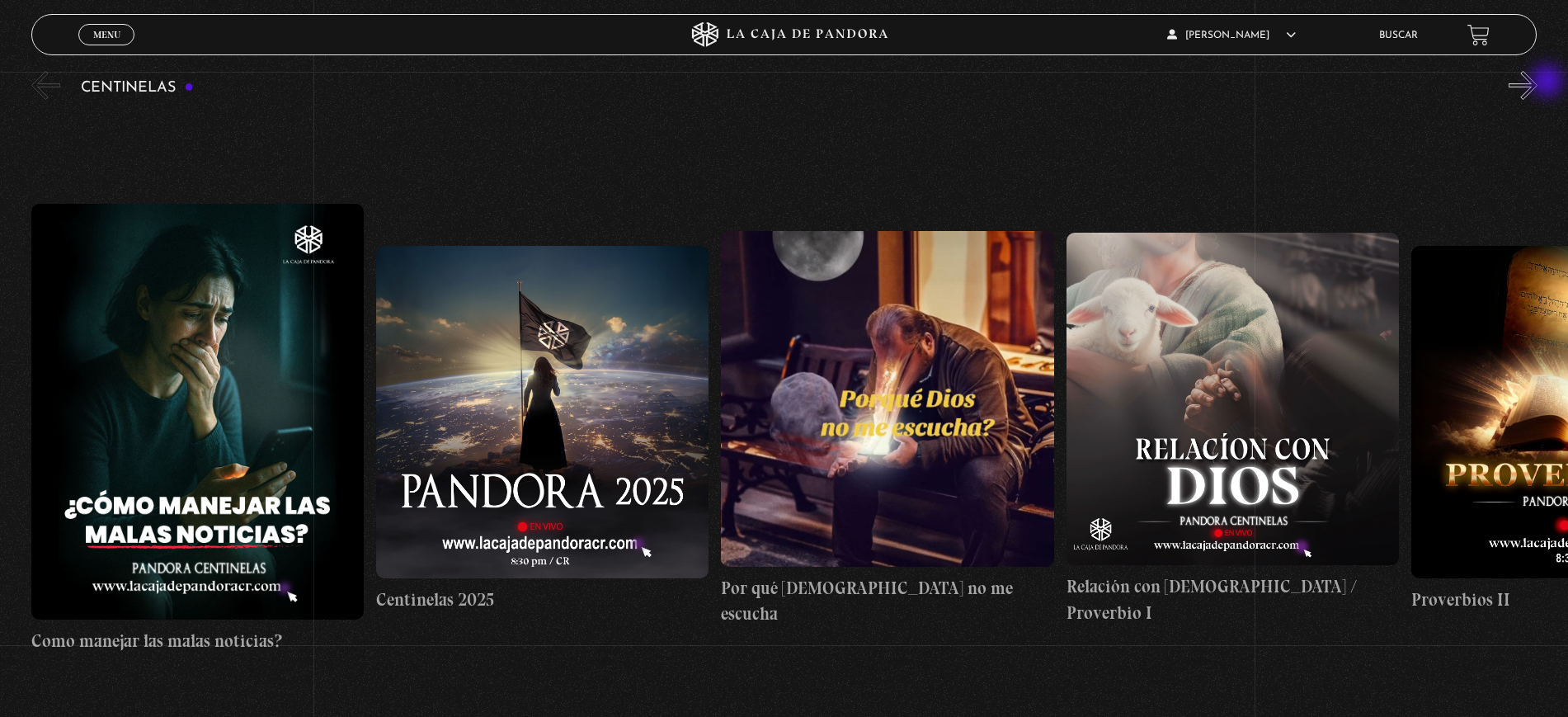
click at [1537, 82] on button "»" at bounding box center [1523, 85] width 29 height 29
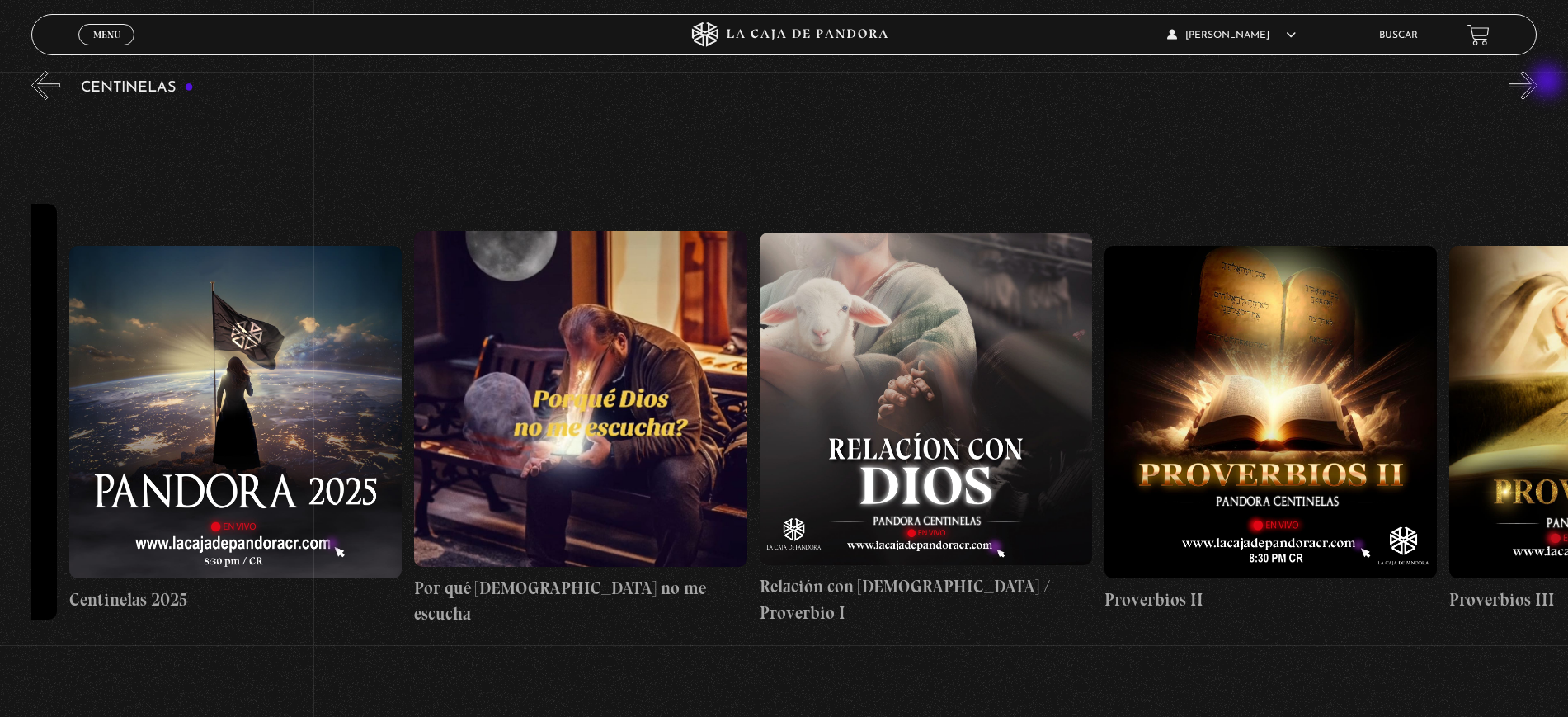
click at [1537, 82] on button "»" at bounding box center [1523, 85] width 29 height 29
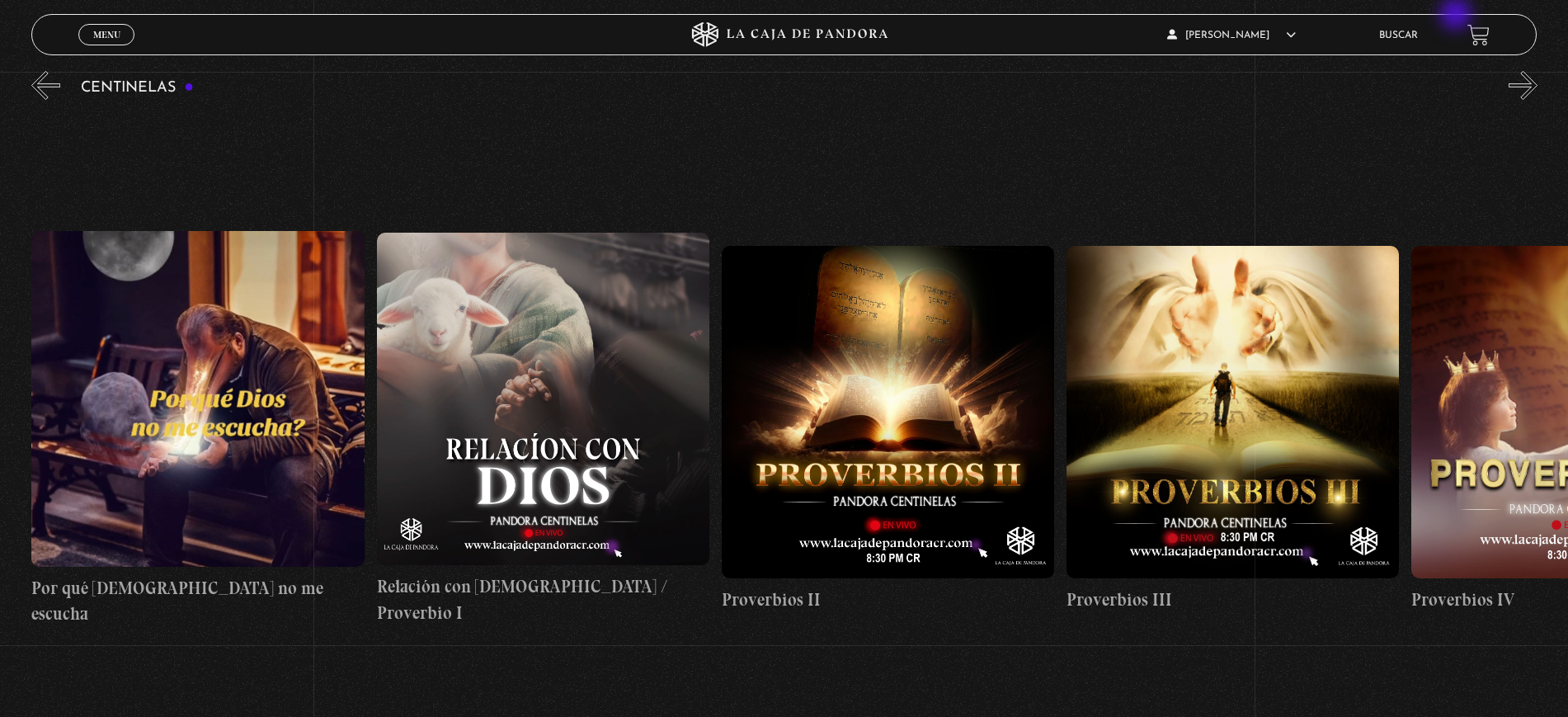
scroll to position [0, 690]
click at [1529, 77] on button "»" at bounding box center [1523, 85] width 29 height 29
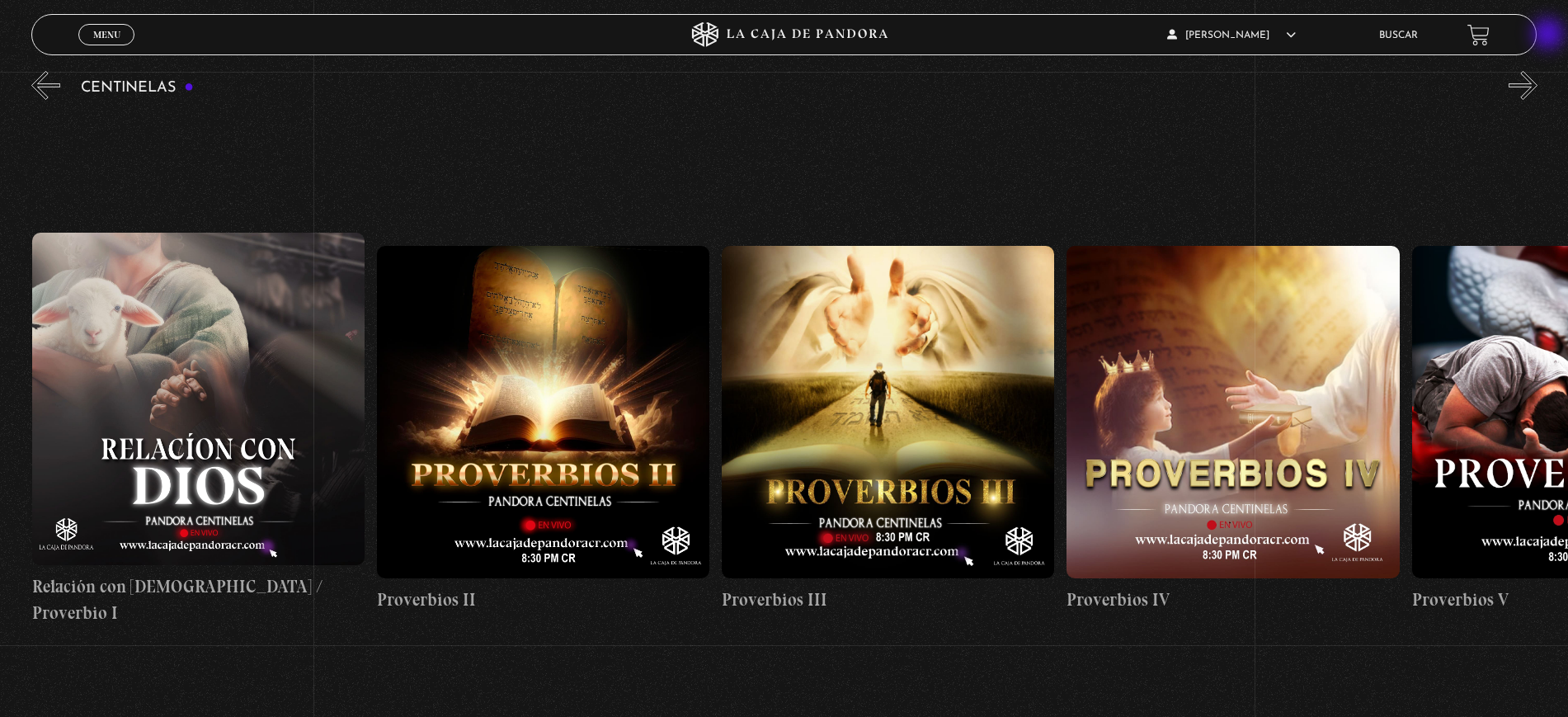
scroll to position [0, 1035]
click at [47, 87] on button "«" at bounding box center [45, 85] width 29 height 29
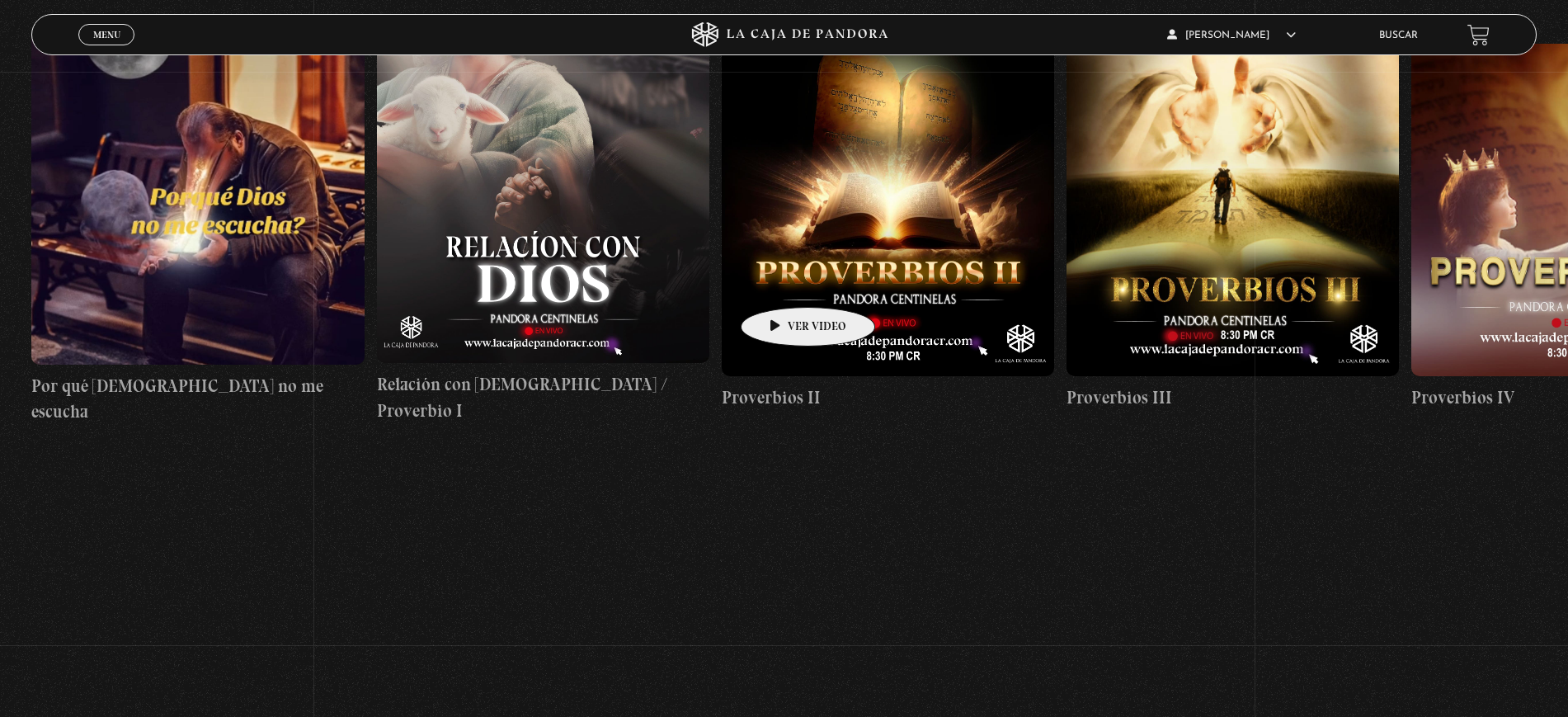
scroll to position [652, 0]
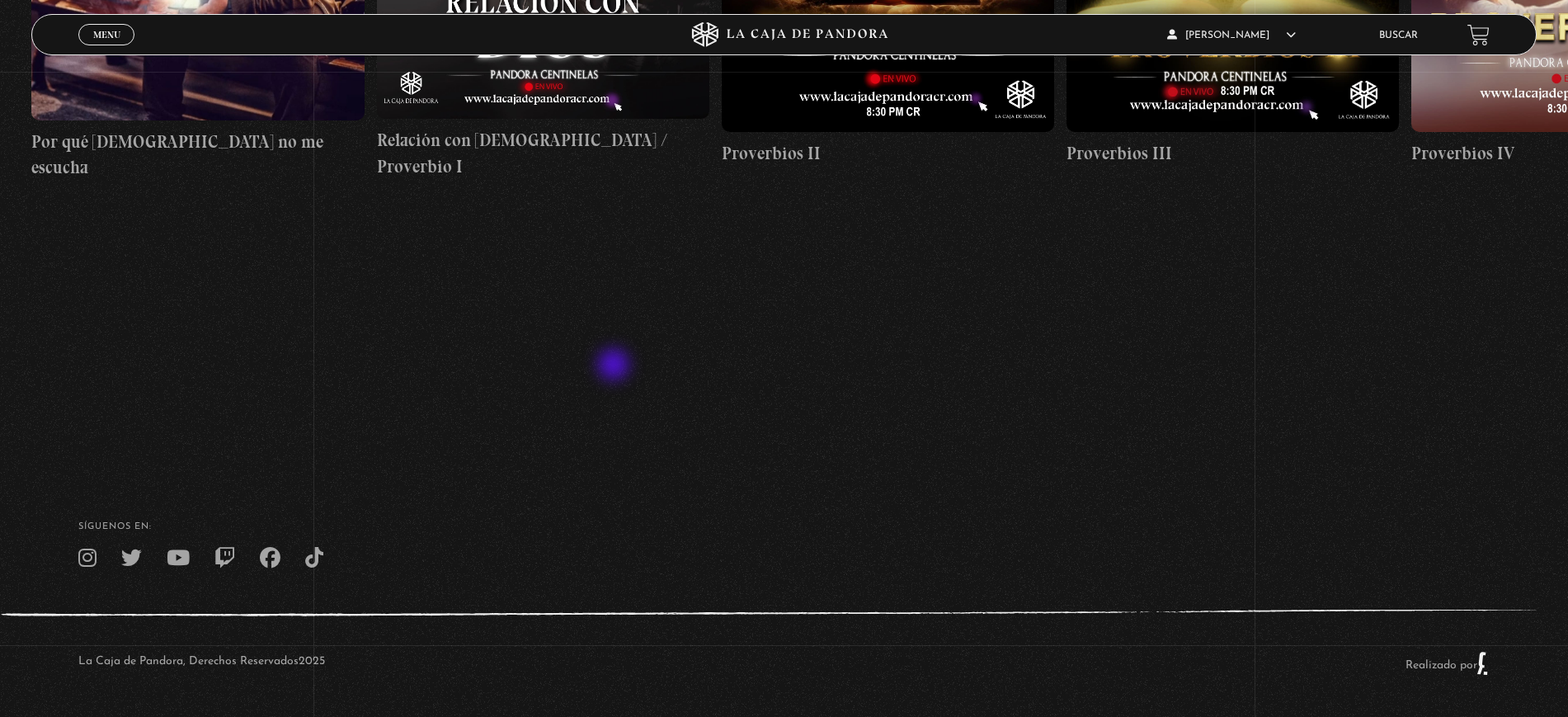
click at [614, 366] on section "Centinelas" at bounding box center [784, 2] width 1568 height 761
click at [522, 371] on section "Centinelas" at bounding box center [784, 2] width 1568 height 761
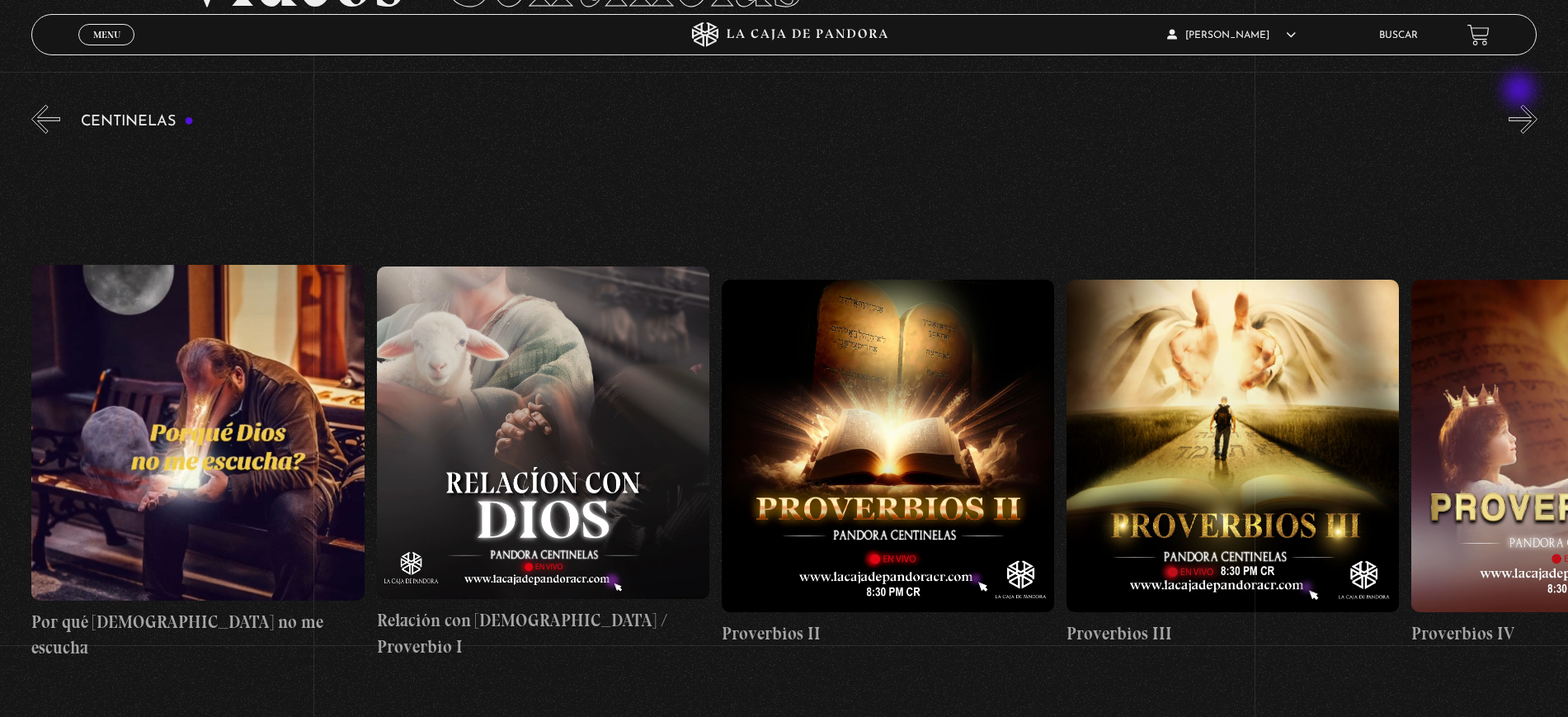
scroll to position [137, 0]
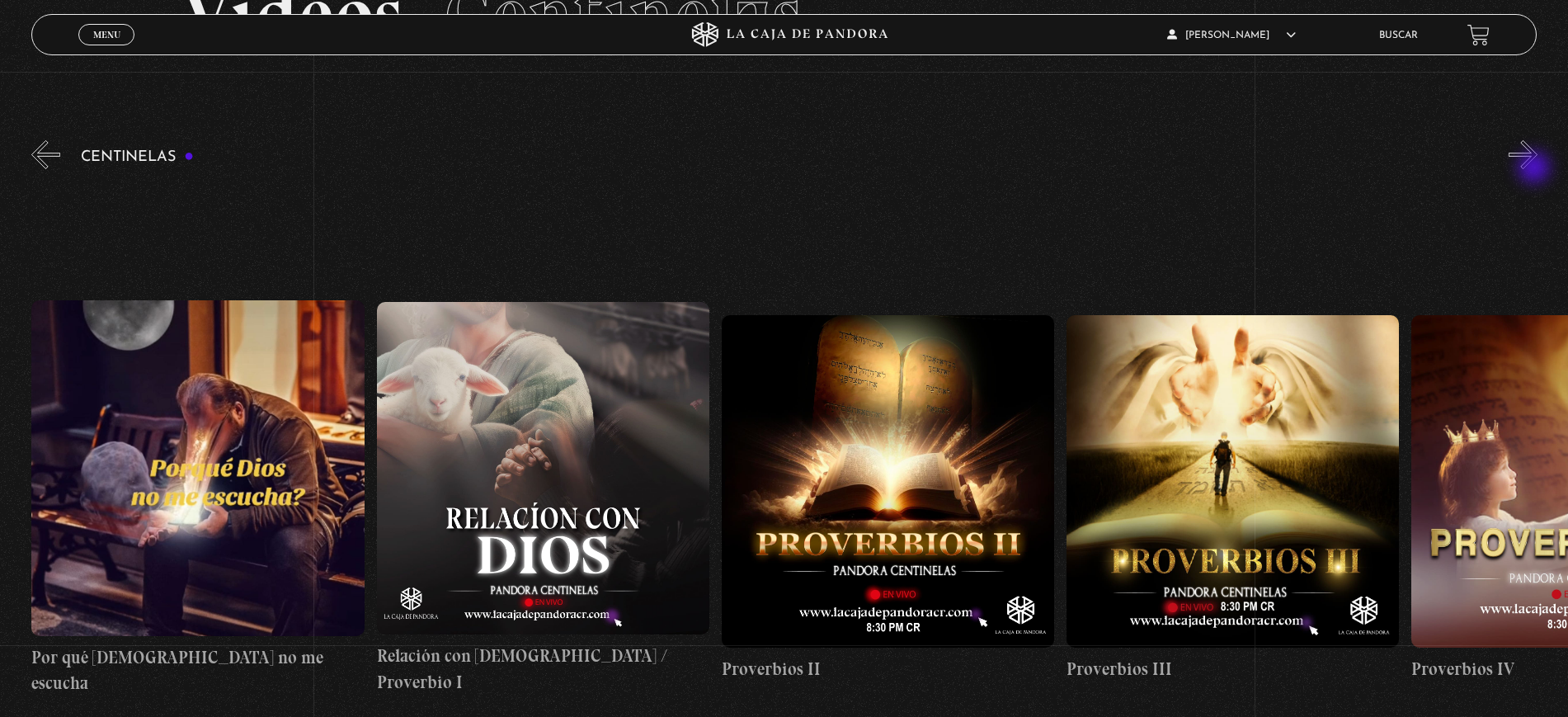
click at [1536, 169] on button "»" at bounding box center [1523, 155] width 29 height 29
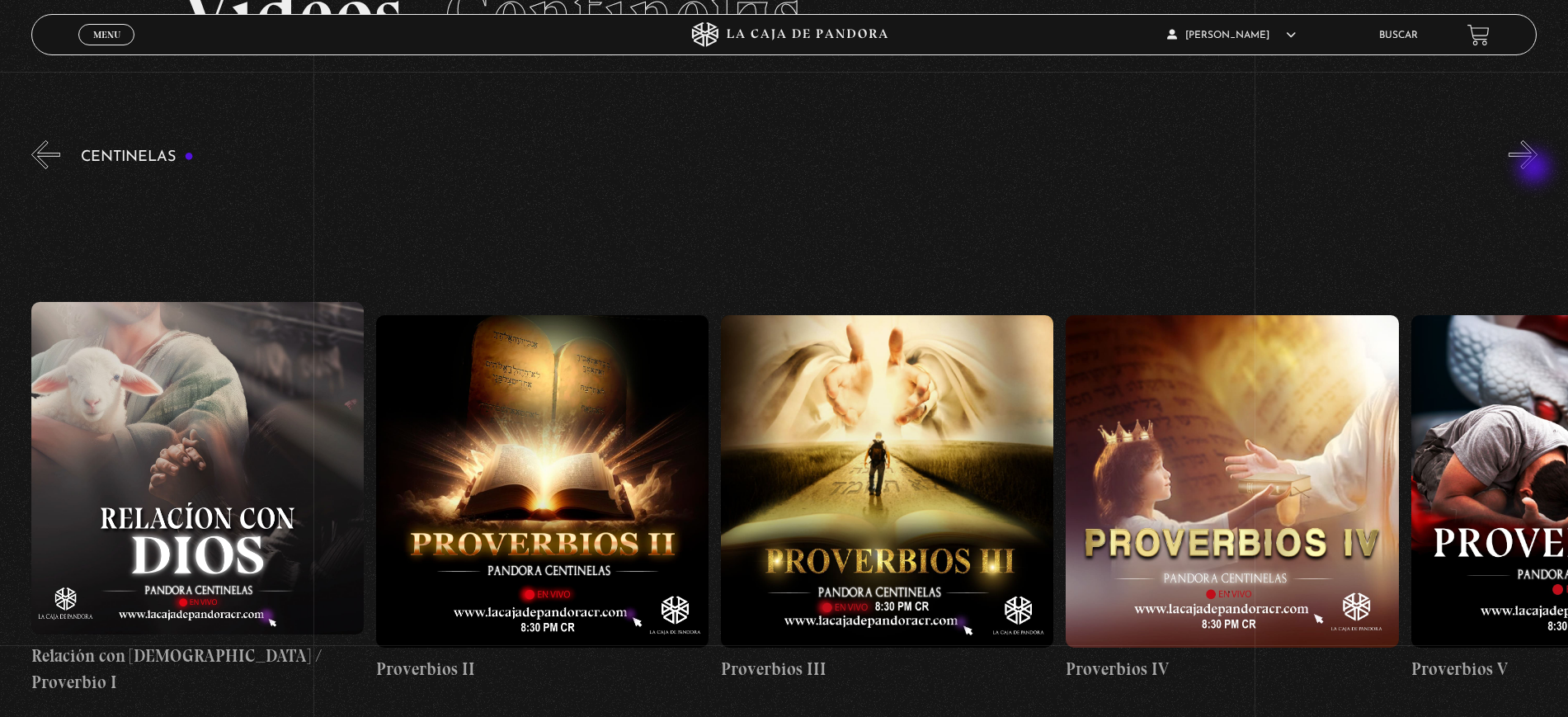
click at [1536, 169] on button "»" at bounding box center [1523, 155] width 29 height 29
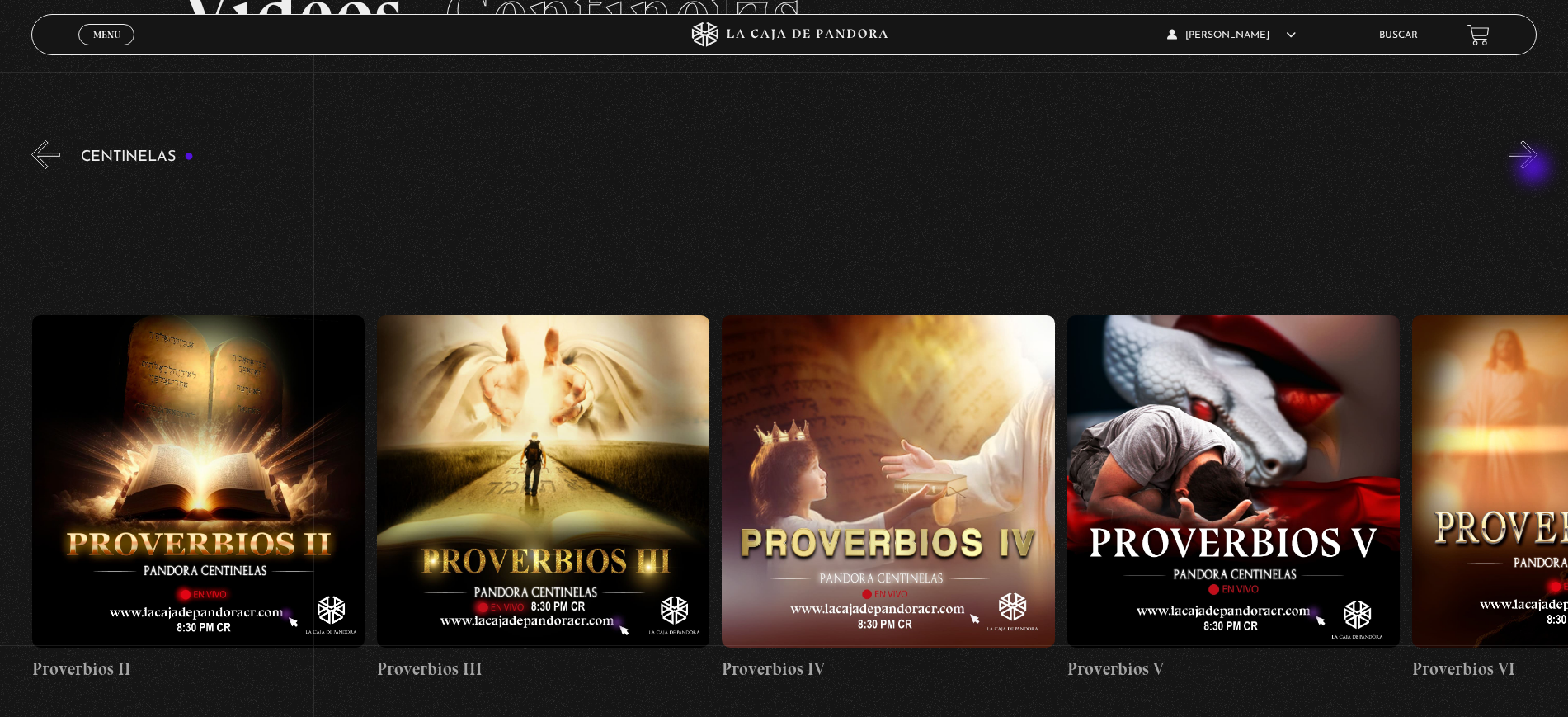
click at [1535, 169] on button "»" at bounding box center [1523, 155] width 29 height 29
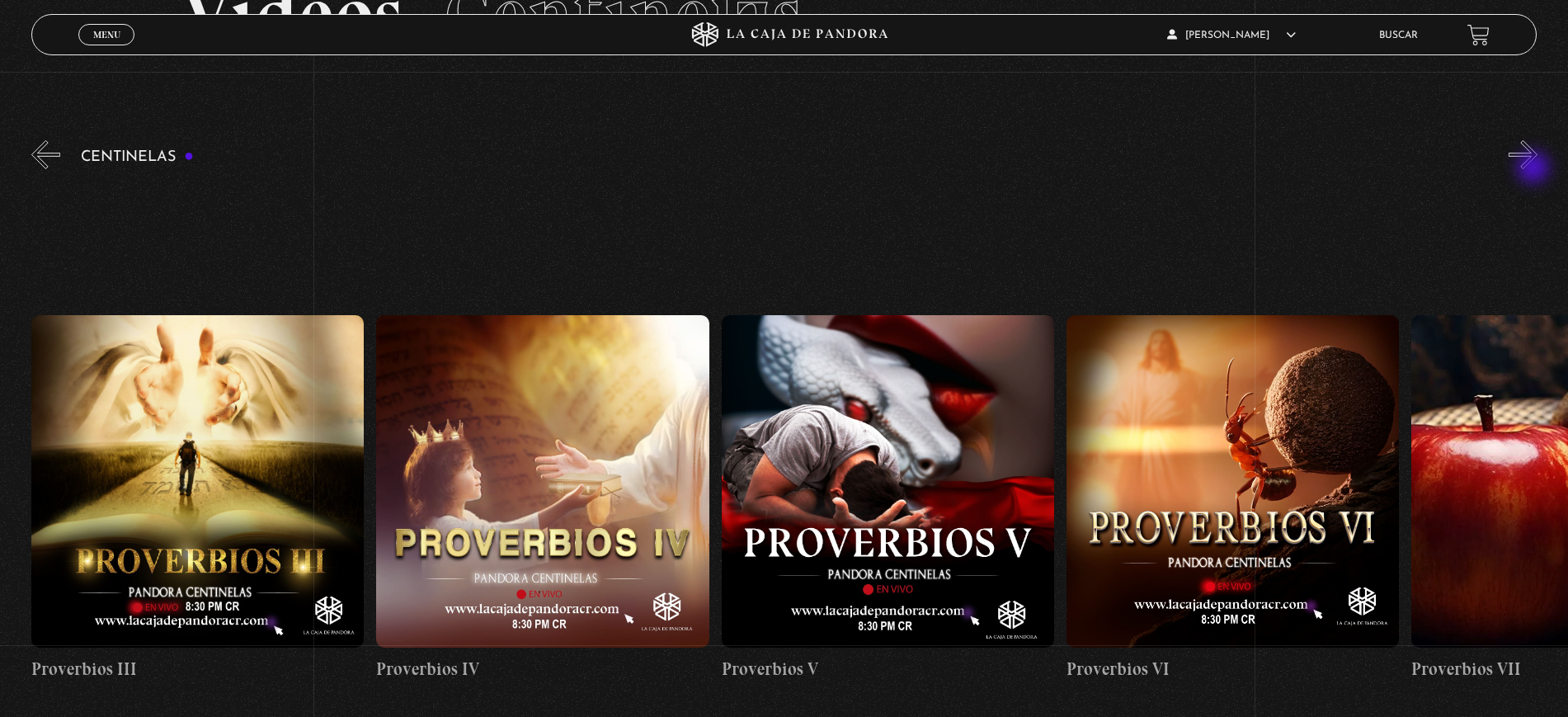
click at [1535, 169] on button "»" at bounding box center [1523, 155] width 29 height 29
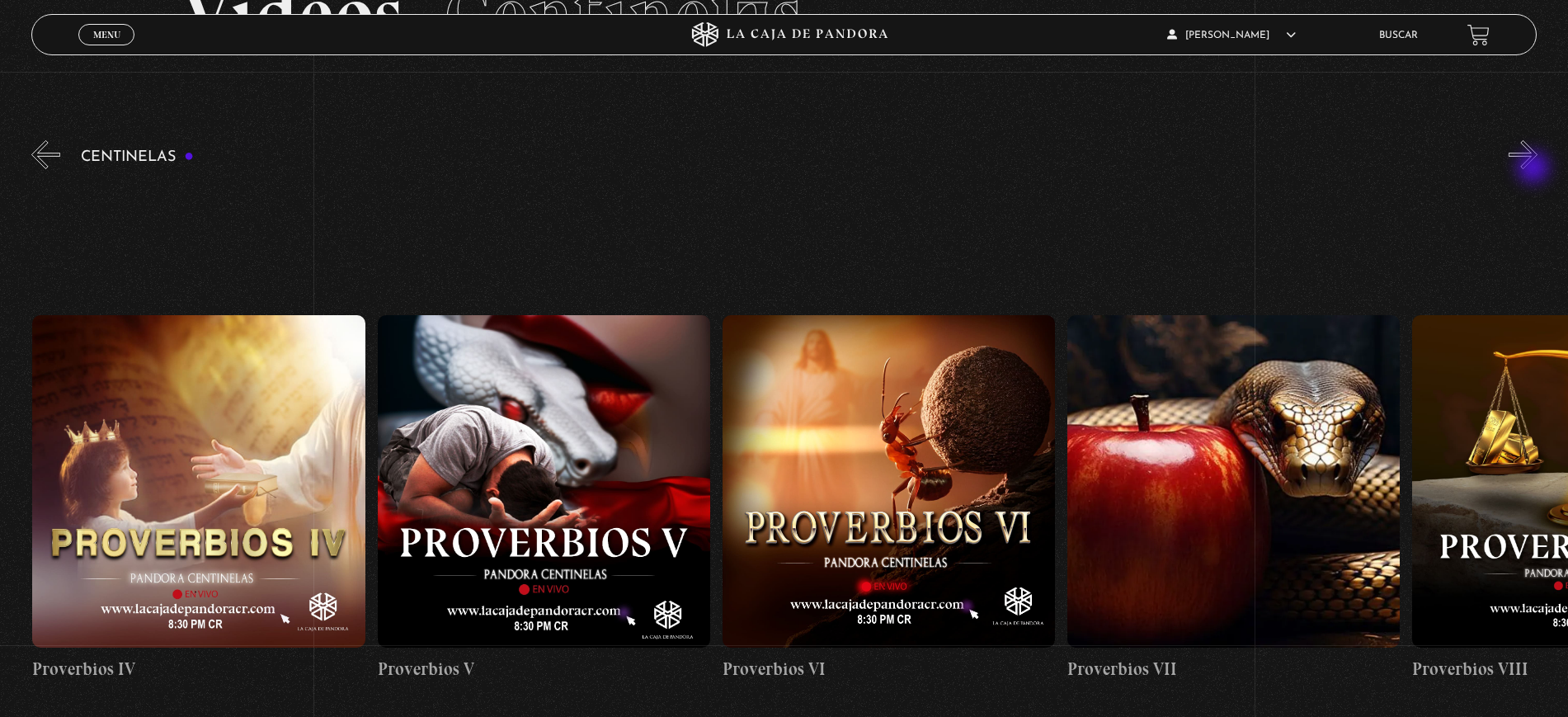
click at [1535, 169] on button "»" at bounding box center [1523, 155] width 29 height 29
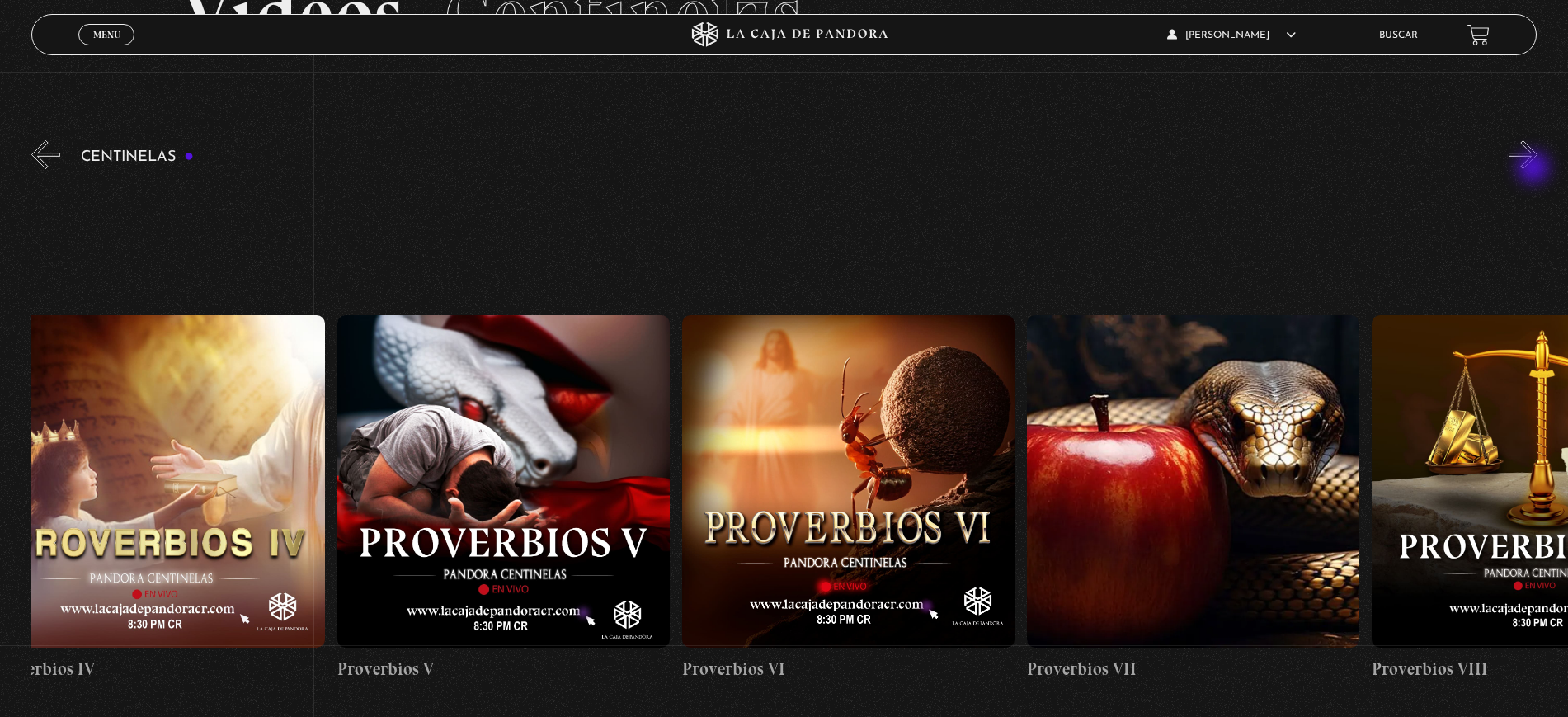
click at [1535, 169] on button "»" at bounding box center [1523, 155] width 29 height 29
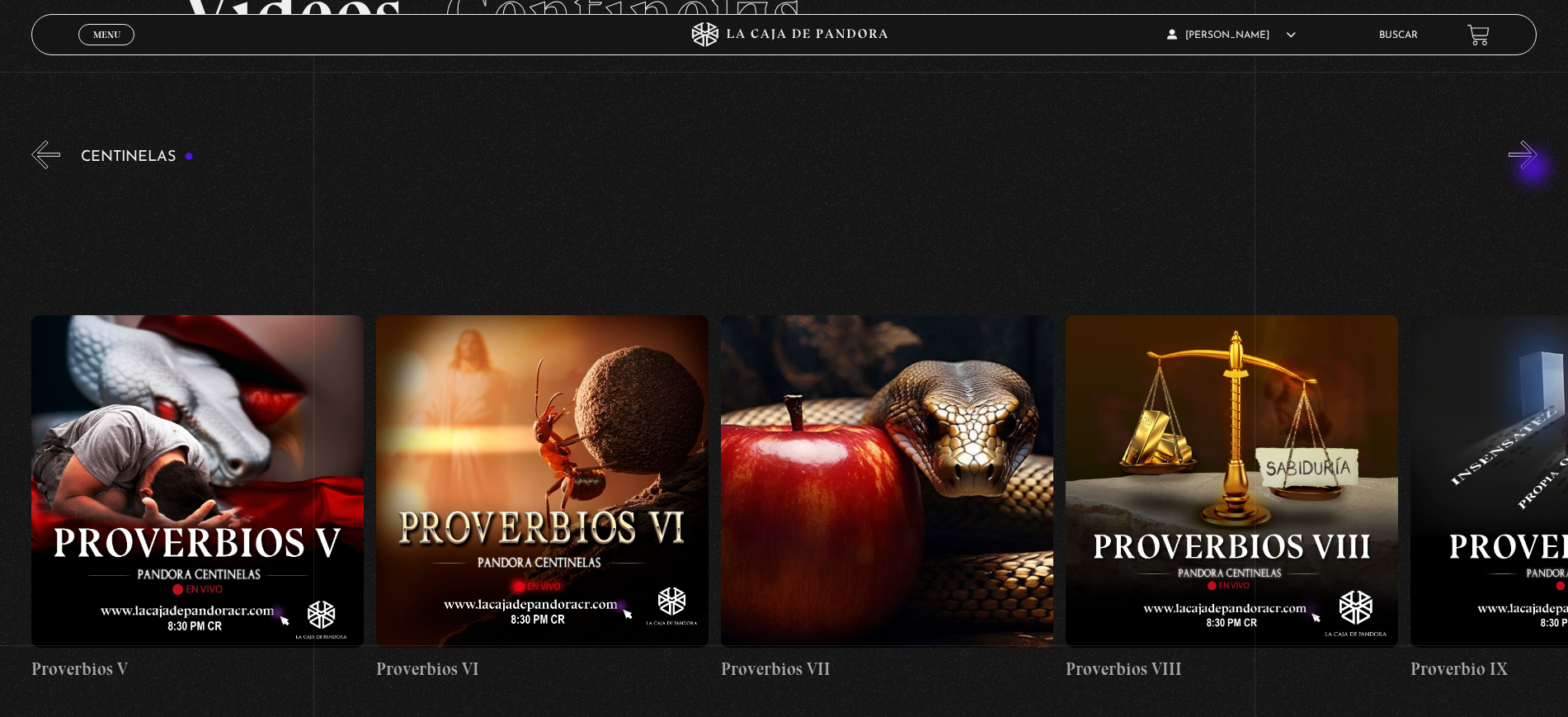
click at [1535, 169] on button "»" at bounding box center [1523, 155] width 29 height 29
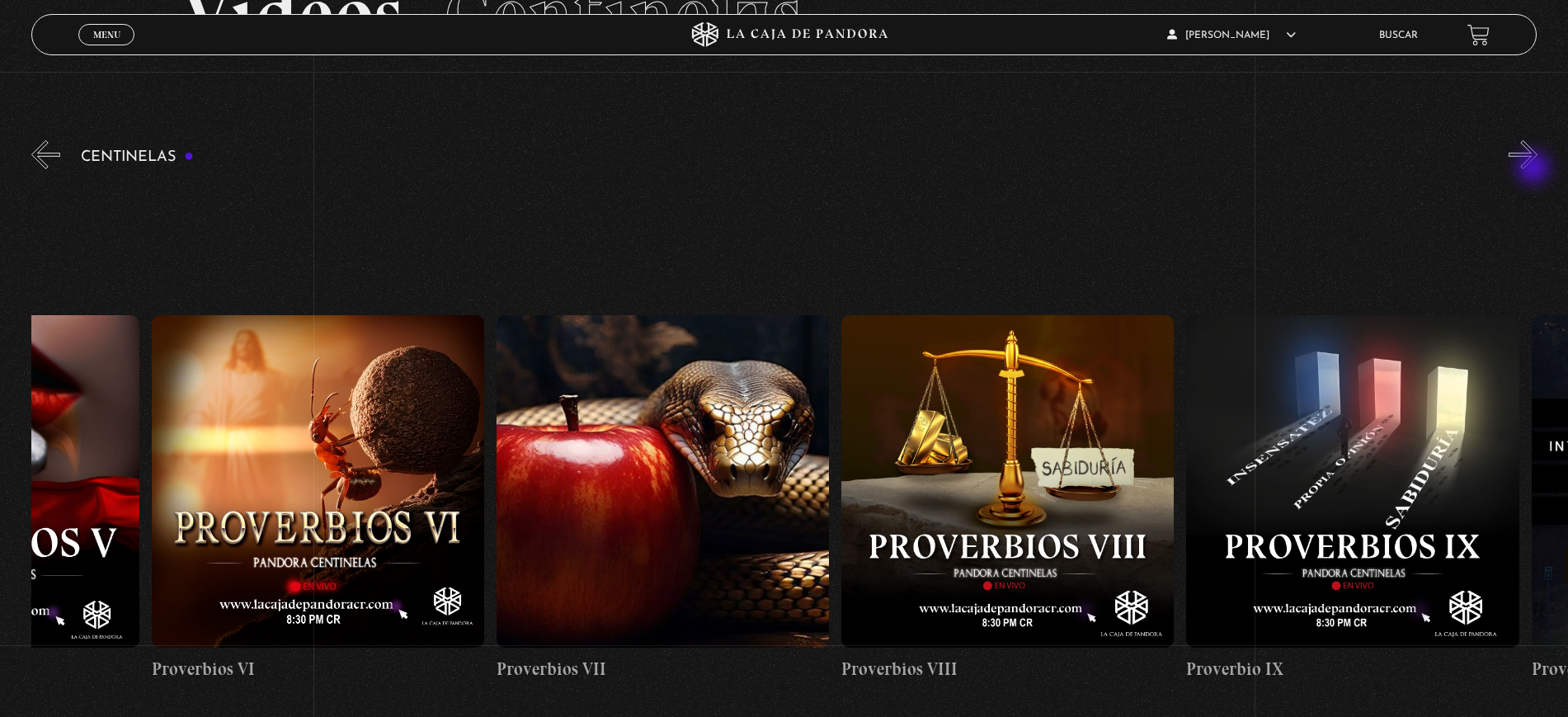
click at [1535, 169] on button "»" at bounding box center [1523, 155] width 29 height 29
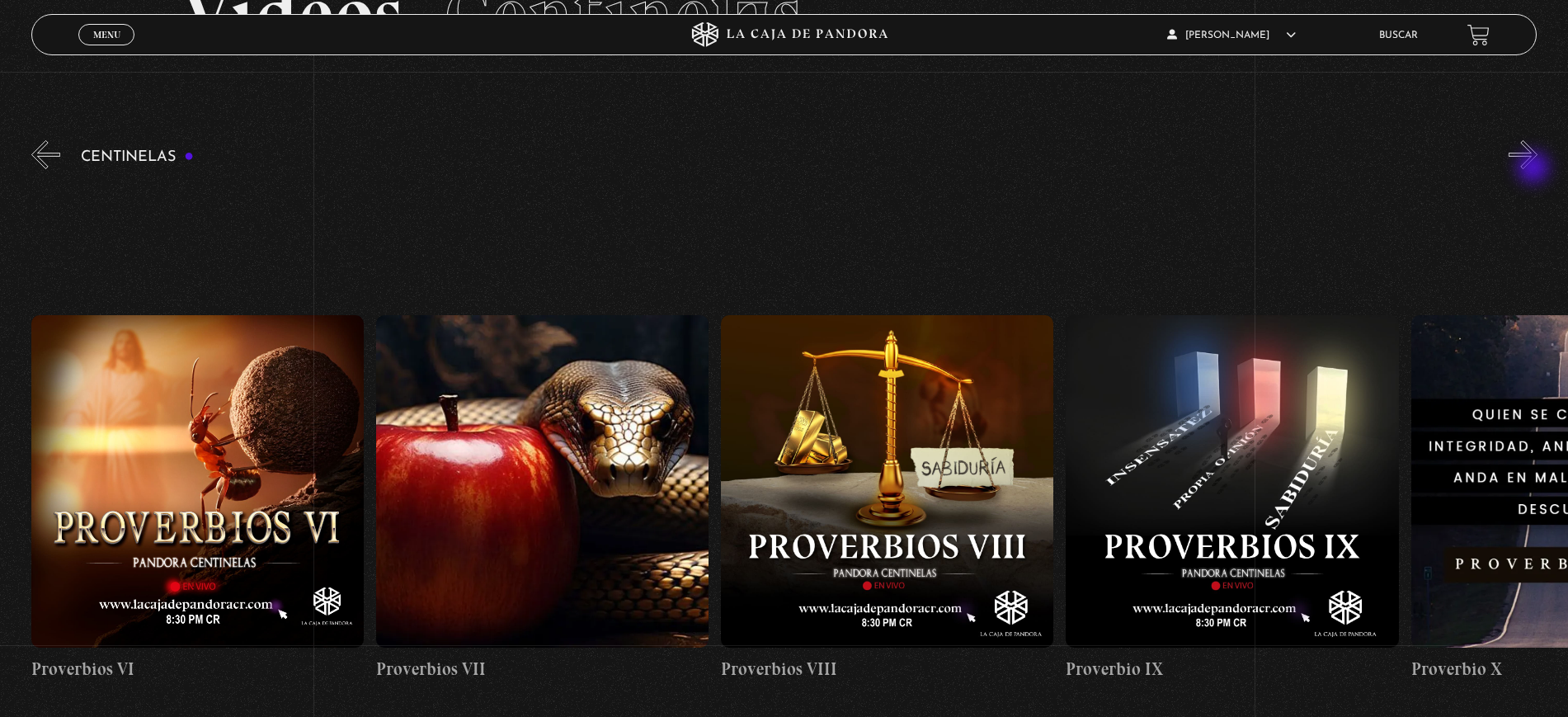
click at [1535, 169] on button "»" at bounding box center [1523, 155] width 29 height 29
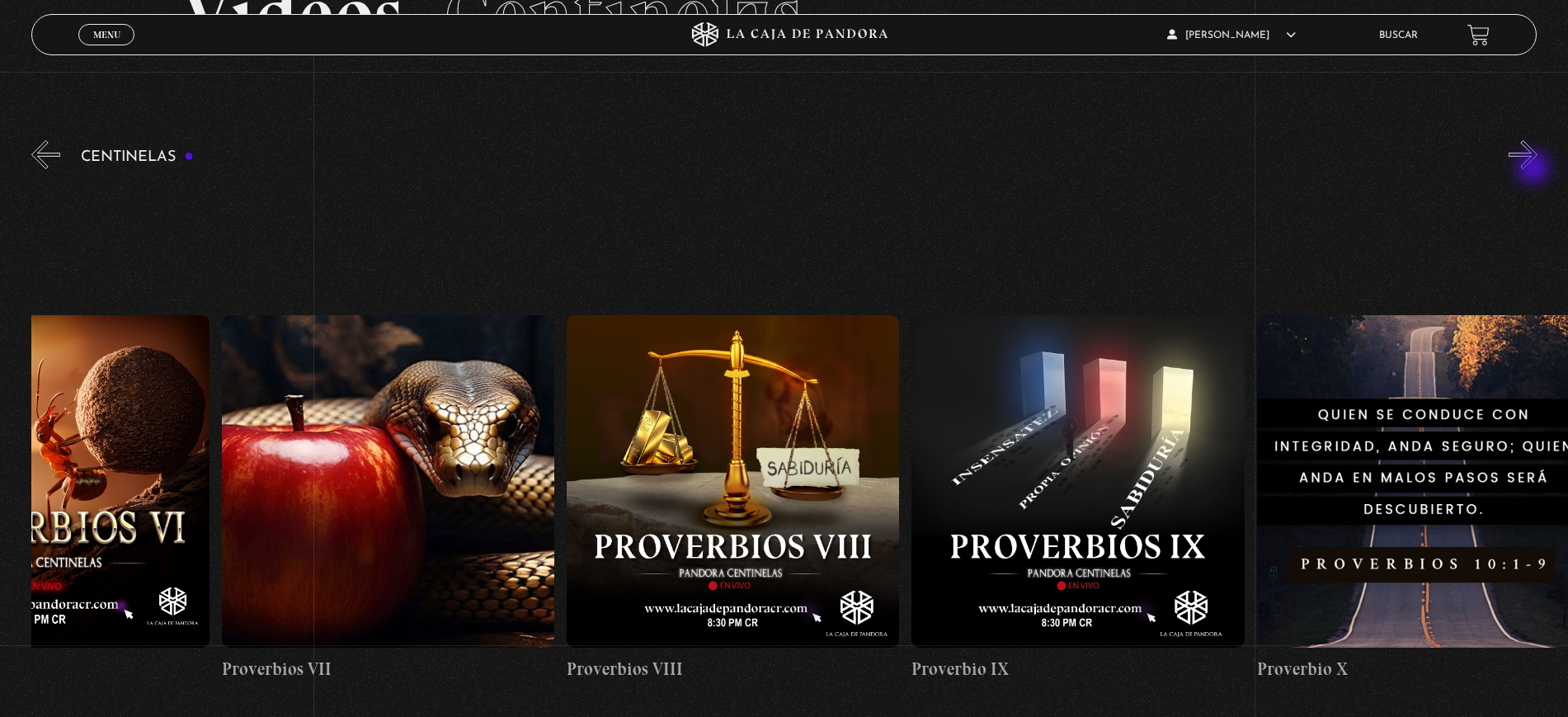
click at [1535, 169] on button "»" at bounding box center [1523, 155] width 29 height 29
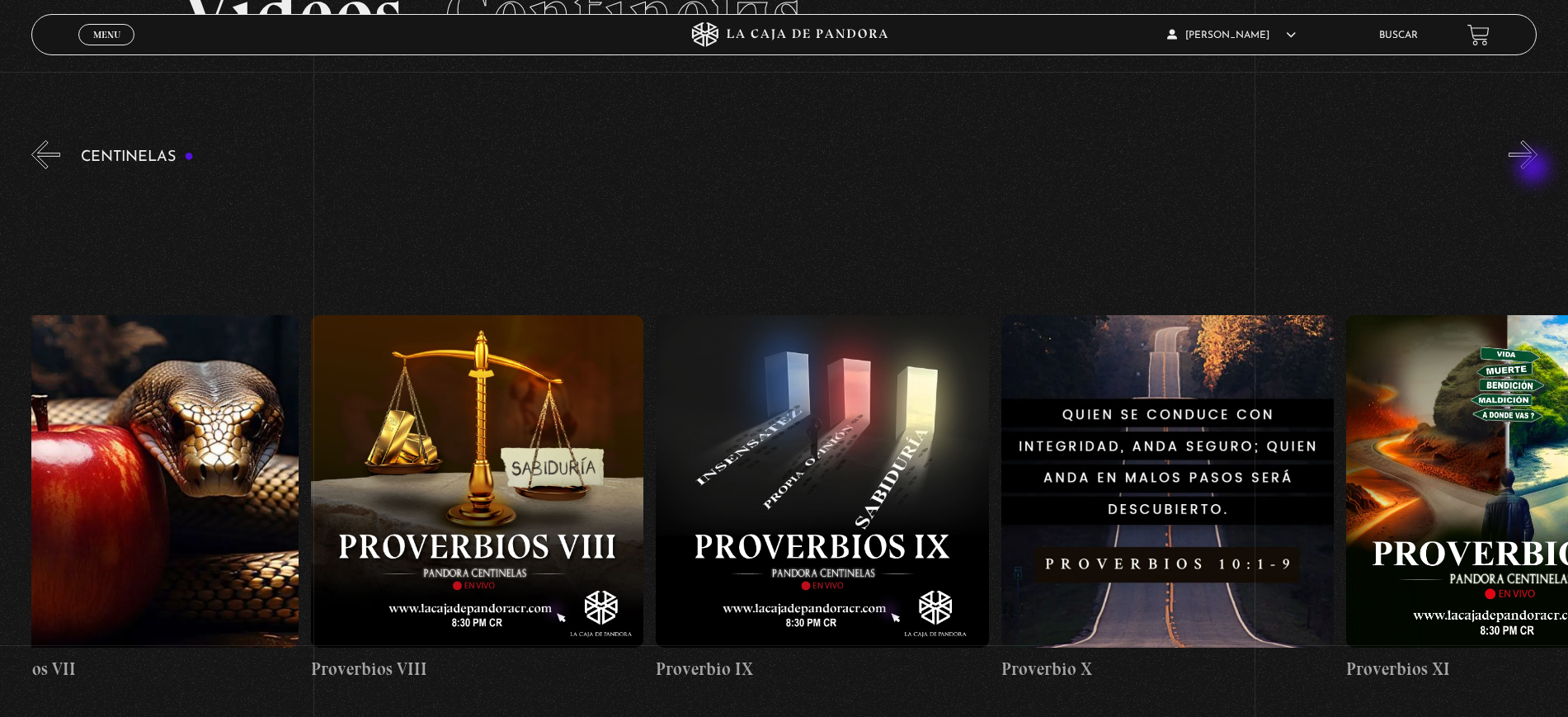
click at [1535, 169] on button "»" at bounding box center [1523, 155] width 29 height 29
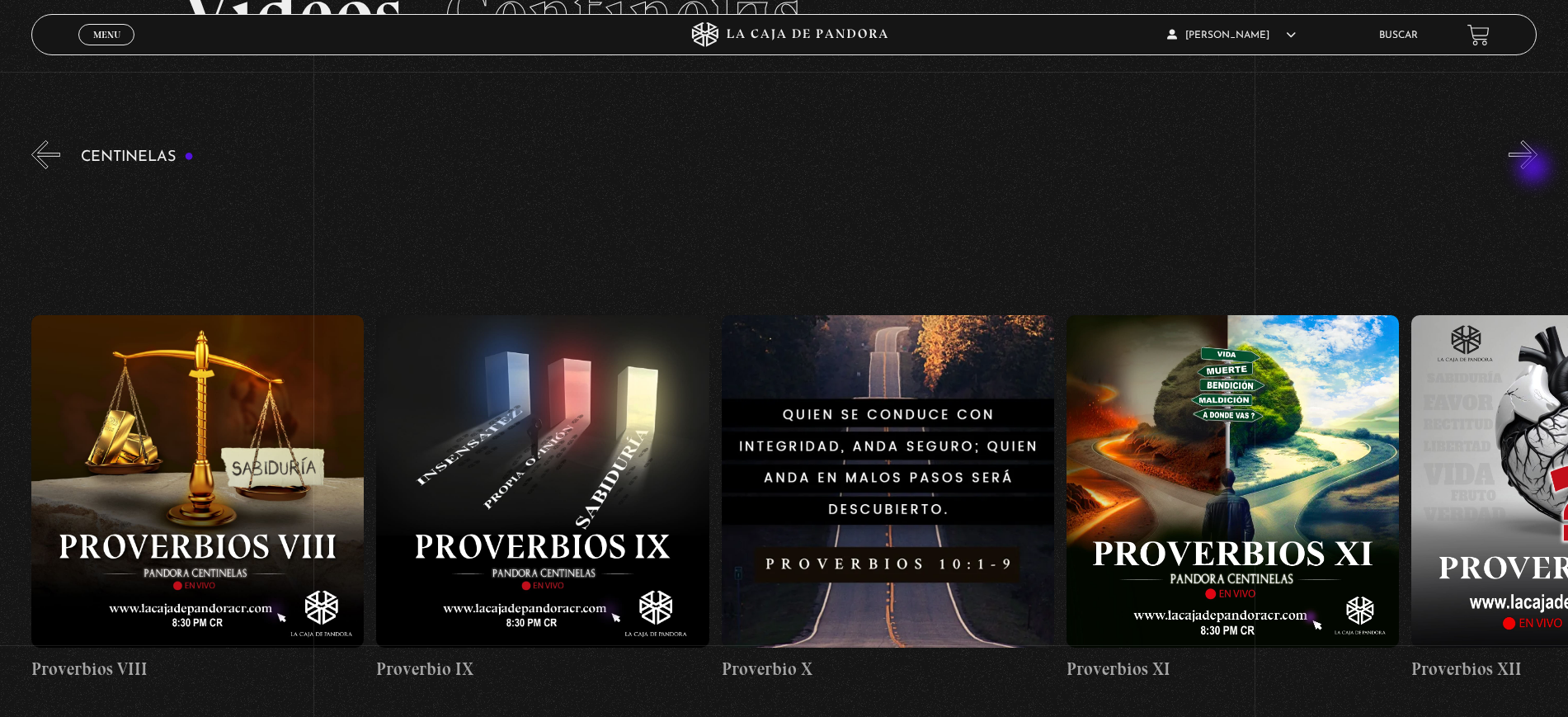
click at [1535, 169] on button "»" at bounding box center [1523, 155] width 29 height 29
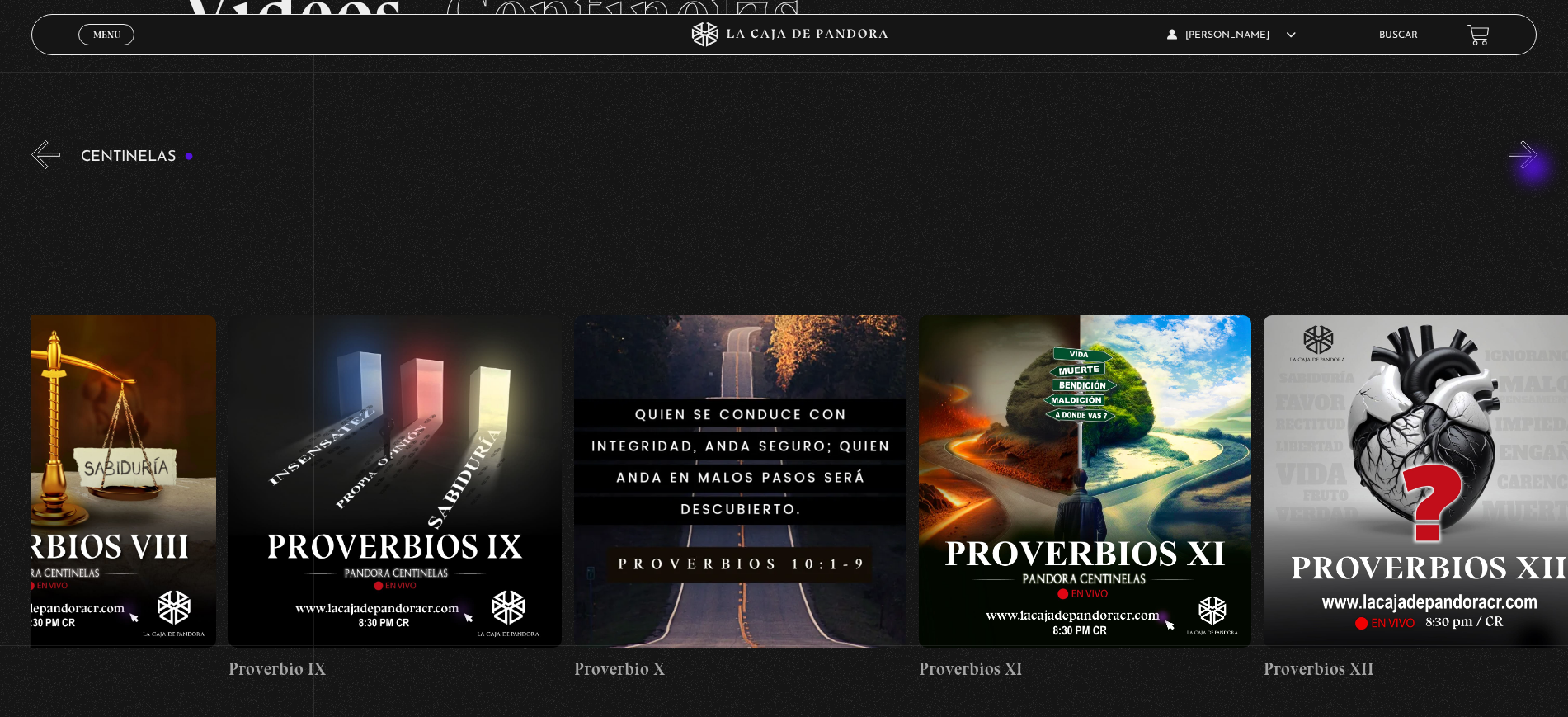
click at [1535, 169] on button "»" at bounding box center [1523, 155] width 29 height 29
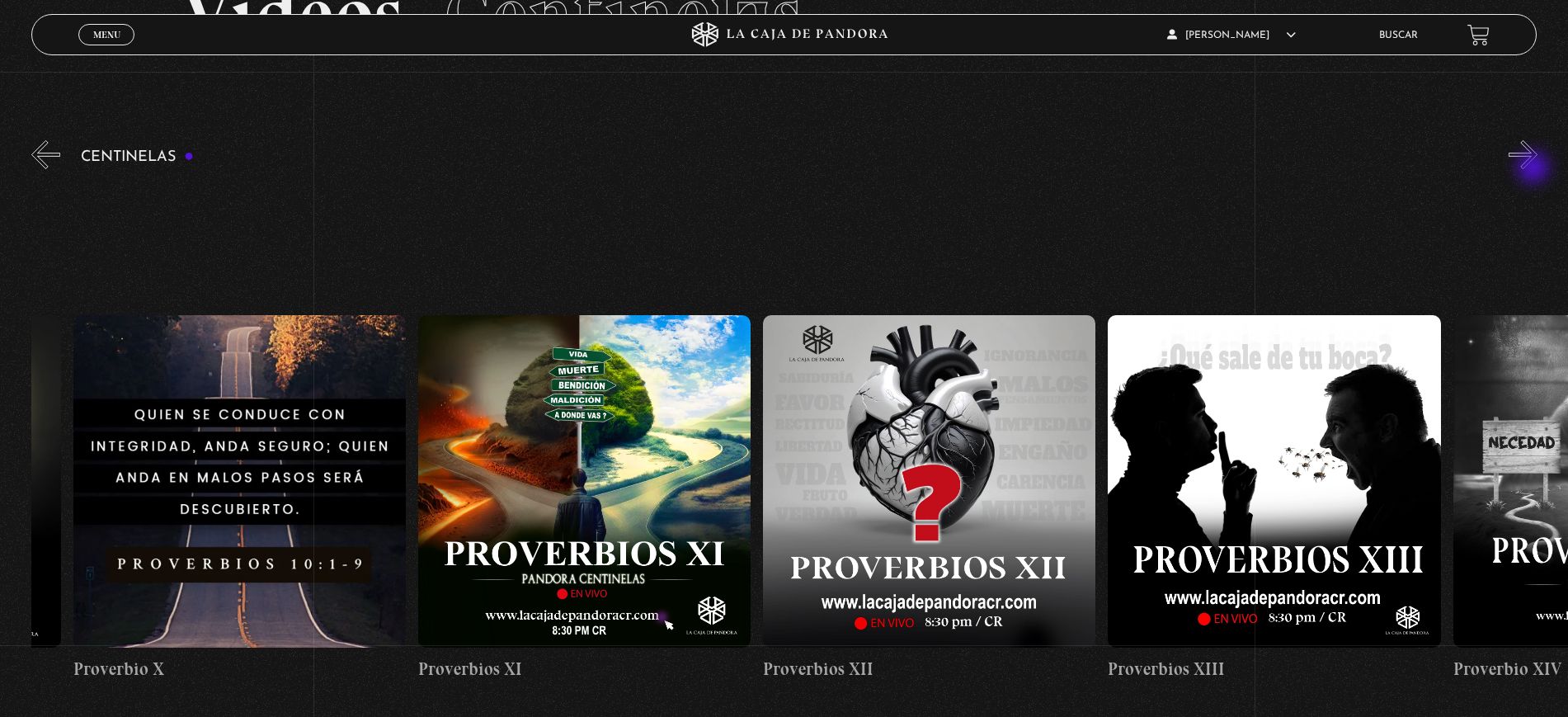
click at [1535, 169] on button "»" at bounding box center [1523, 155] width 29 height 29
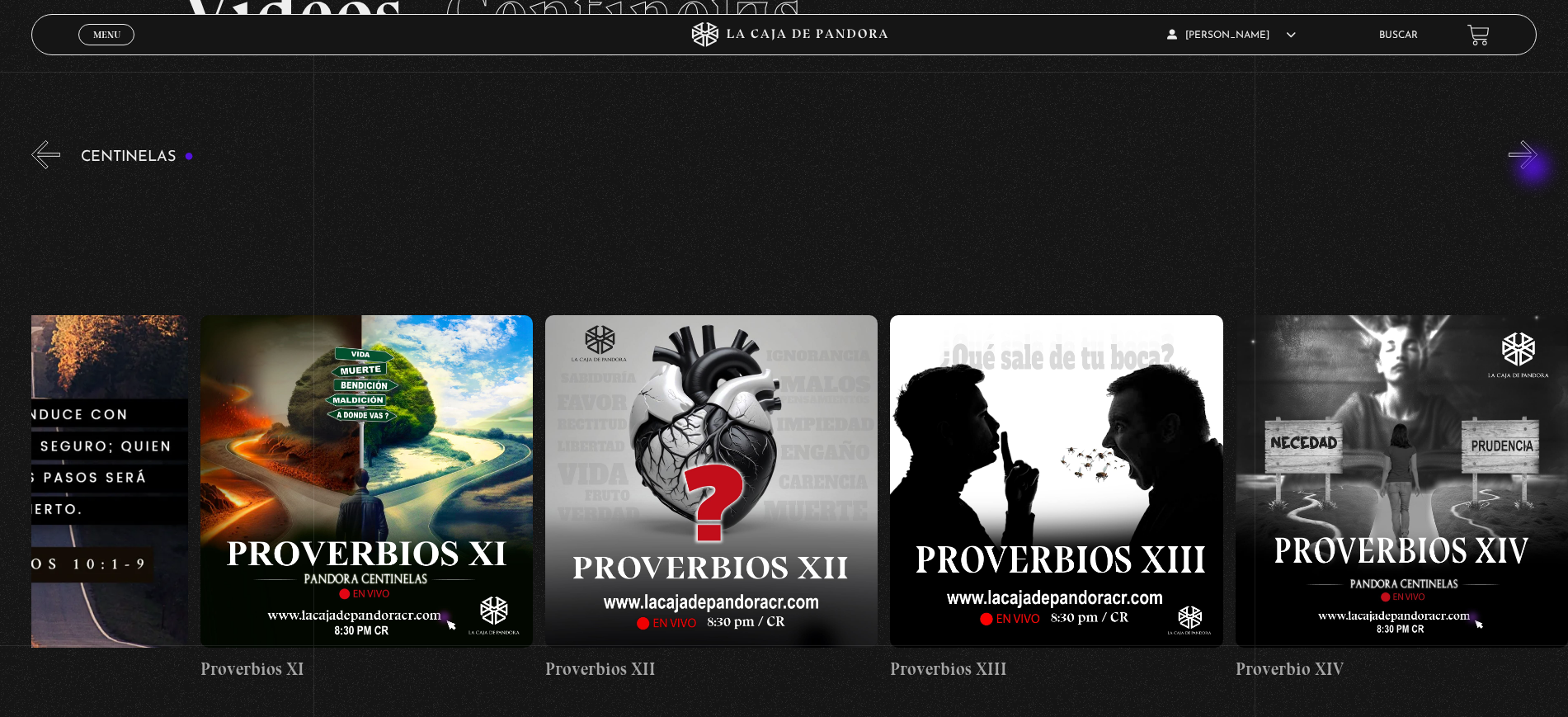
click at [1535, 169] on button "»" at bounding box center [1523, 155] width 29 height 29
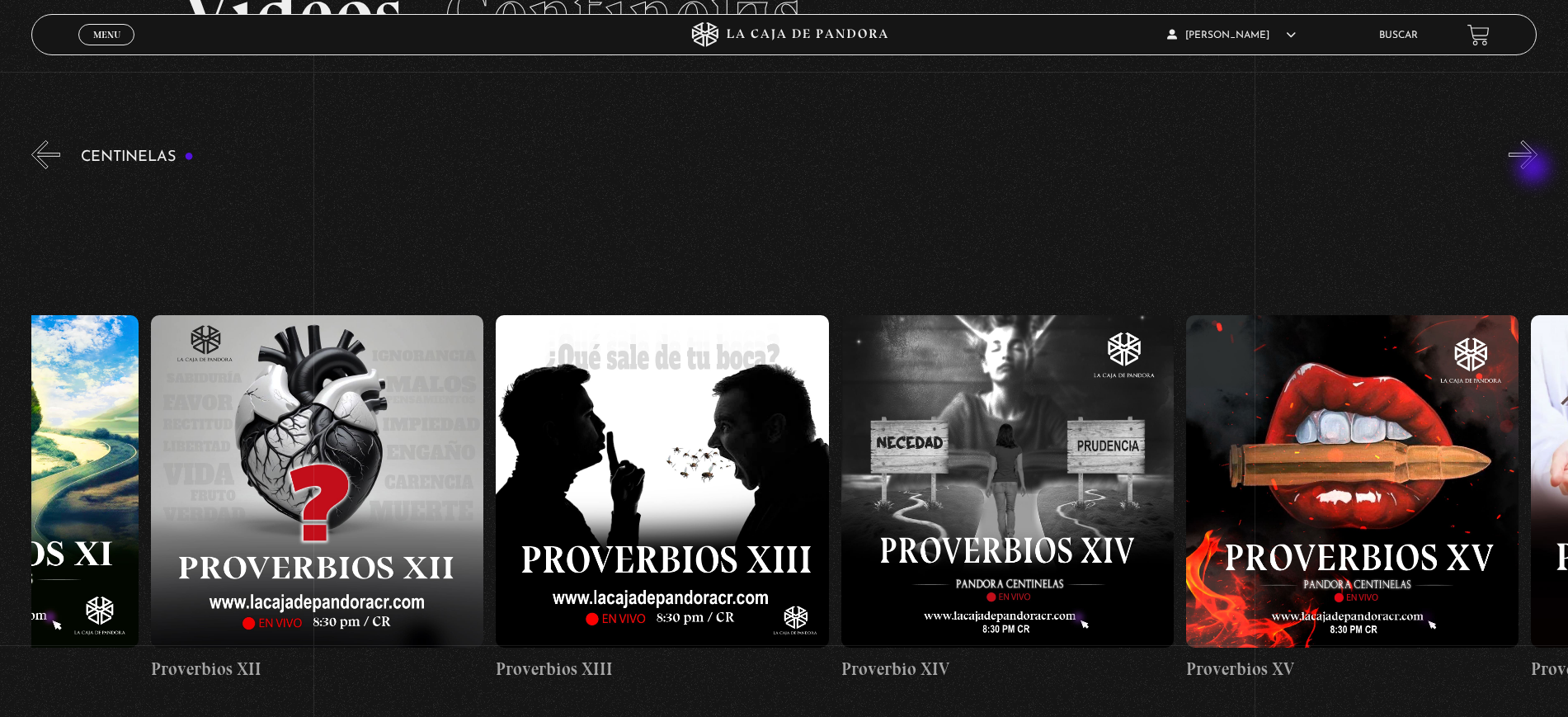
click at [1535, 169] on button "»" at bounding box center [1523, 155] width 29 height 29
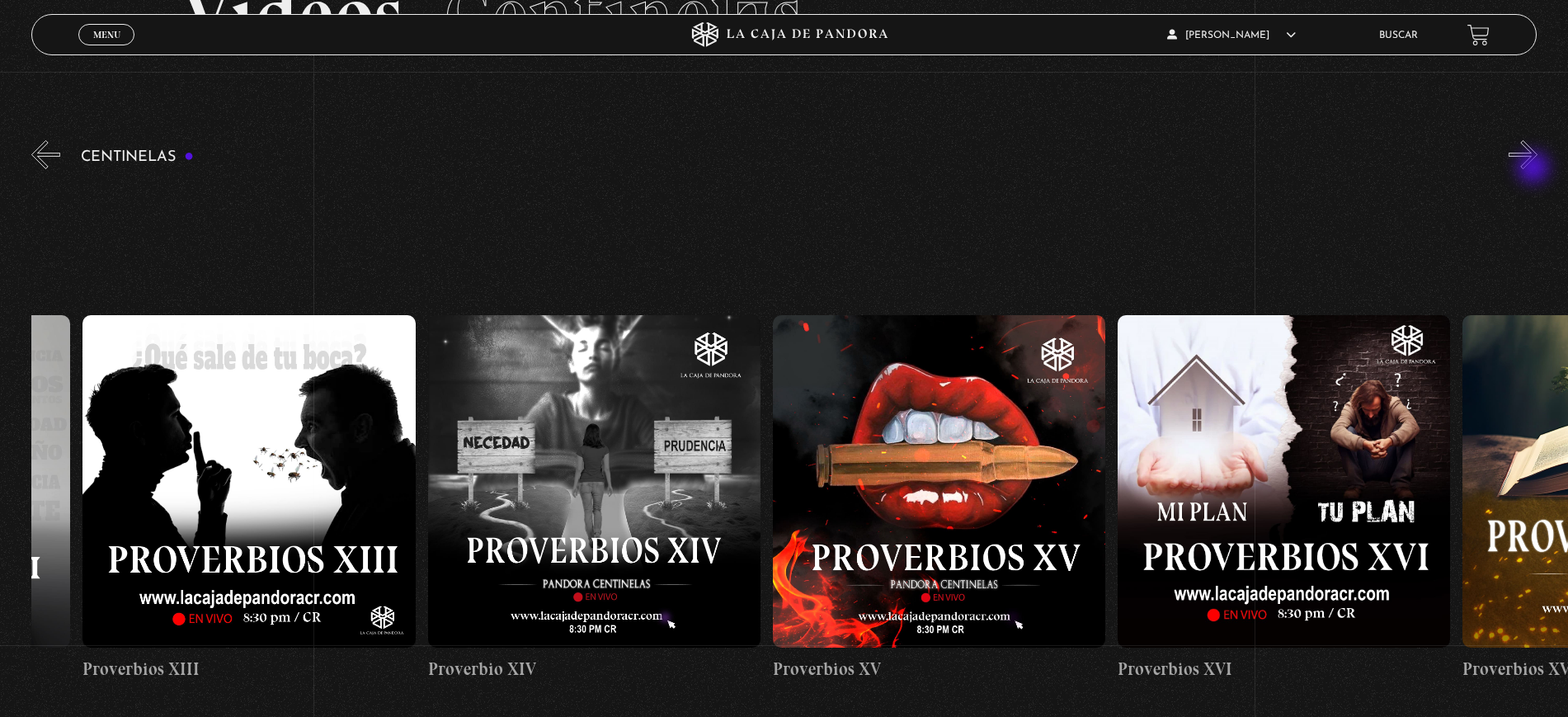
click at [1535, 169] on button "»" at bounding box center [1523, 155] width 29 height 29
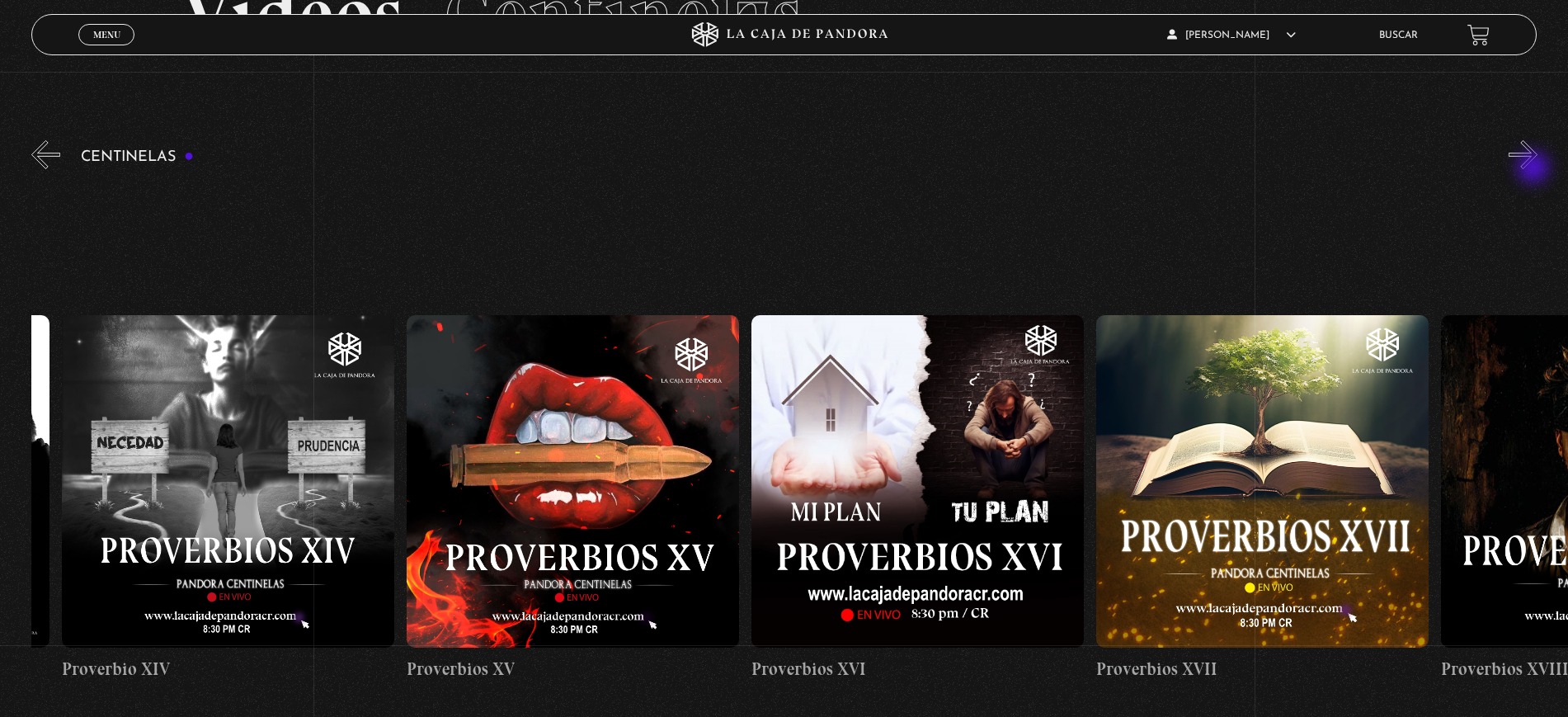
click at [1535, 169] on button "»" at bounding box center [1523, 155] width 29 height 29
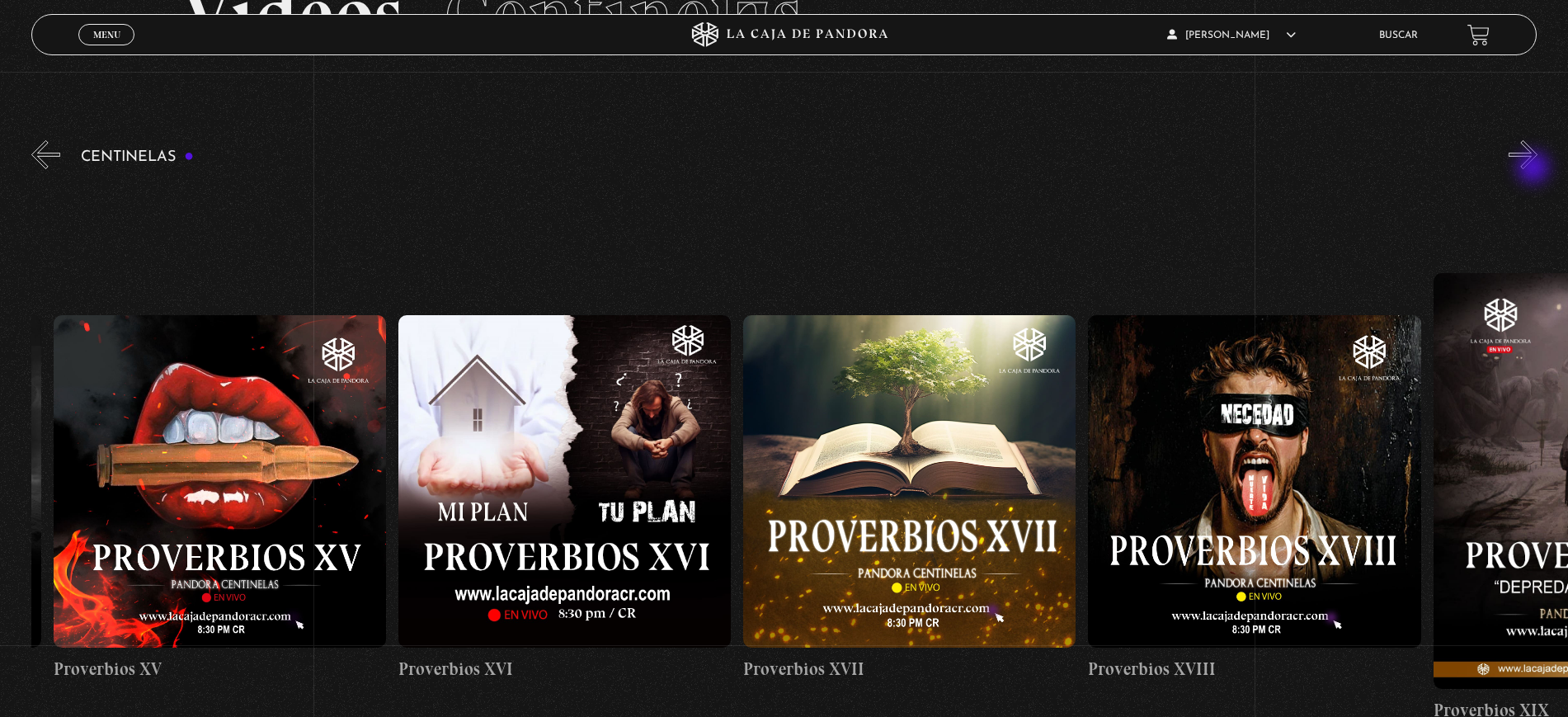
click at [1535, 169] on button "»" at bounding box center [1523, 155] width 29 height 29
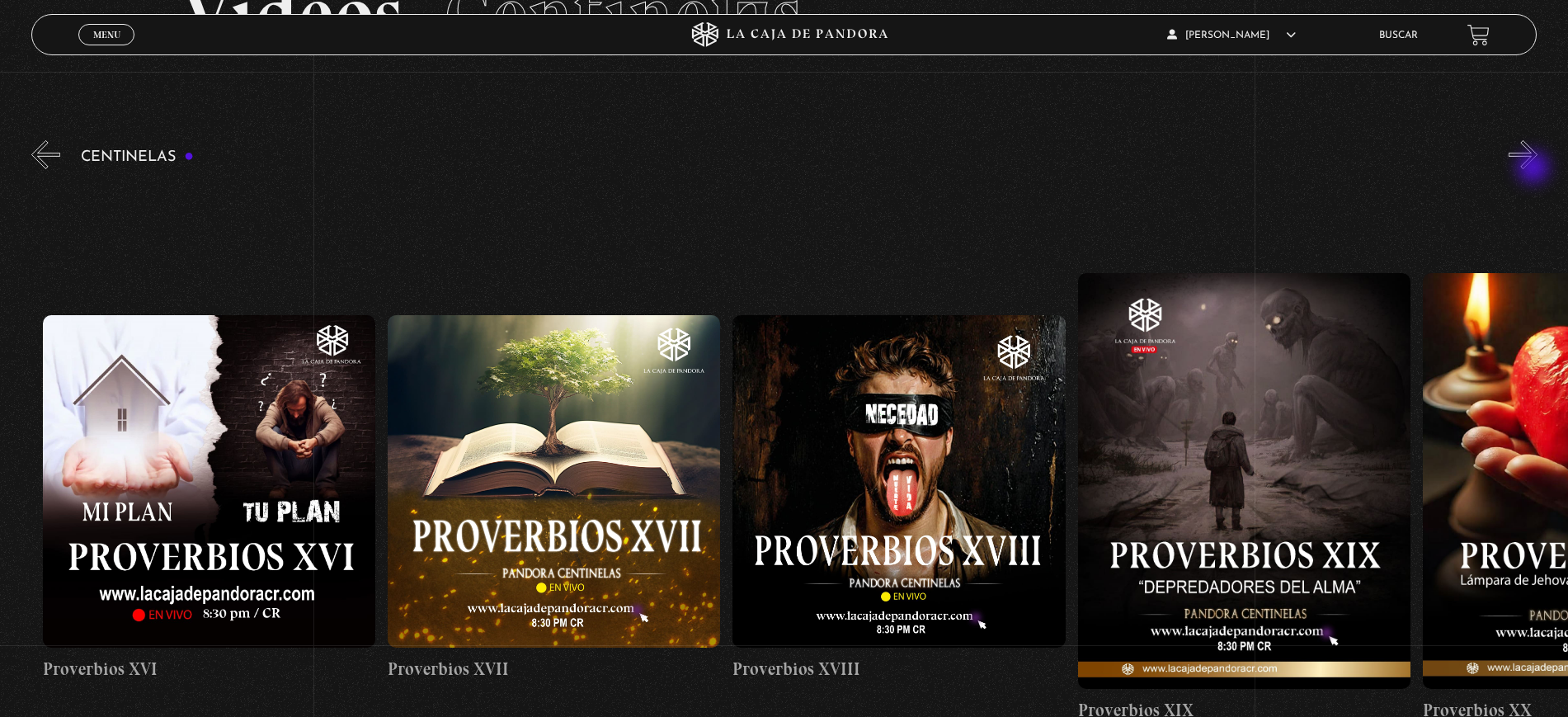
click at [1535, 169] on button "»" at bounding box center [1523, 155] width 29 height 29
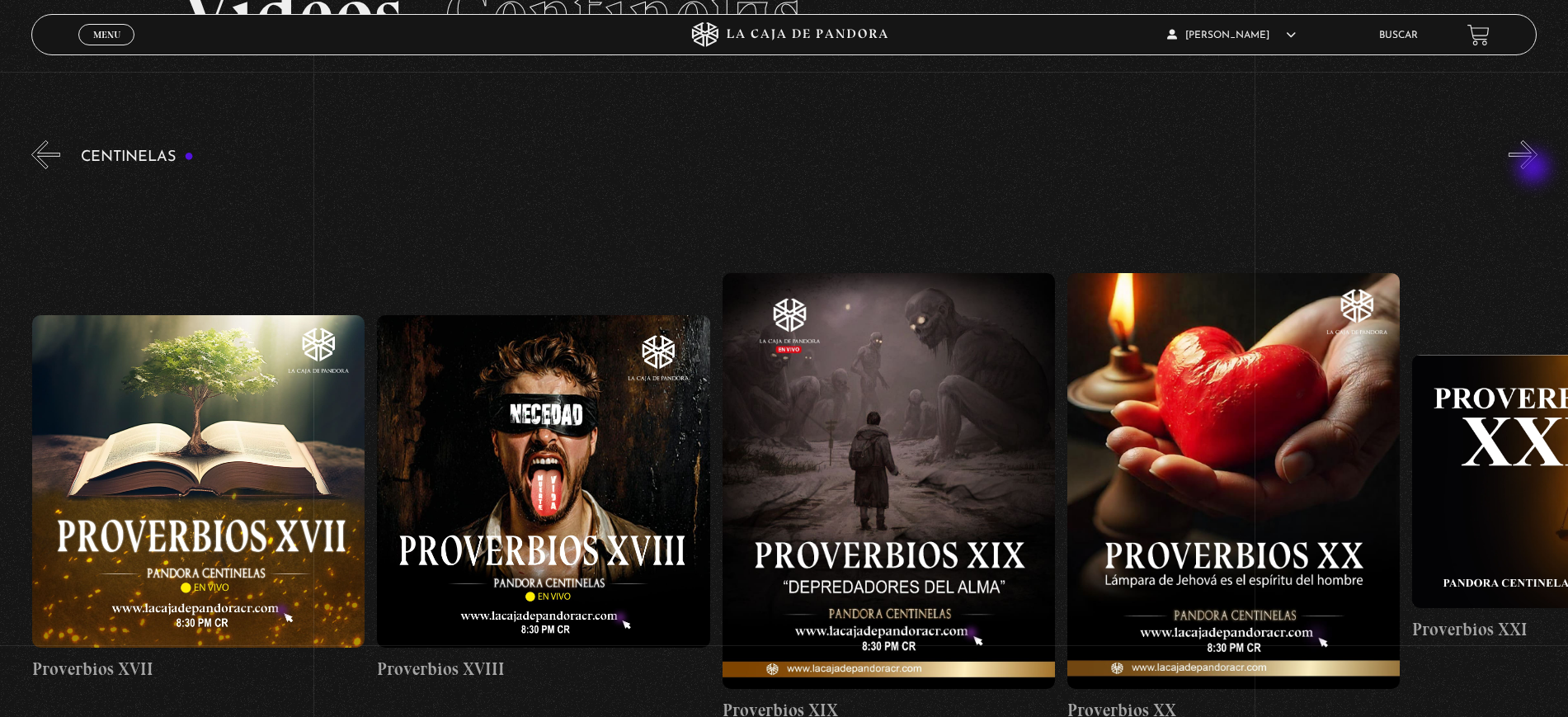
click at [1535, 169] on button "»" at bounding box center [1523, 155] width 29 height 29
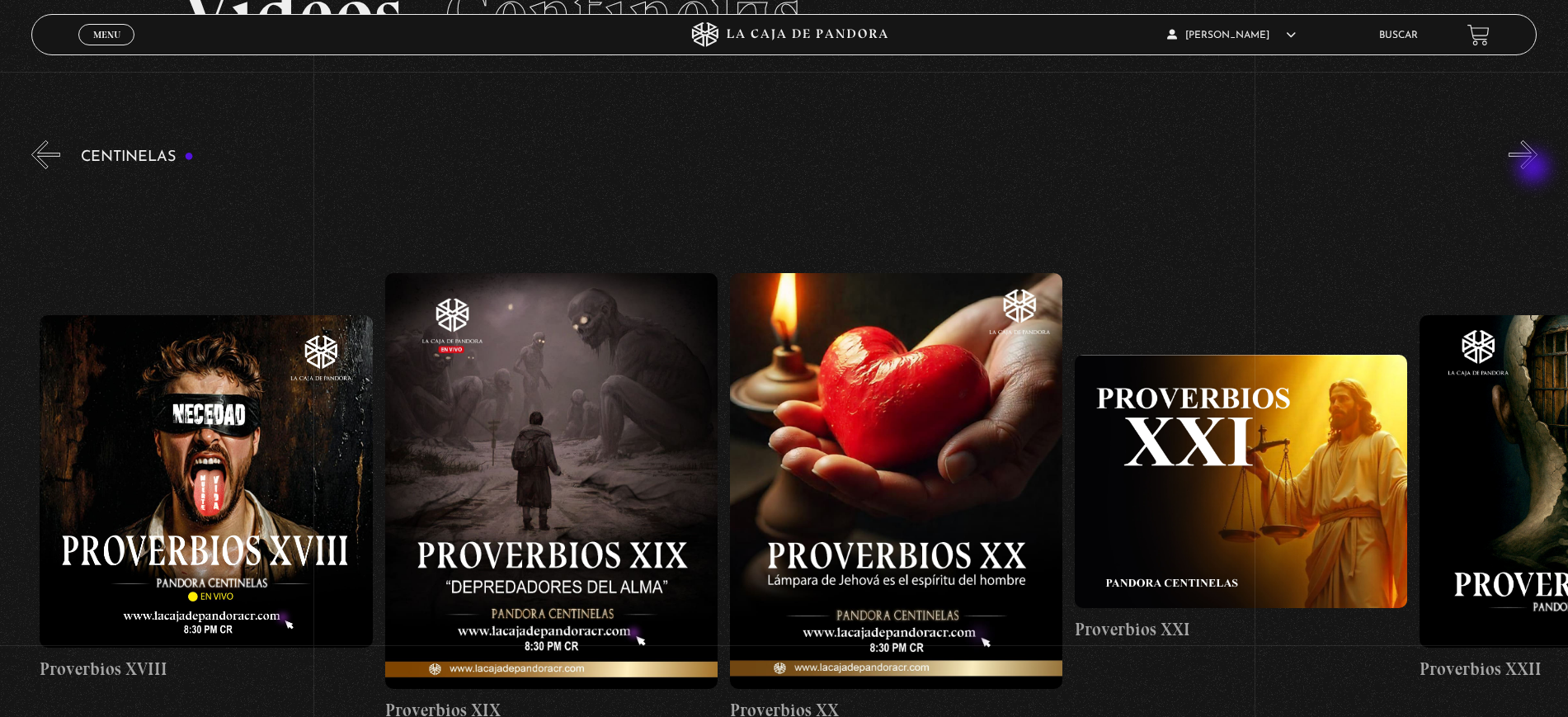
click at [1535, 169] on button "»" at bounding box center [1523, 155] width 29 height 29
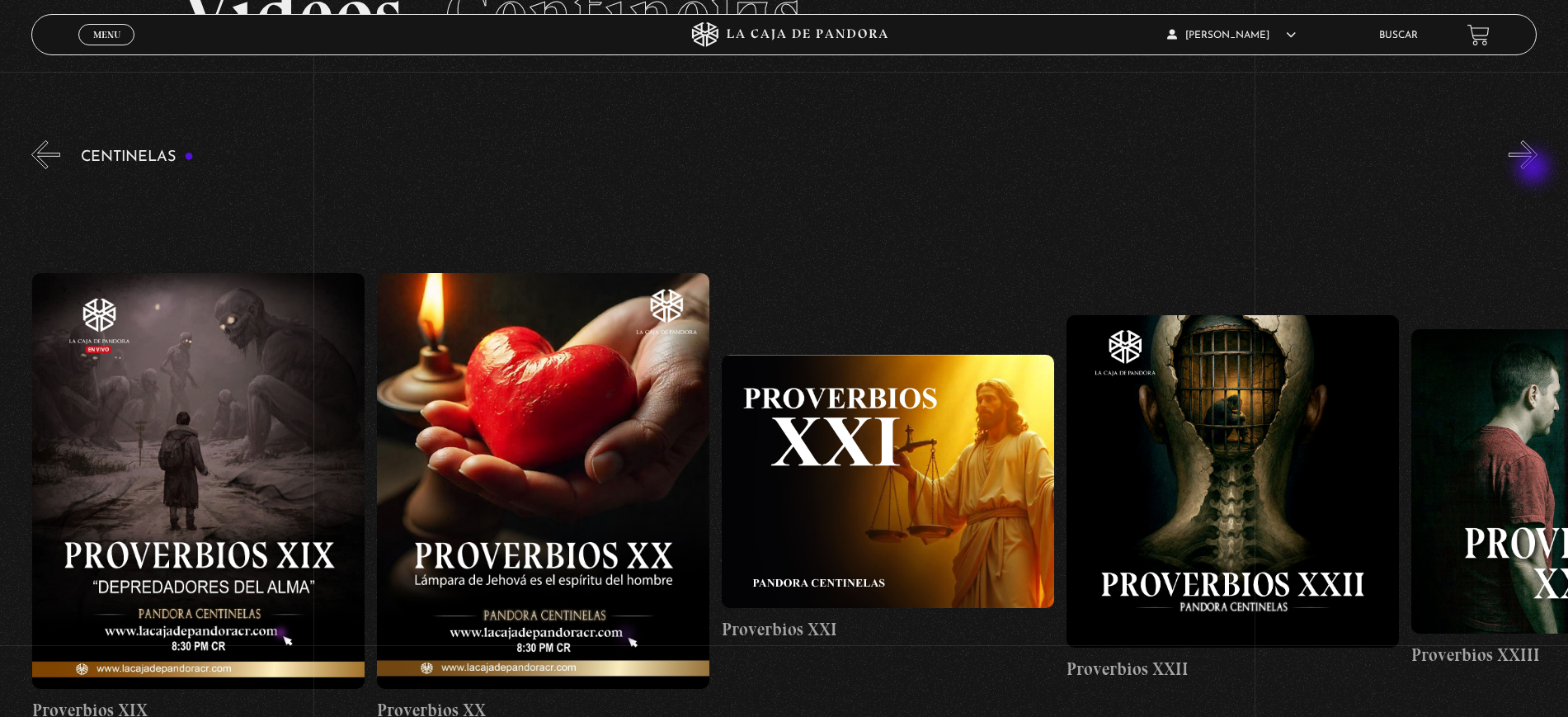
click at [1535, 169] on button "»" at bounding box center [1523, 155] width 29 height 29
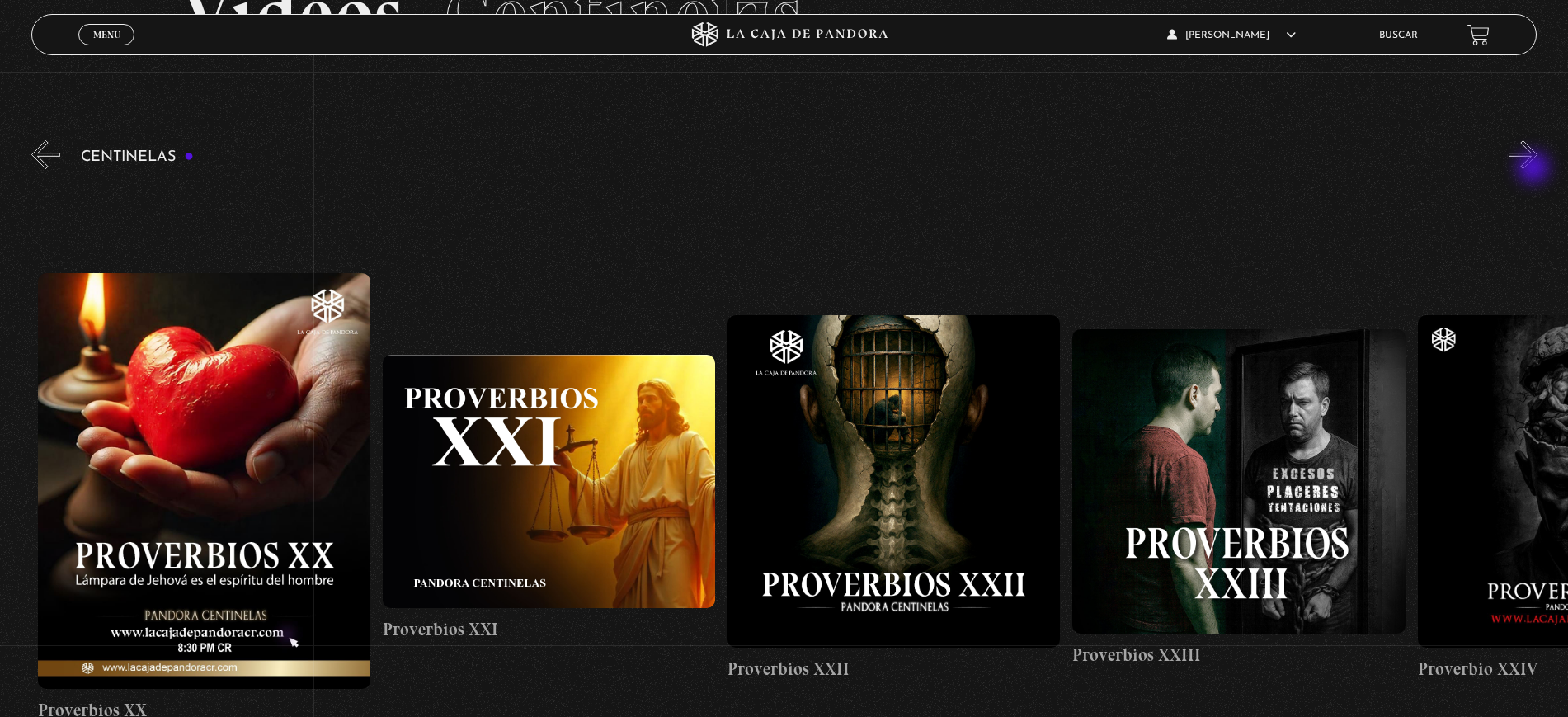
click at [1535, 169] on button "»" at bounding box center [1523, 155] width 29 height 29
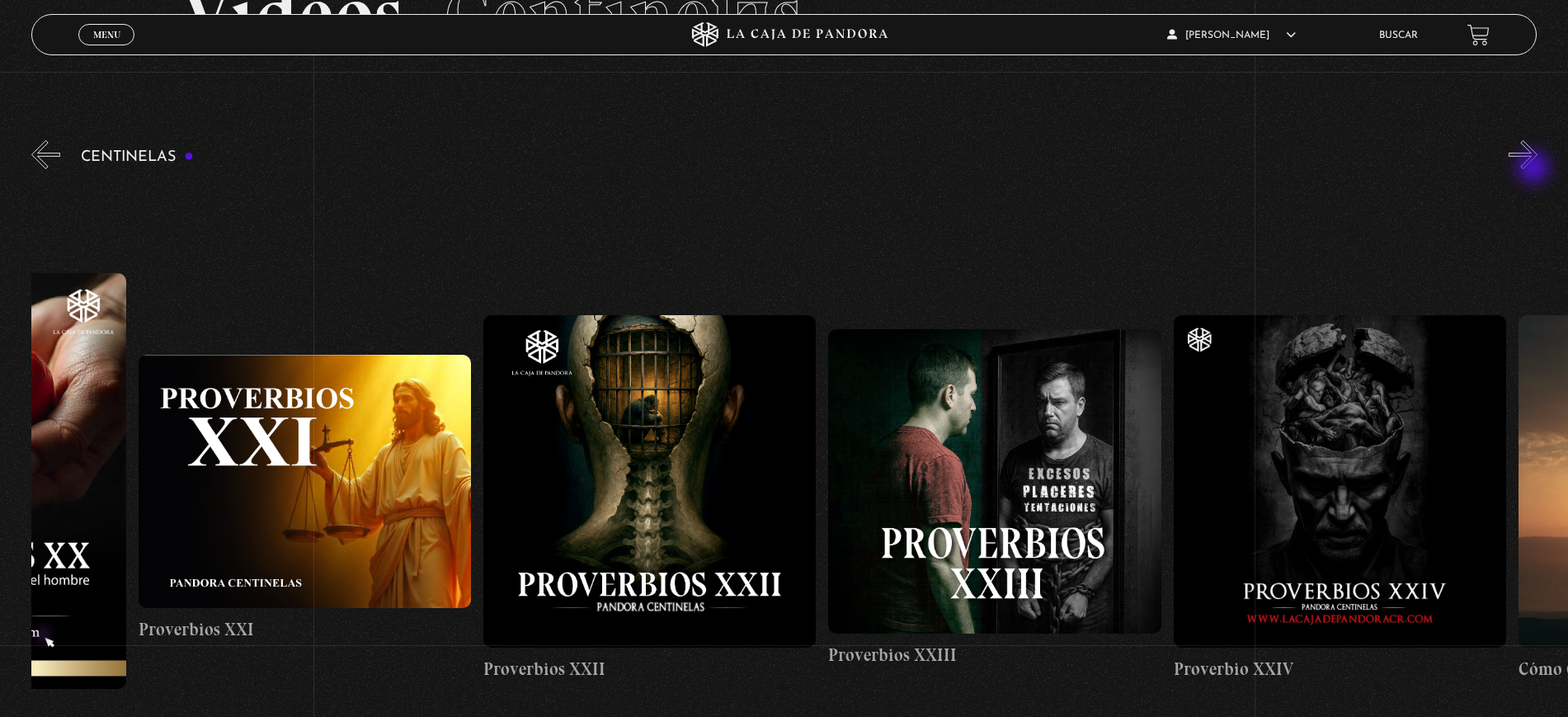
click at [1535, 169] on button "»" at bounding box center [1523, 155] width 29 height 29
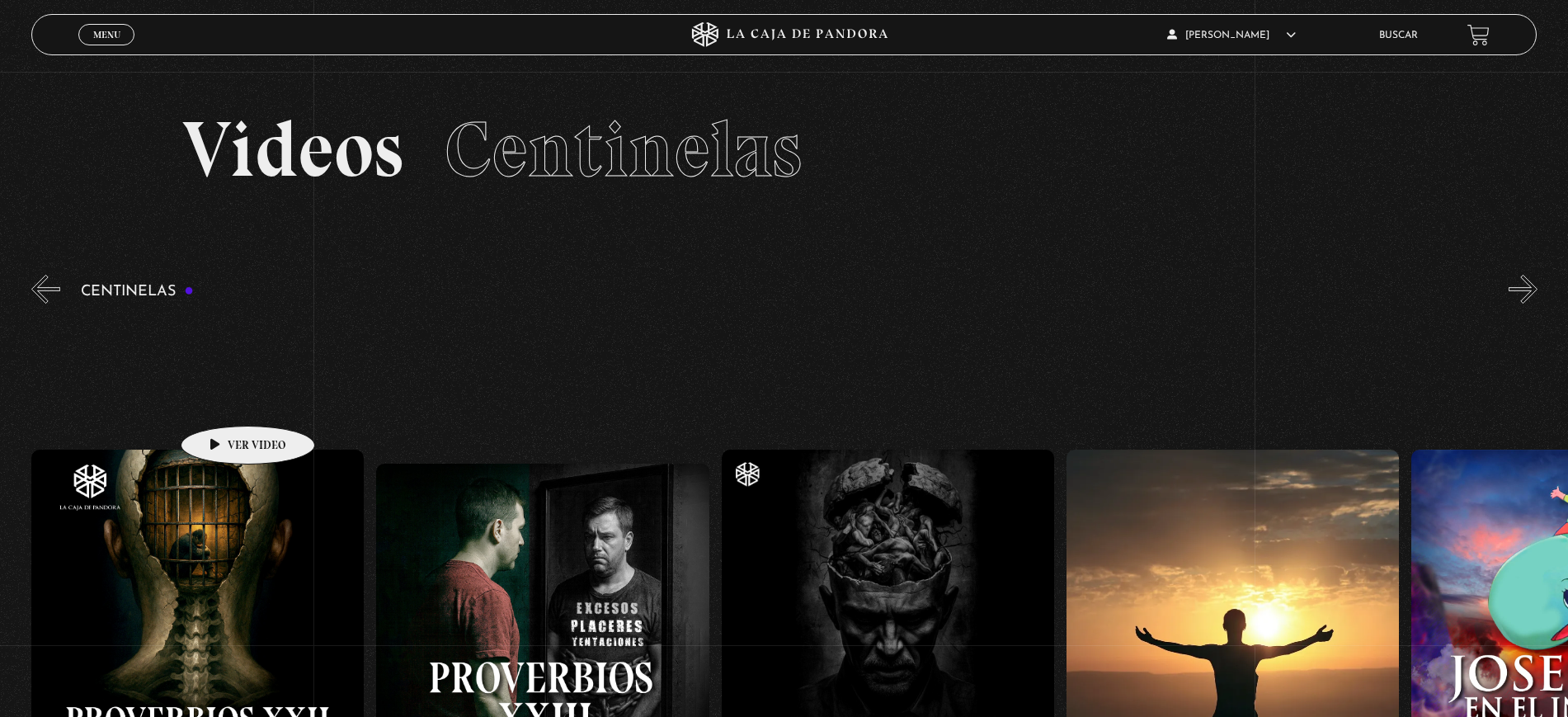
scroll to position [0, 0]
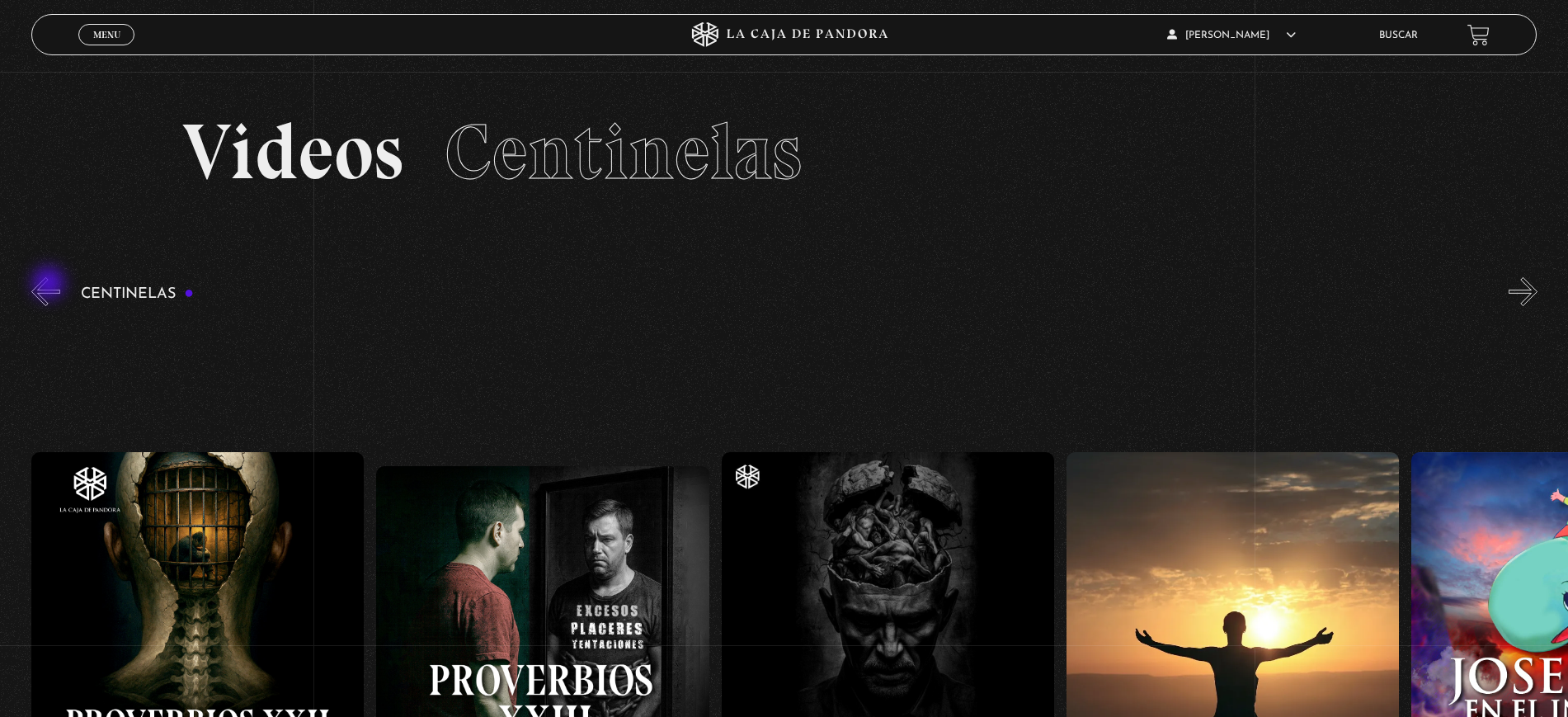
click at [52, 284] on button "«" at bounding box center [45, 291] width 29 height 29
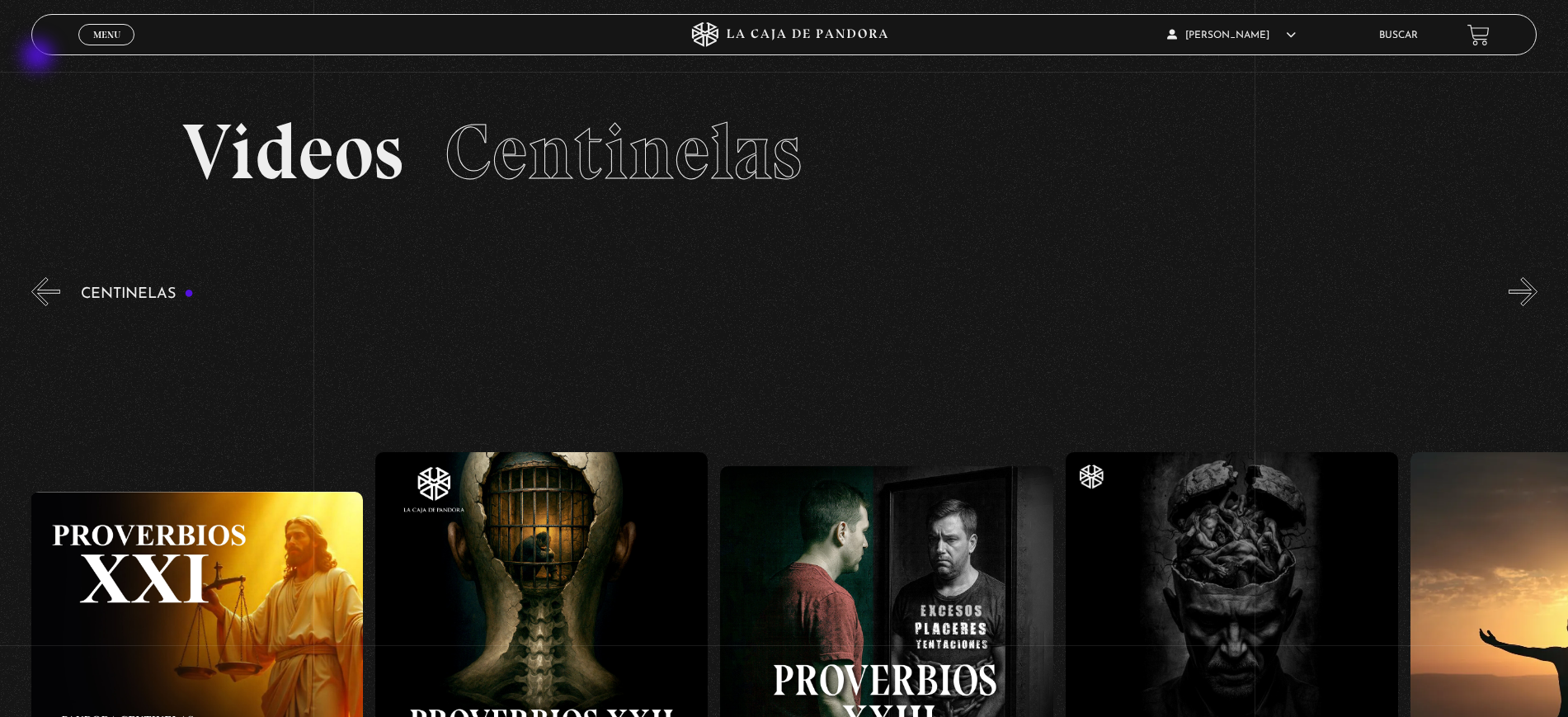
scroll to position [0, 7933]
click at [116, 35] on span "Menu" at bounding box center [107, 35] width 27 height 10
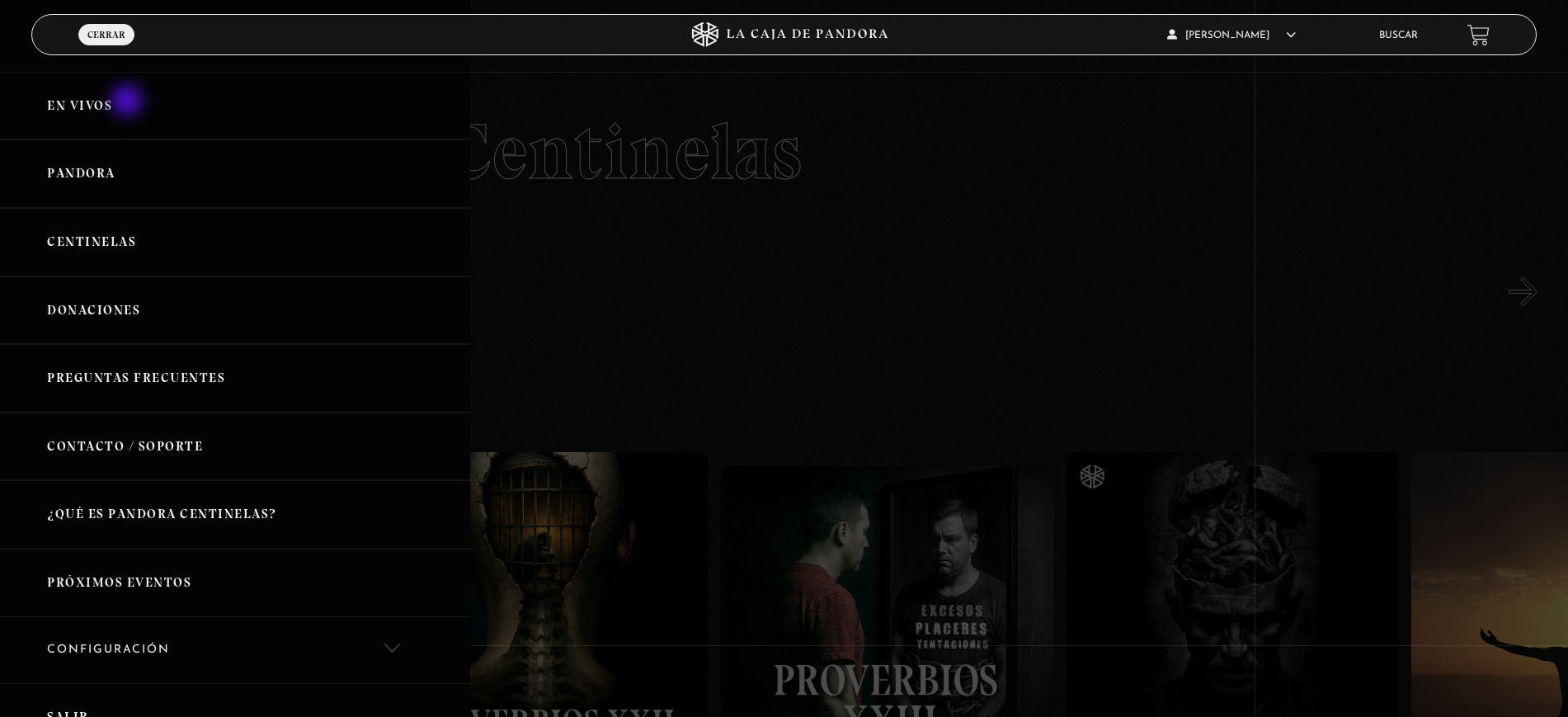
click at [129, 103] on link "En vivos" at bounding box center [235, 105] width 470 height 68
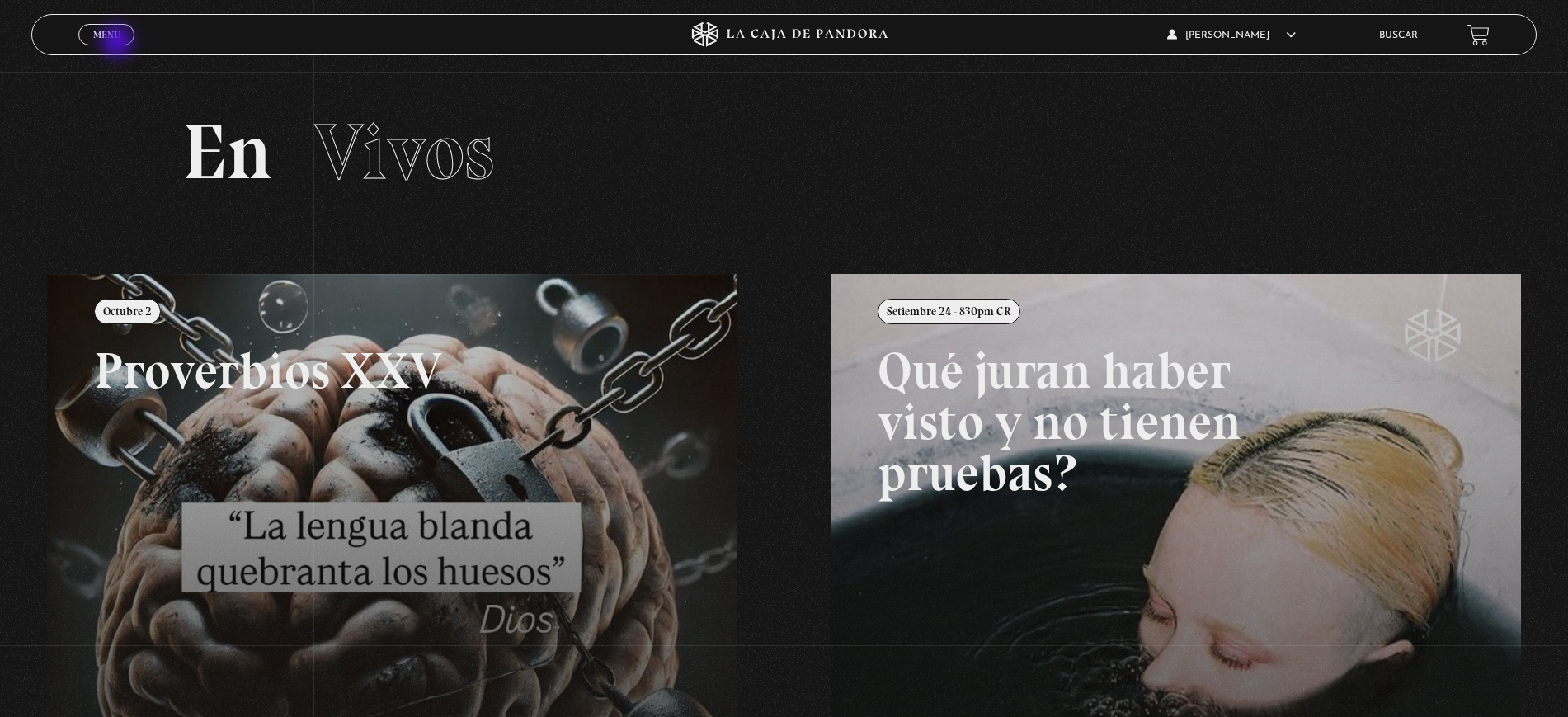
click at [118, 44] on span "Cerrar" at bounding box center [107, 50] width 39 height 12
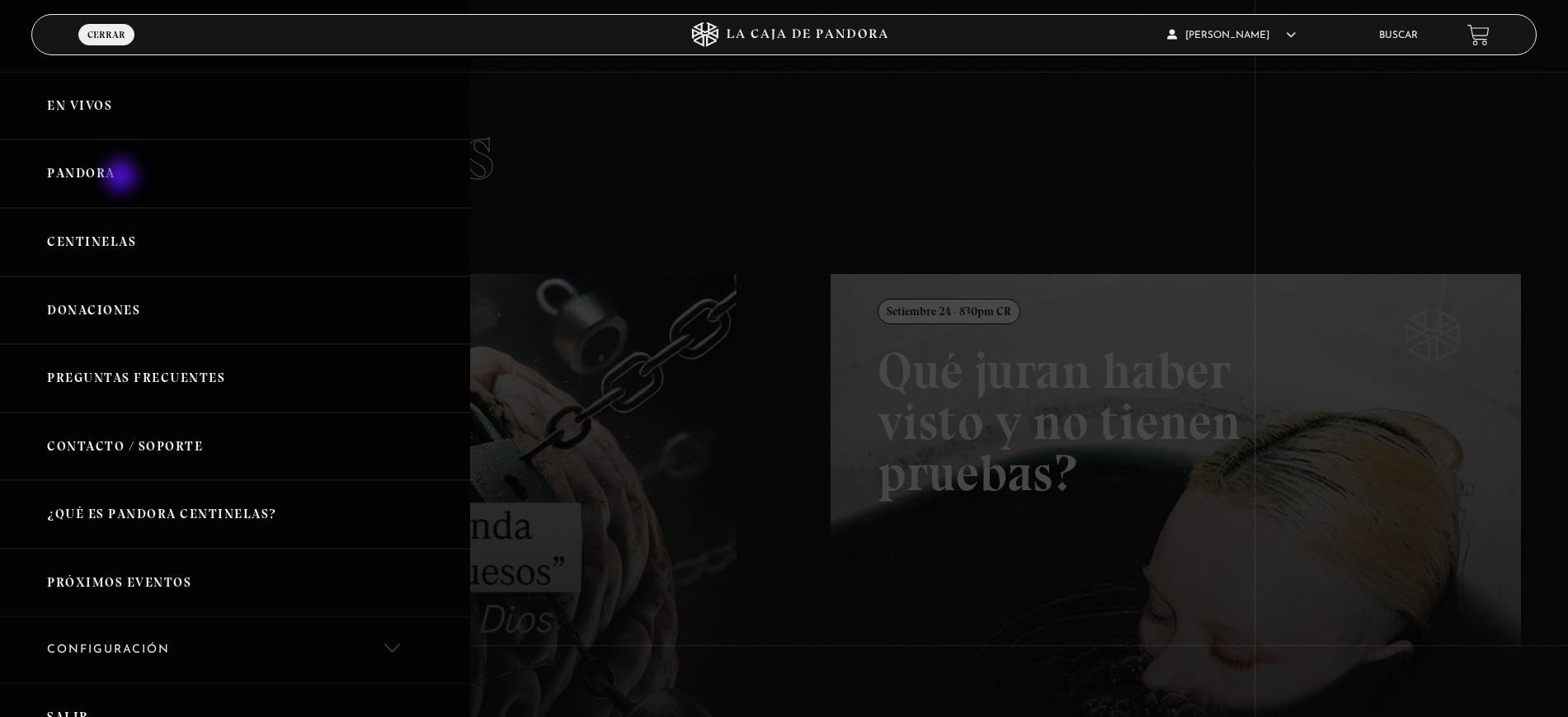
click at [122, 178] on link "Pandora" at bounding box center [235, 173] width 470 height 68
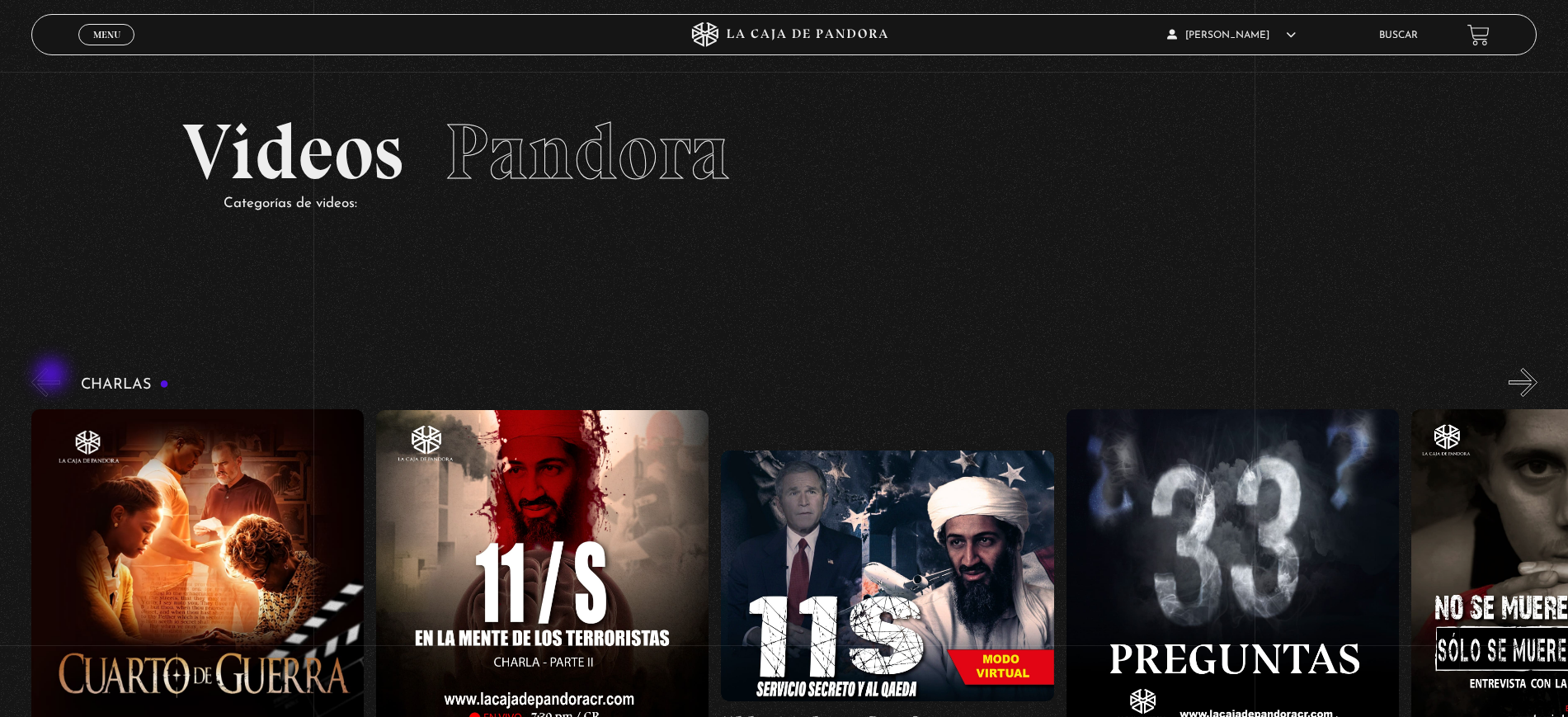
click at [53, 376] on button "«" at bounding box center [45, 382] width 29 height 29
click at [79, 35] on link "Menu Cerrar" at bounding box center [106, 34] width 56 height 21
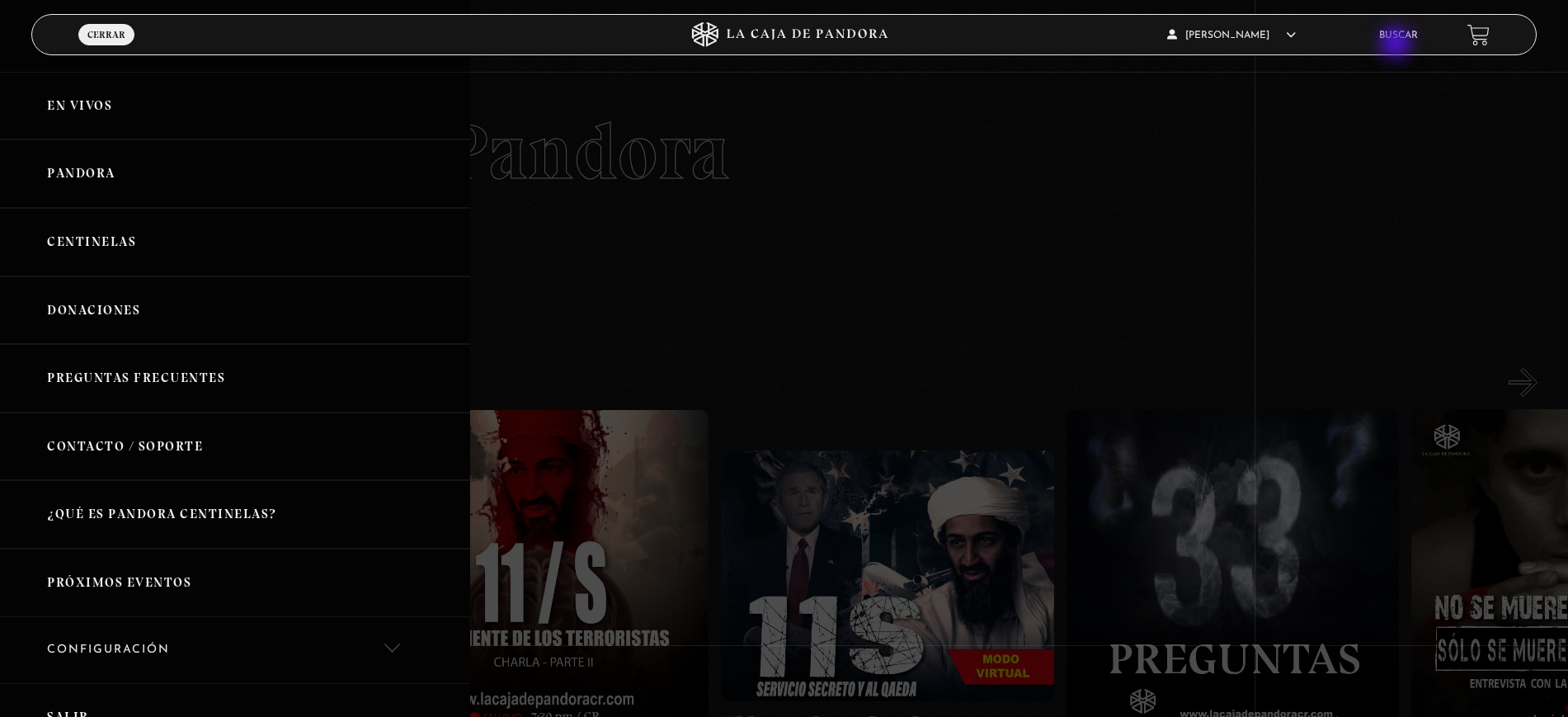
click at [1397, 44] on li "Buscar" at bounding box center [1398, 35] width 39 height 25
click at [1412, 31] on link "Buscar" at bounding box center [1398, 35] width 39 height 10
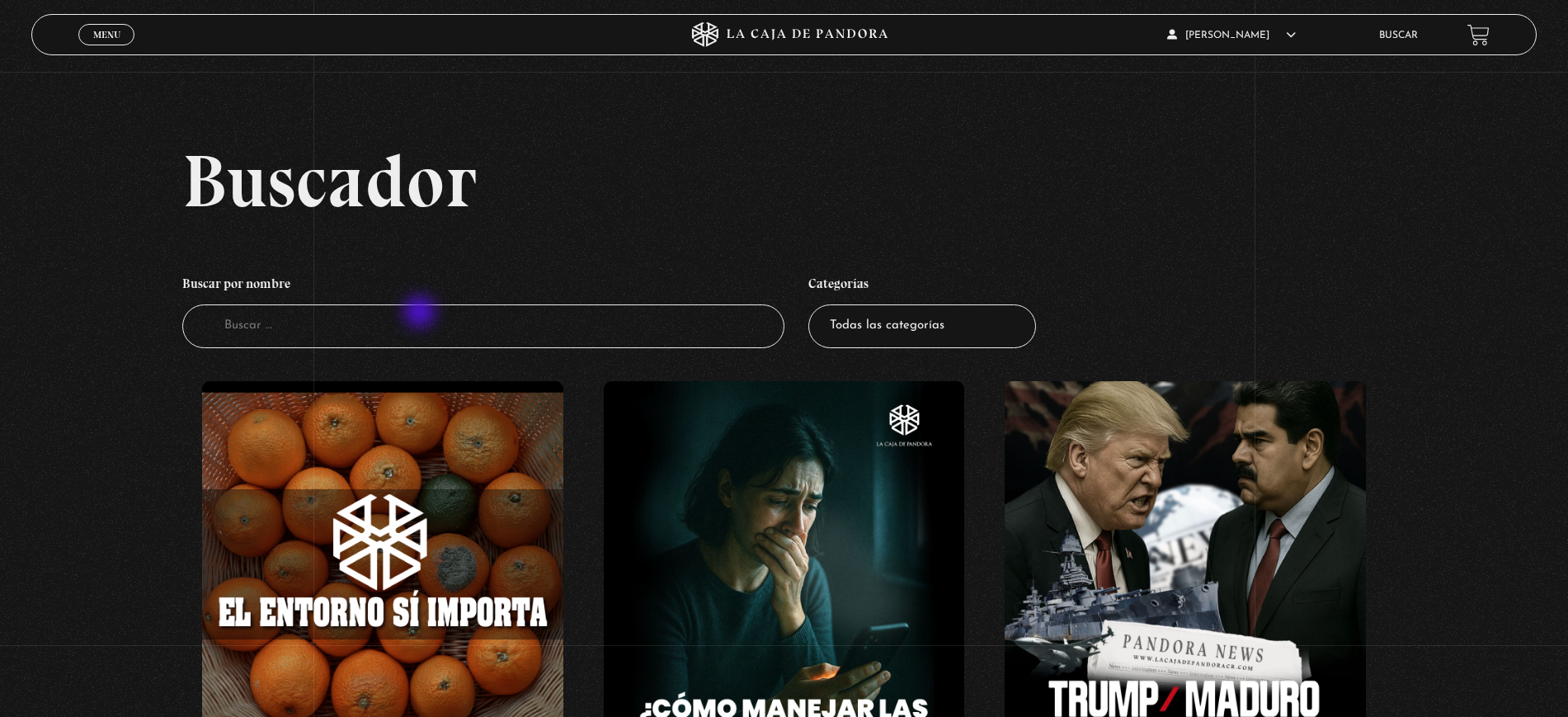
click at [421, 315] on input "Buscador" at bounding box center [484, 327] width 602 height 44
type input "lunes"
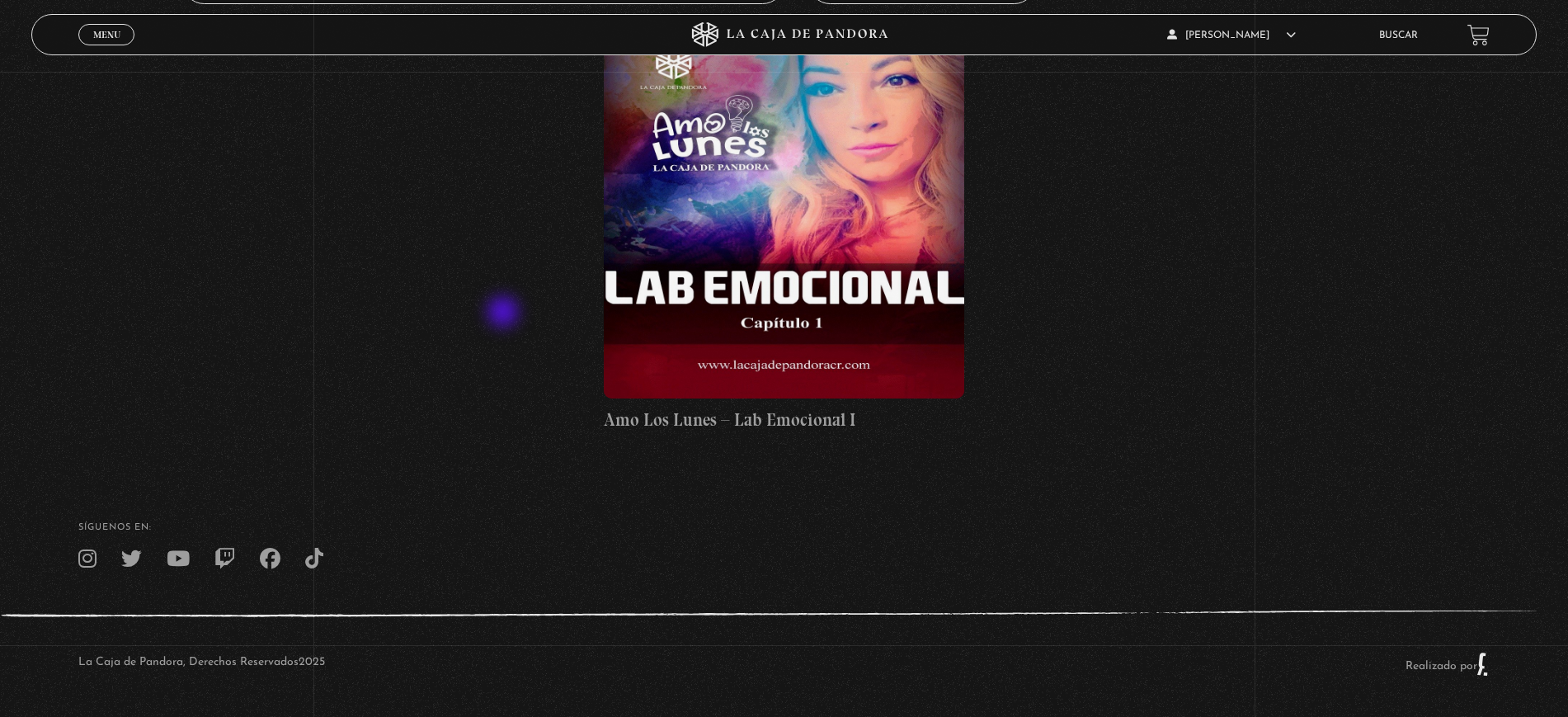
scroll to position [349, 0]
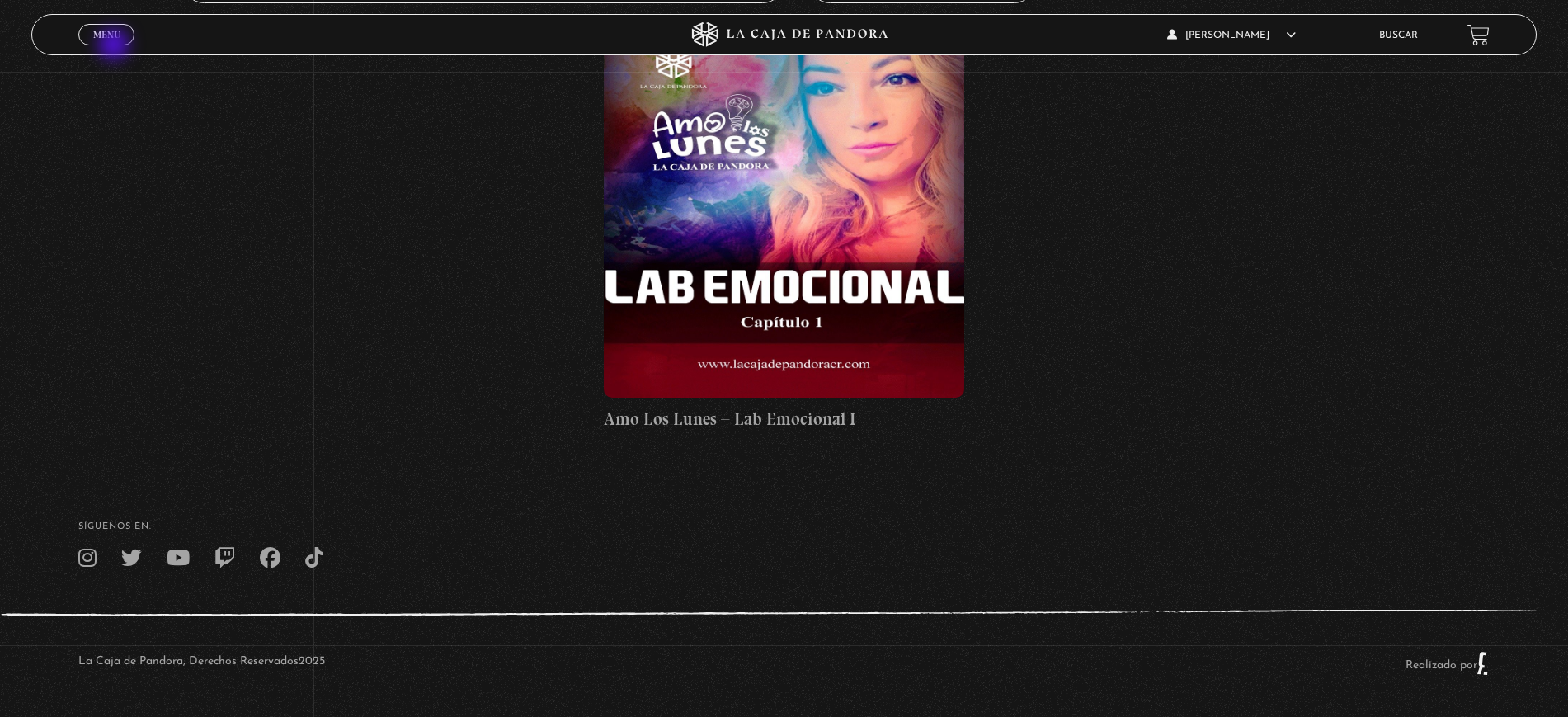
click at [115, 46] on div "Menu Cerrar" at bounding box center [313, 35] width 470 height 40
click at [112, 39] on span "Menu" at bounding box center [107, 35] width 27 height 10
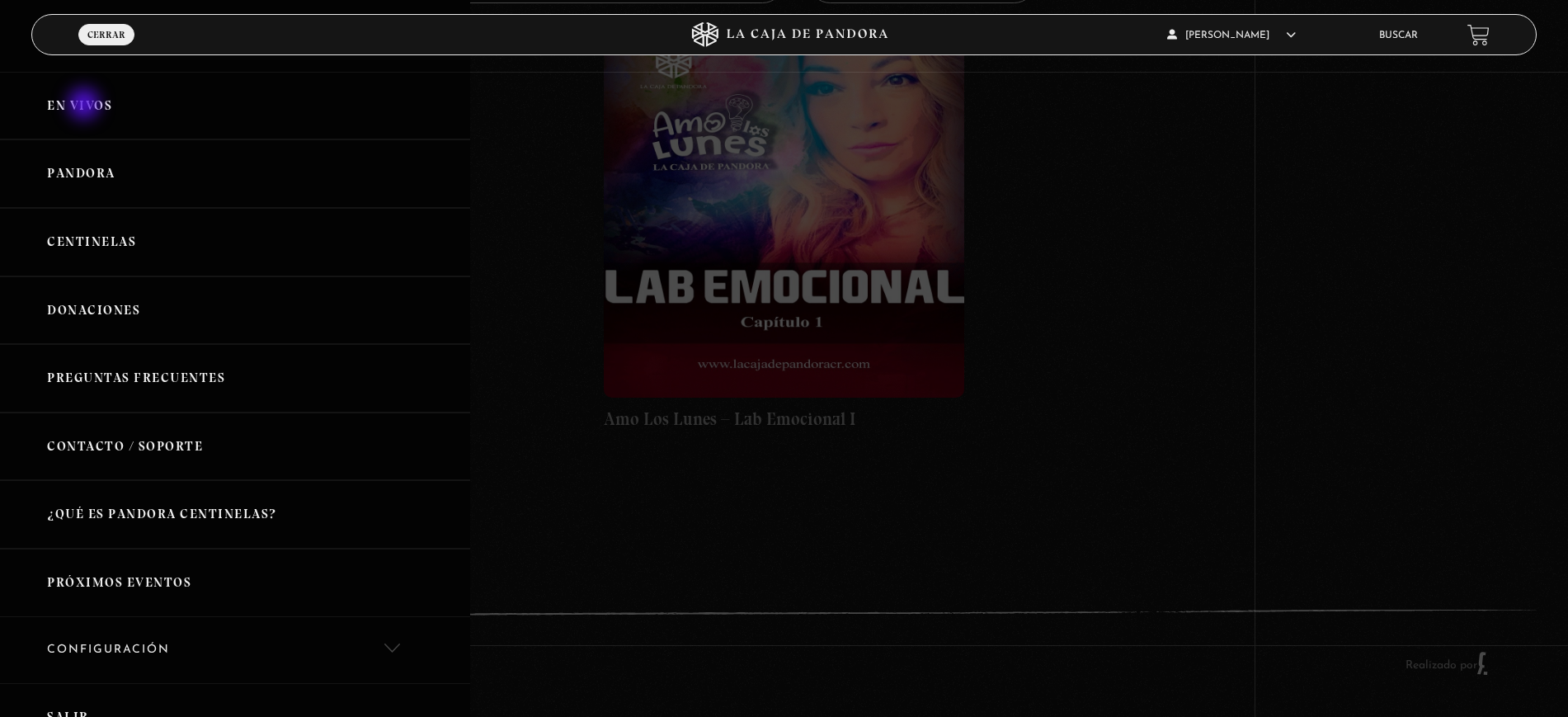
click at [86, 90] on link "En vivos" at bounding box center [235, 105] width 470 height 68
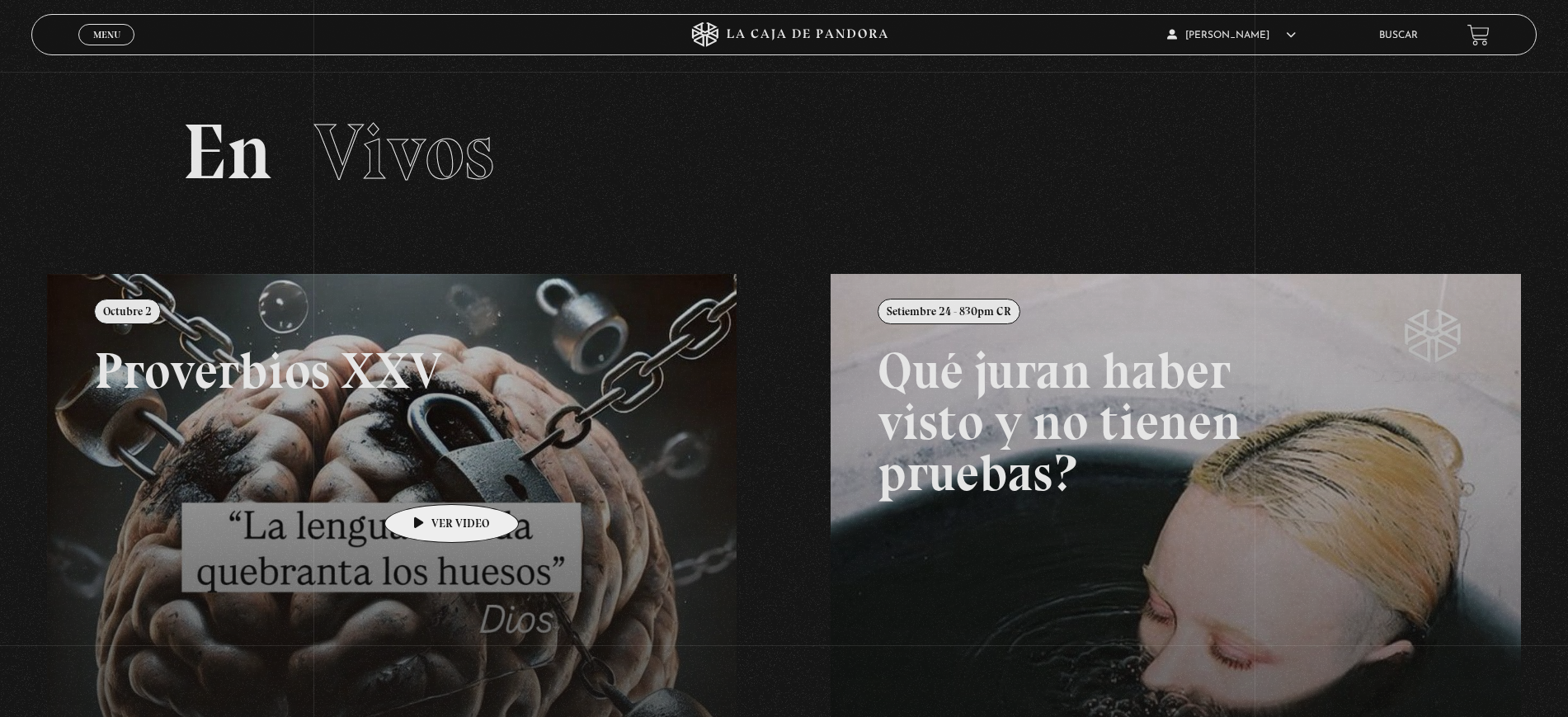
click at [426, 480] on link at bounding box center [831, 632] width 1568 height 717
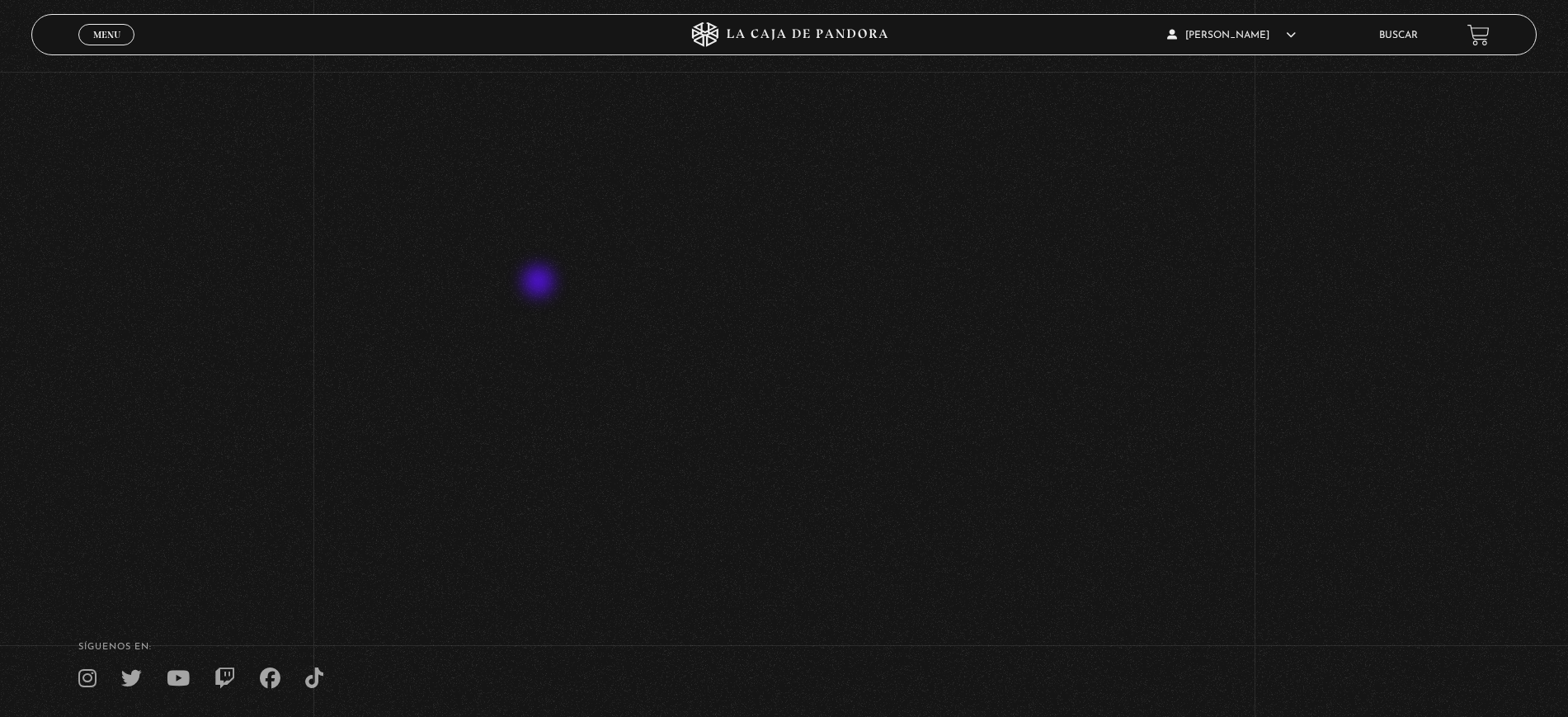
scroll to position [373, 0]
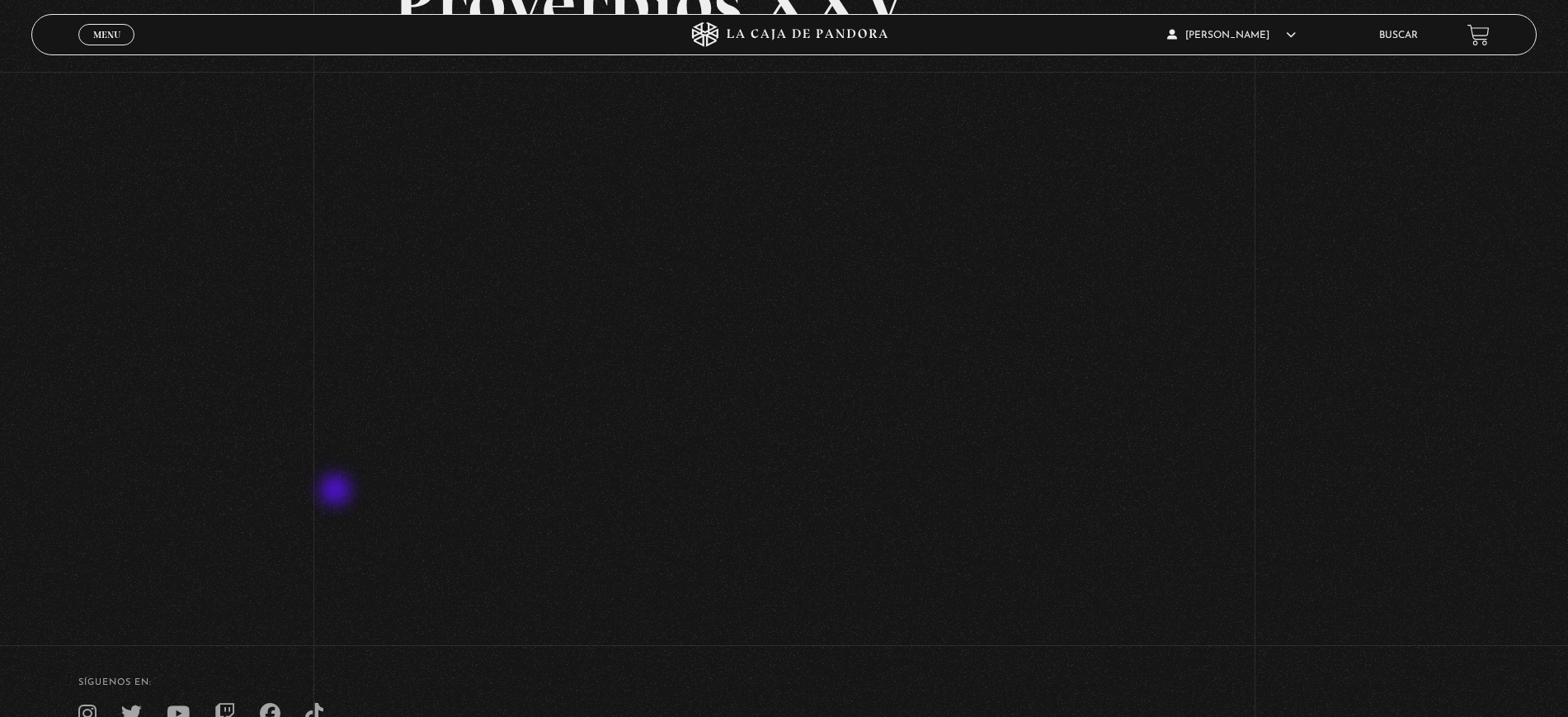
scroll to position [373, 0]
